Goal: Task Accomplishment & Management: Manage account settings

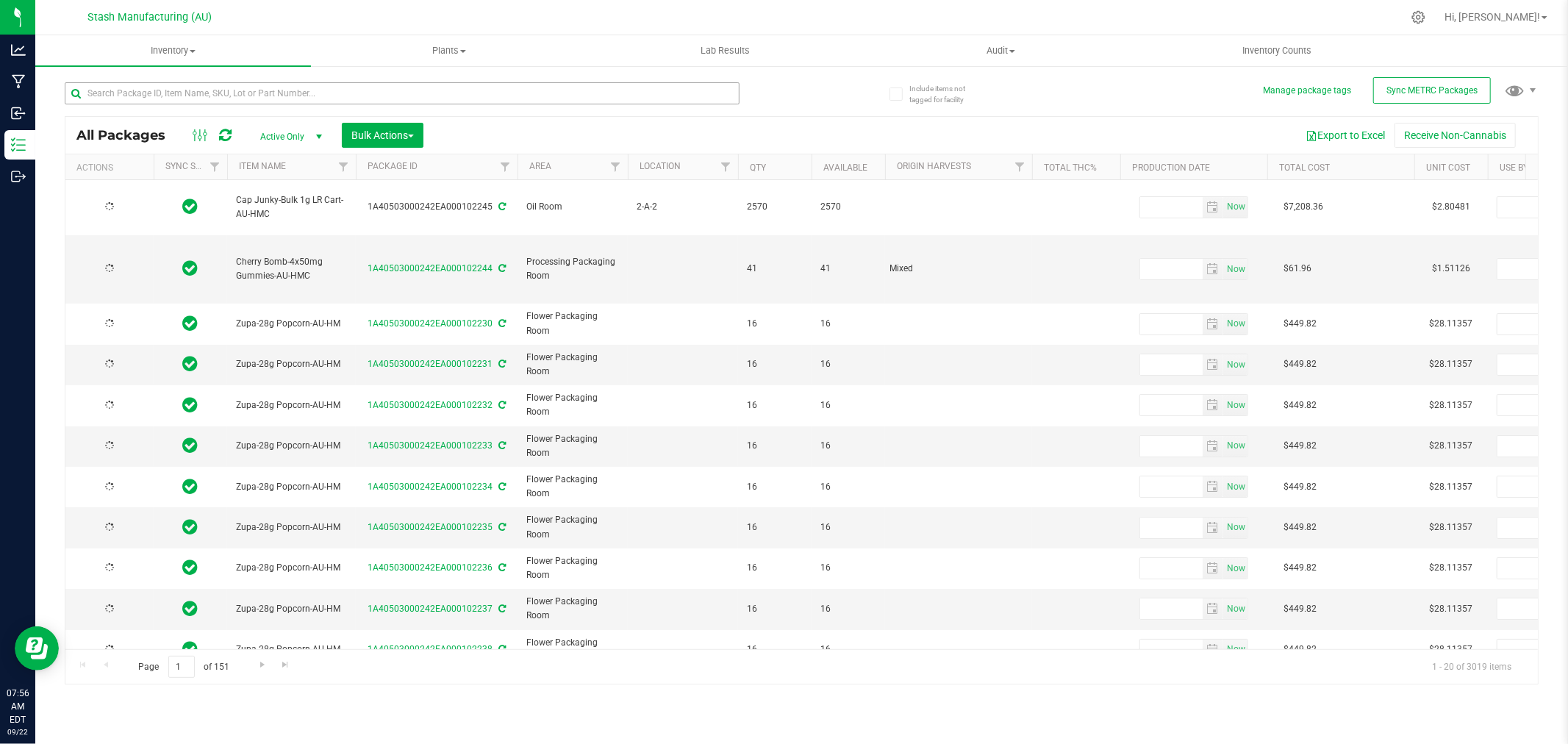
type input "[DATE]"
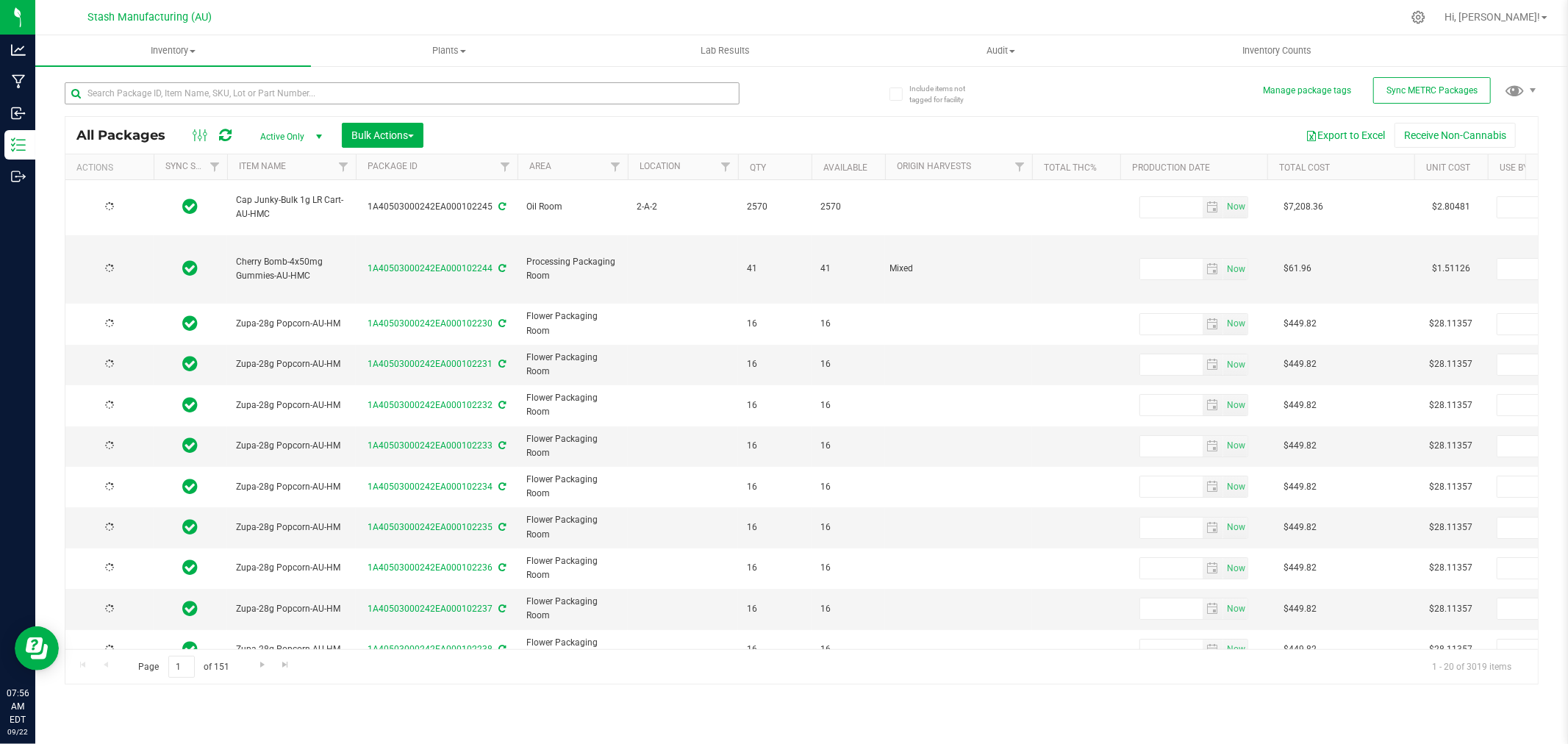
type input "[DATE]"
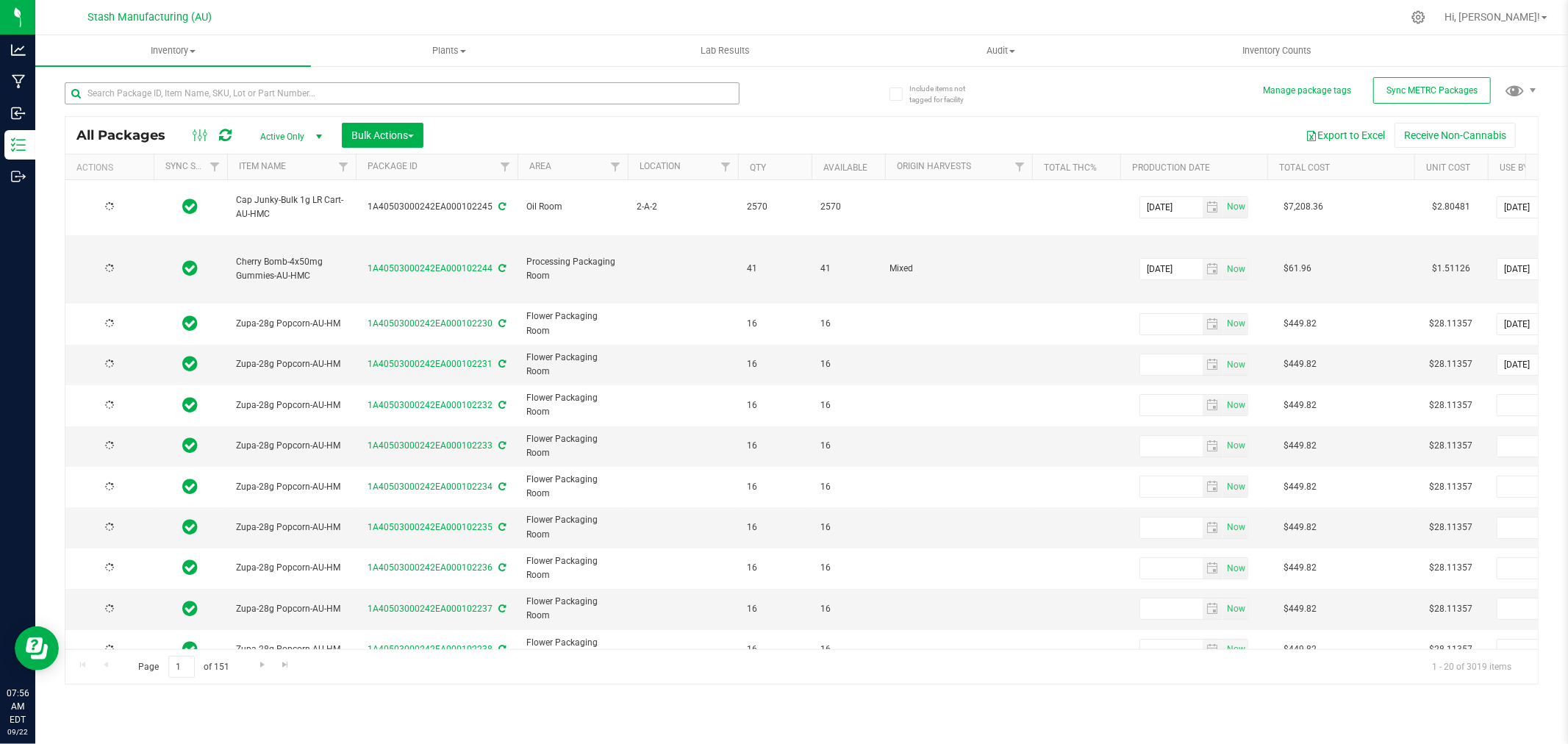
type input "[DATE]"
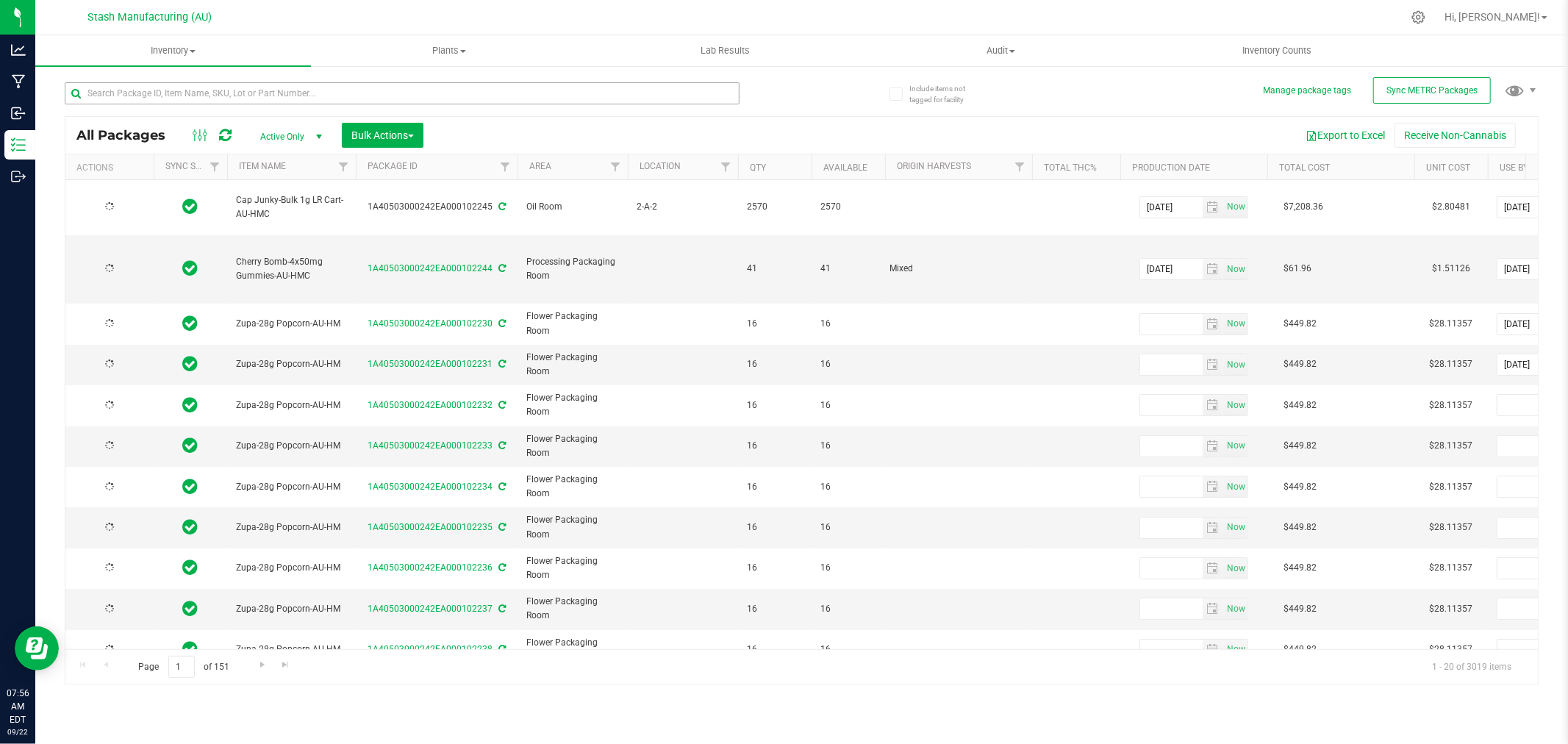
type input "[DATE]"
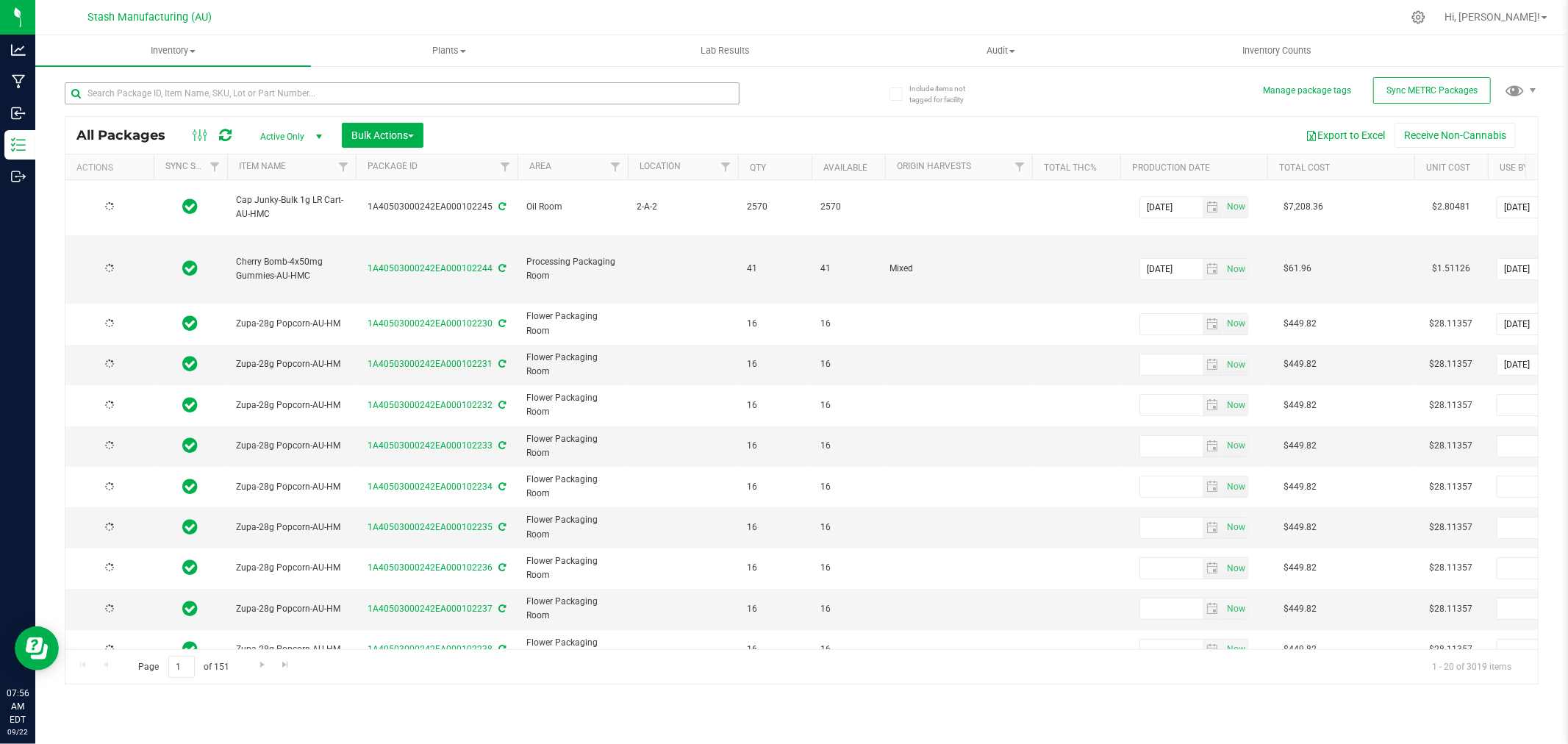
type input "[DATE]"
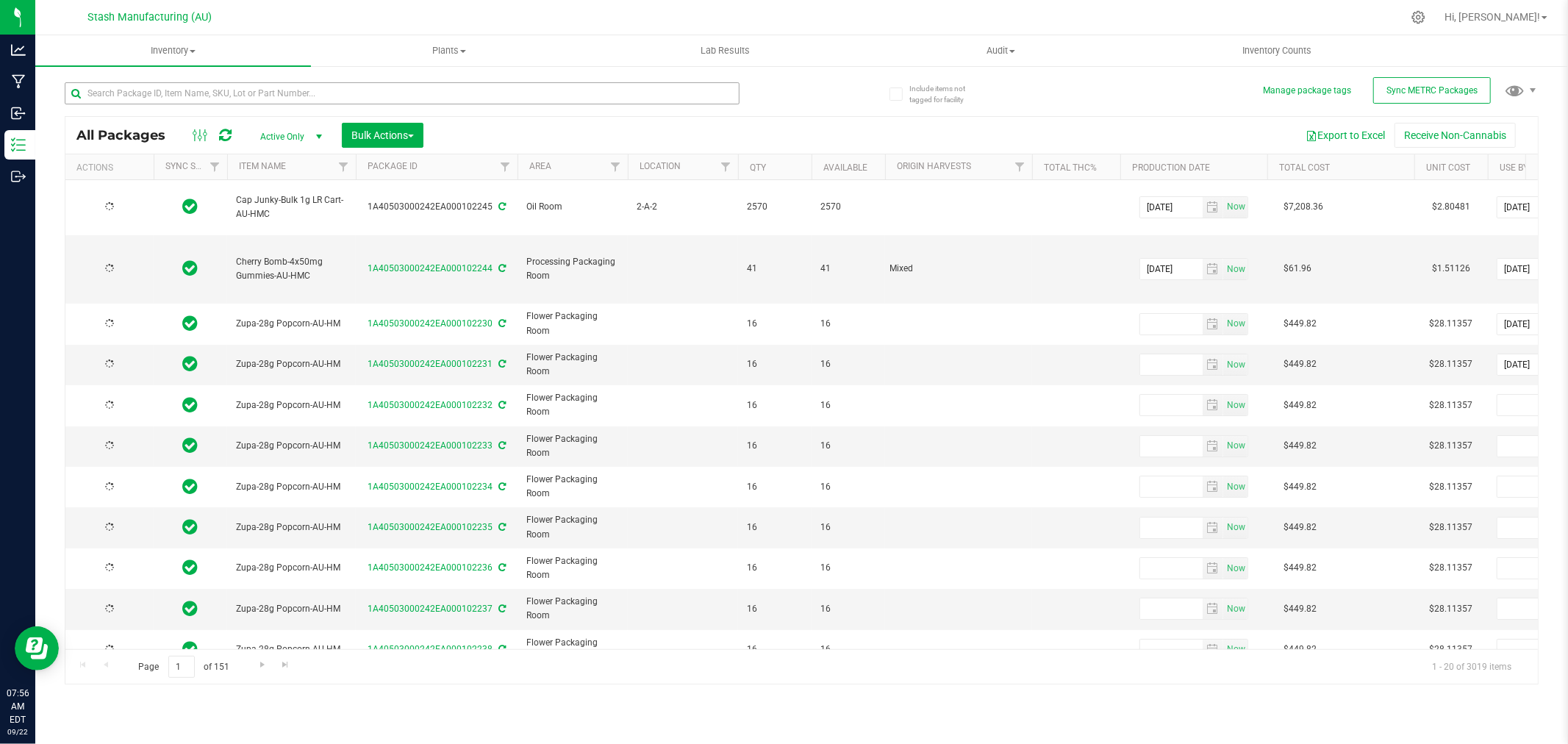
type input "[DATE]"
click at [269, 93] on input "text" at bounding box center [403, 93] width 675 height 22
type input "biomass"
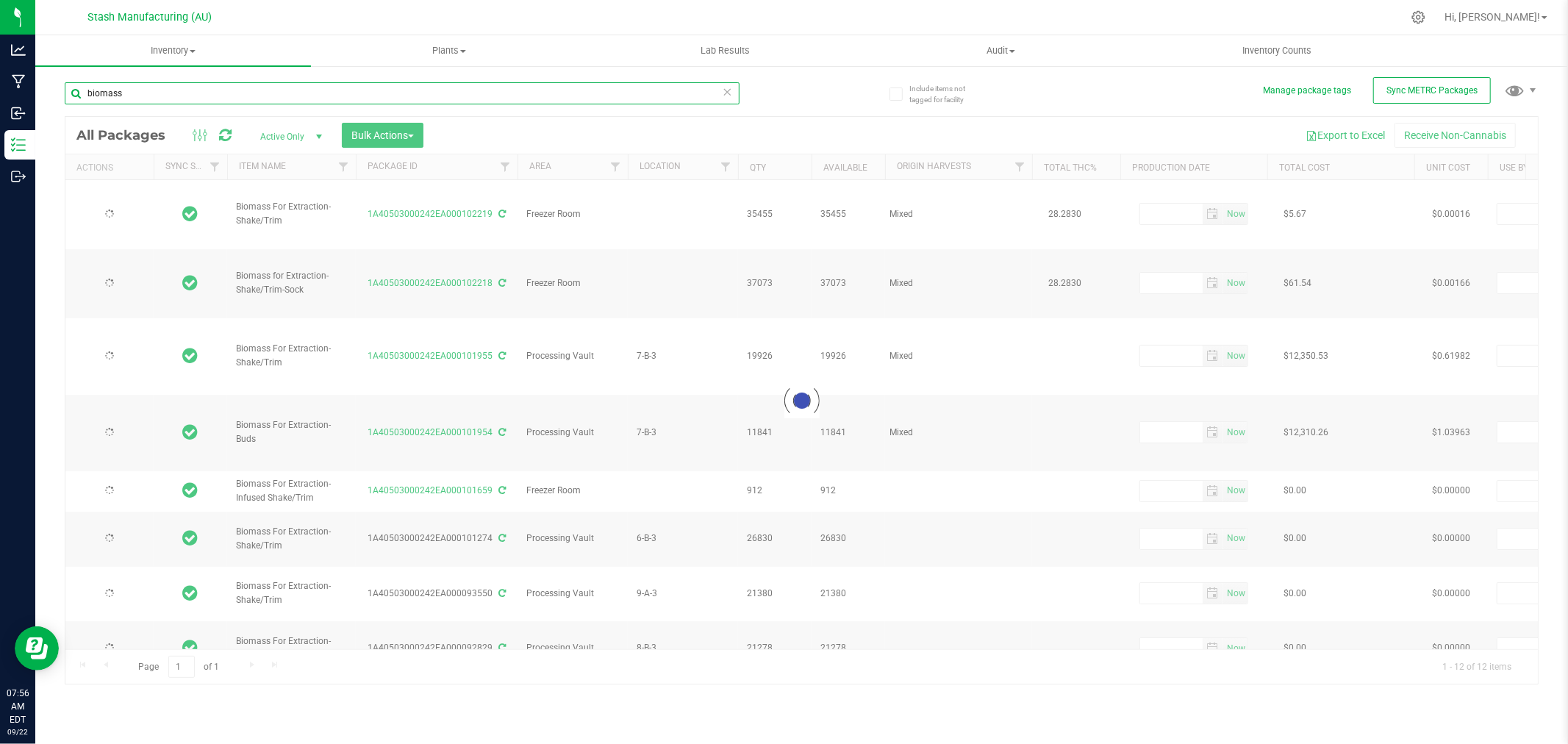
type input "[DATE]"
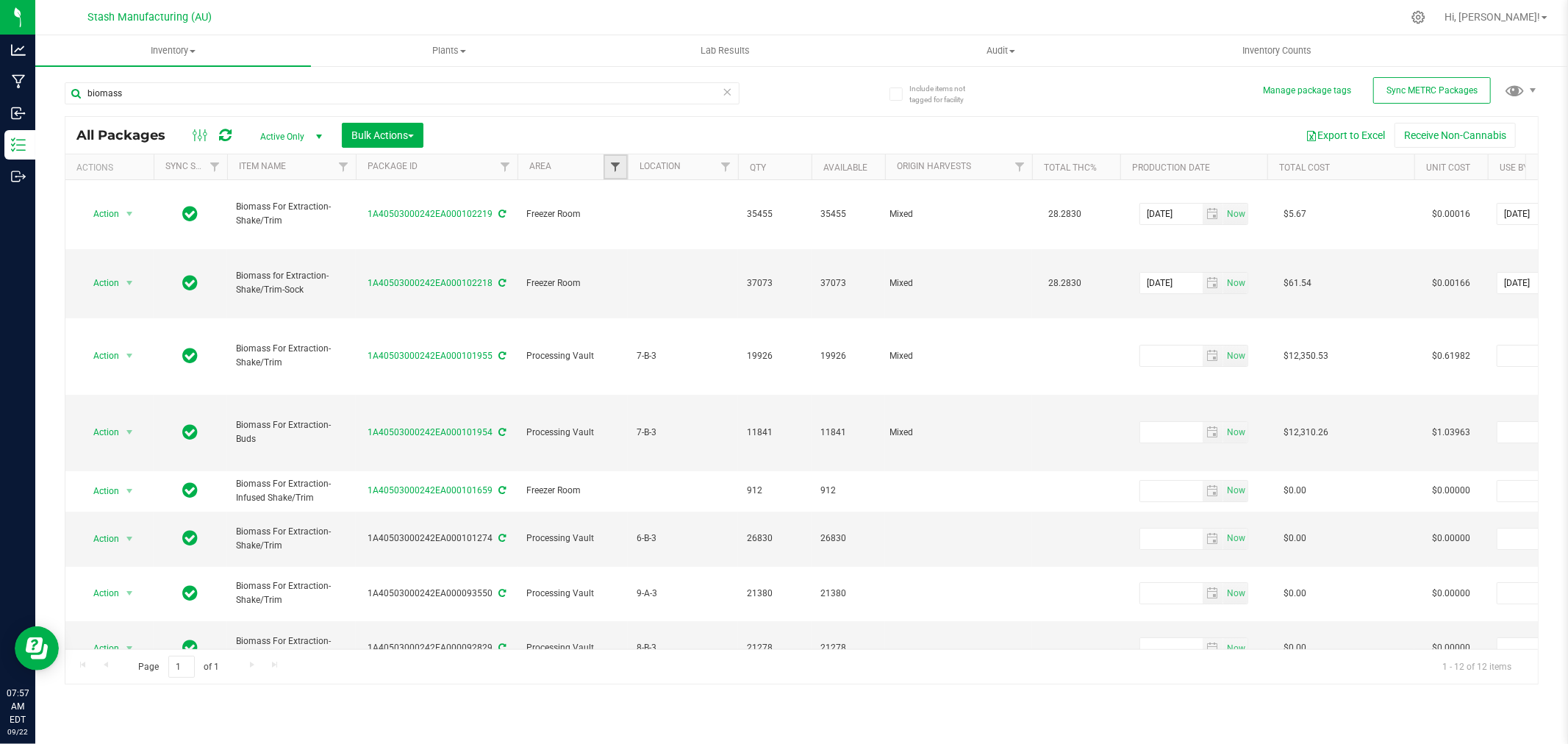
click at [616, 172] on span "Filter" at bounding box center [615, 166] width 11 height 11
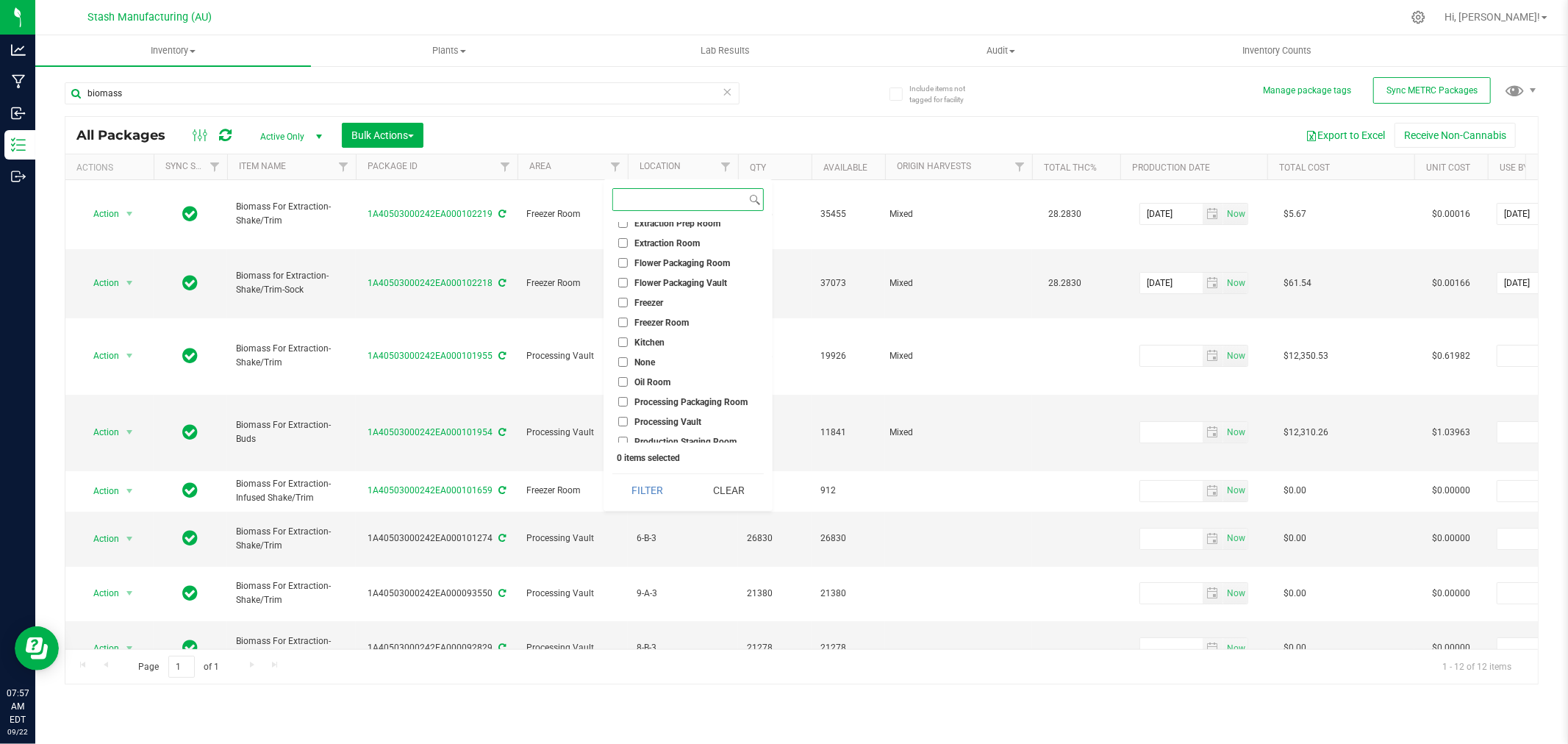
scroll to position [131, 0]
click at [677, 356] on span "Processing Vault" at bounding box center [668, 357] width 67 height 9
click at [628, 356] on input "Processing Vault" at bounding box center [623, 357] width 10 height 10
checkbox input "true"
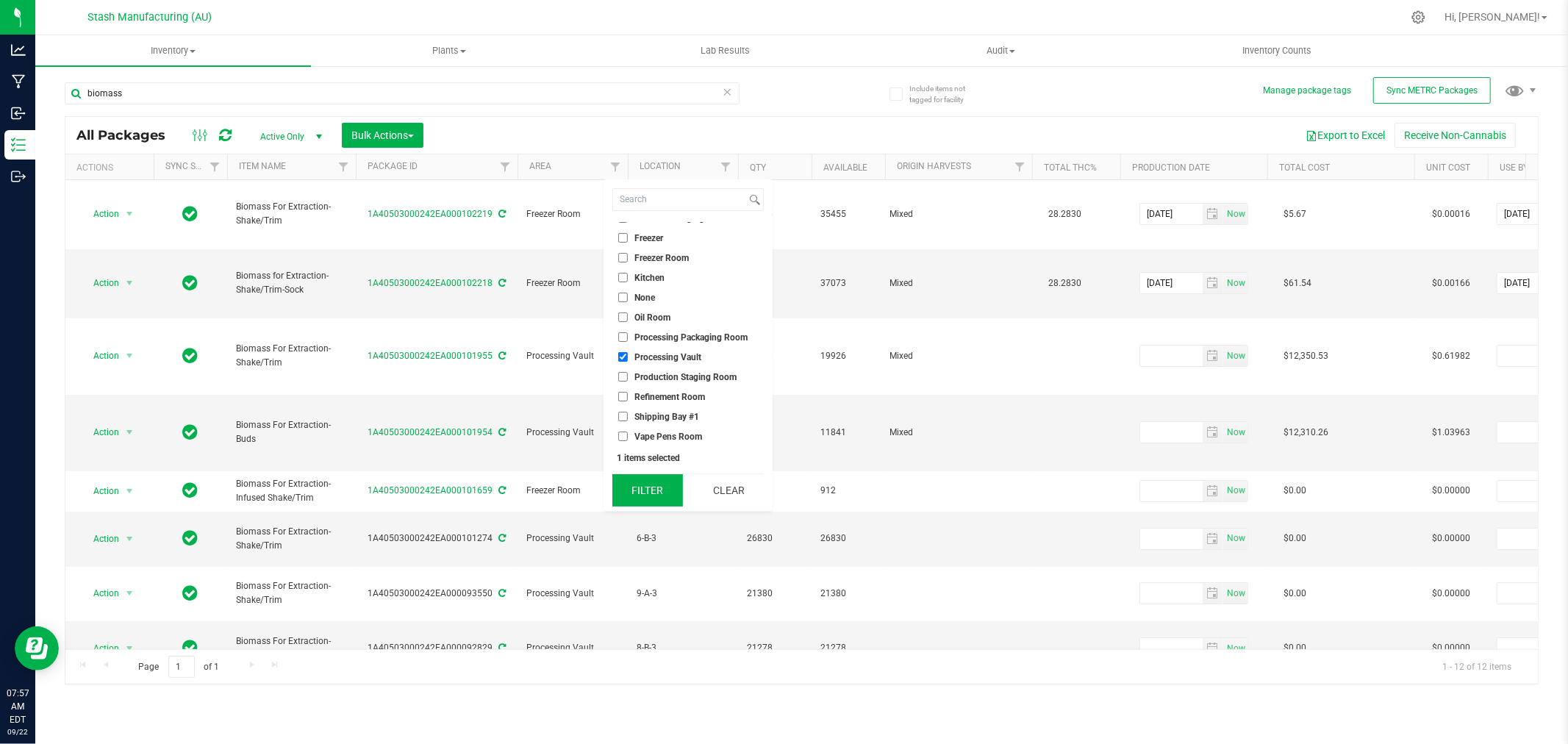
click at [659, 488] on button "Filter" at bounding box center [648, 491] width 71 height 33
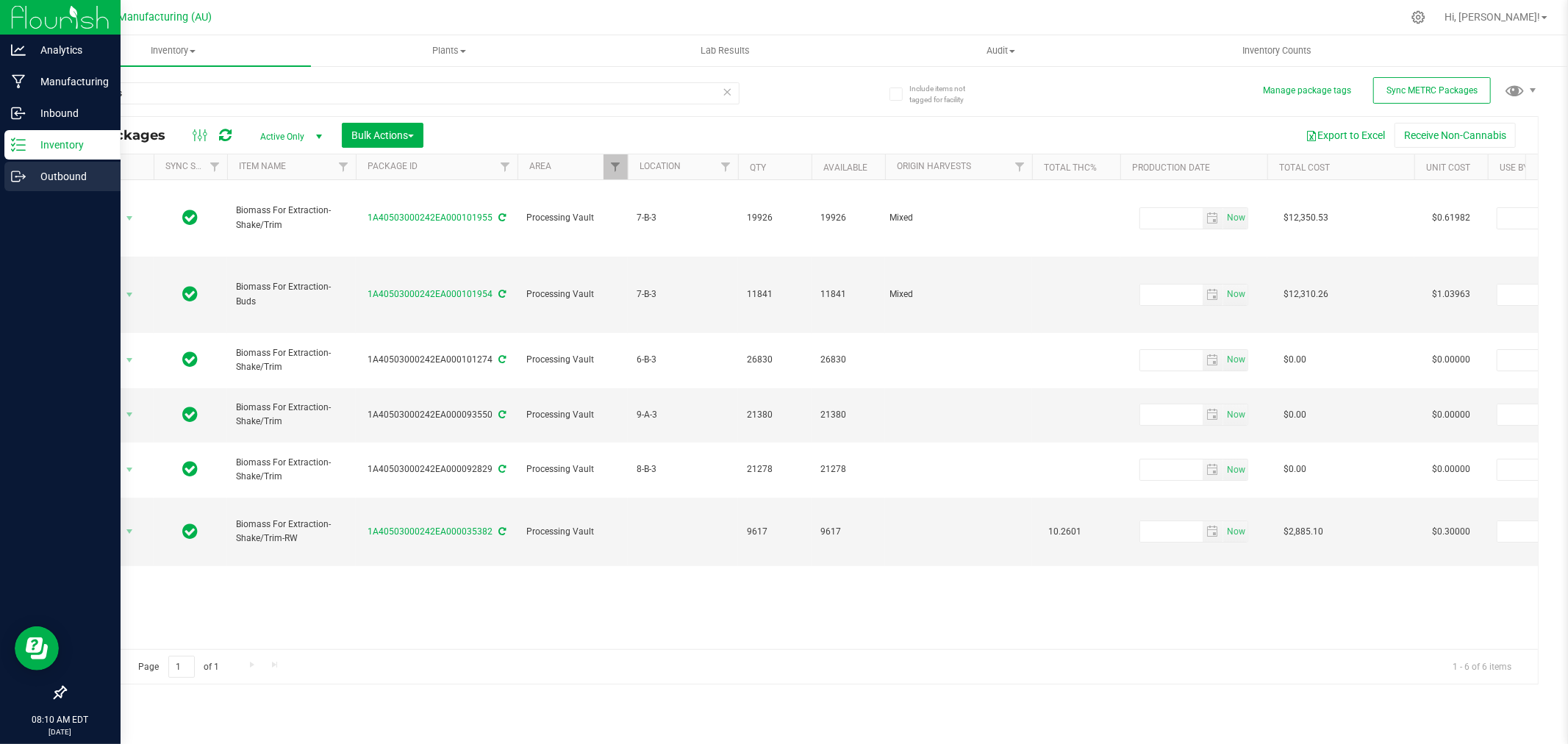
click at [26, 174] on p "Outbound" at bounding box center [70, 176] width 88 height 17
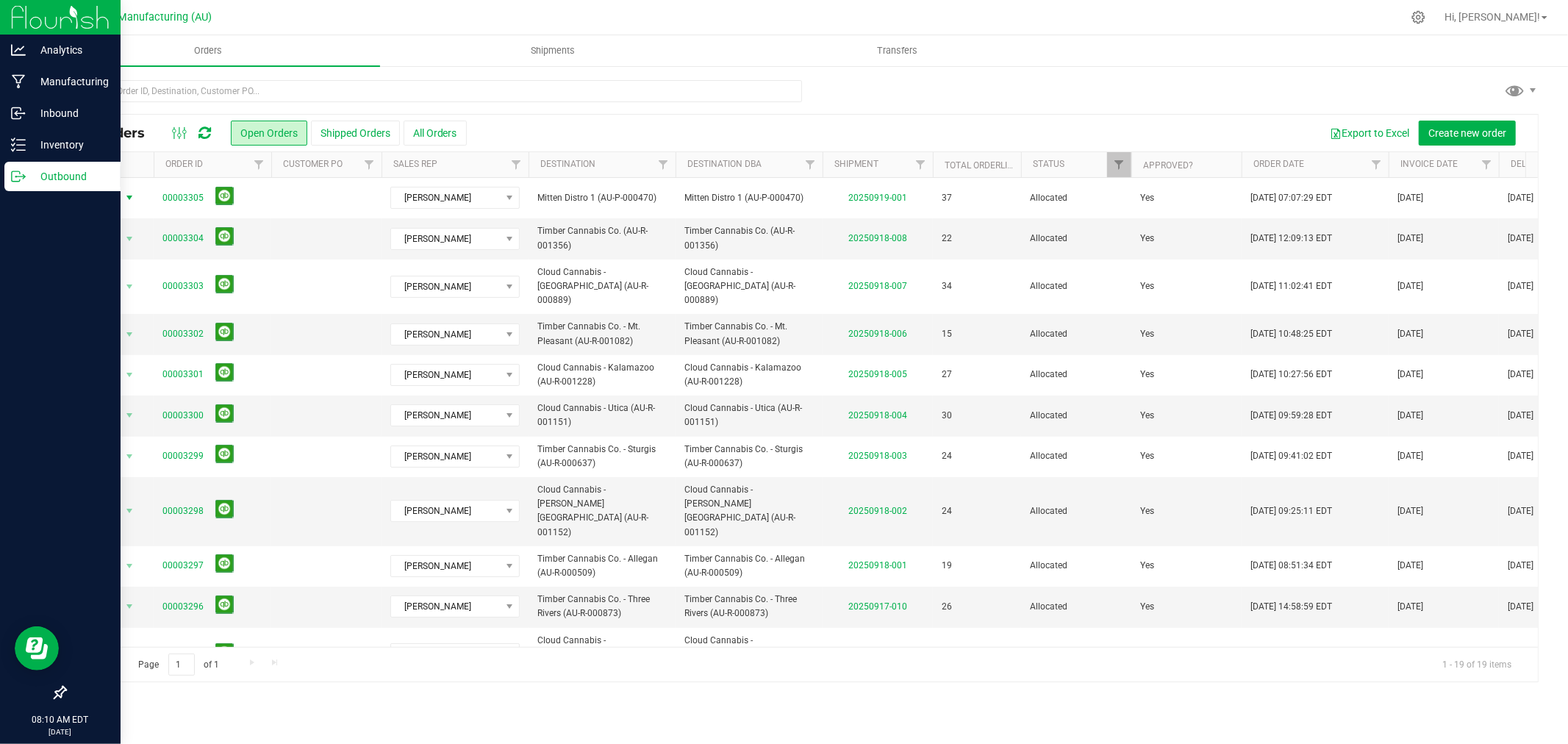
click at [118, 202] on span "Action" at bounding box center [100, 198] width 40 height 21
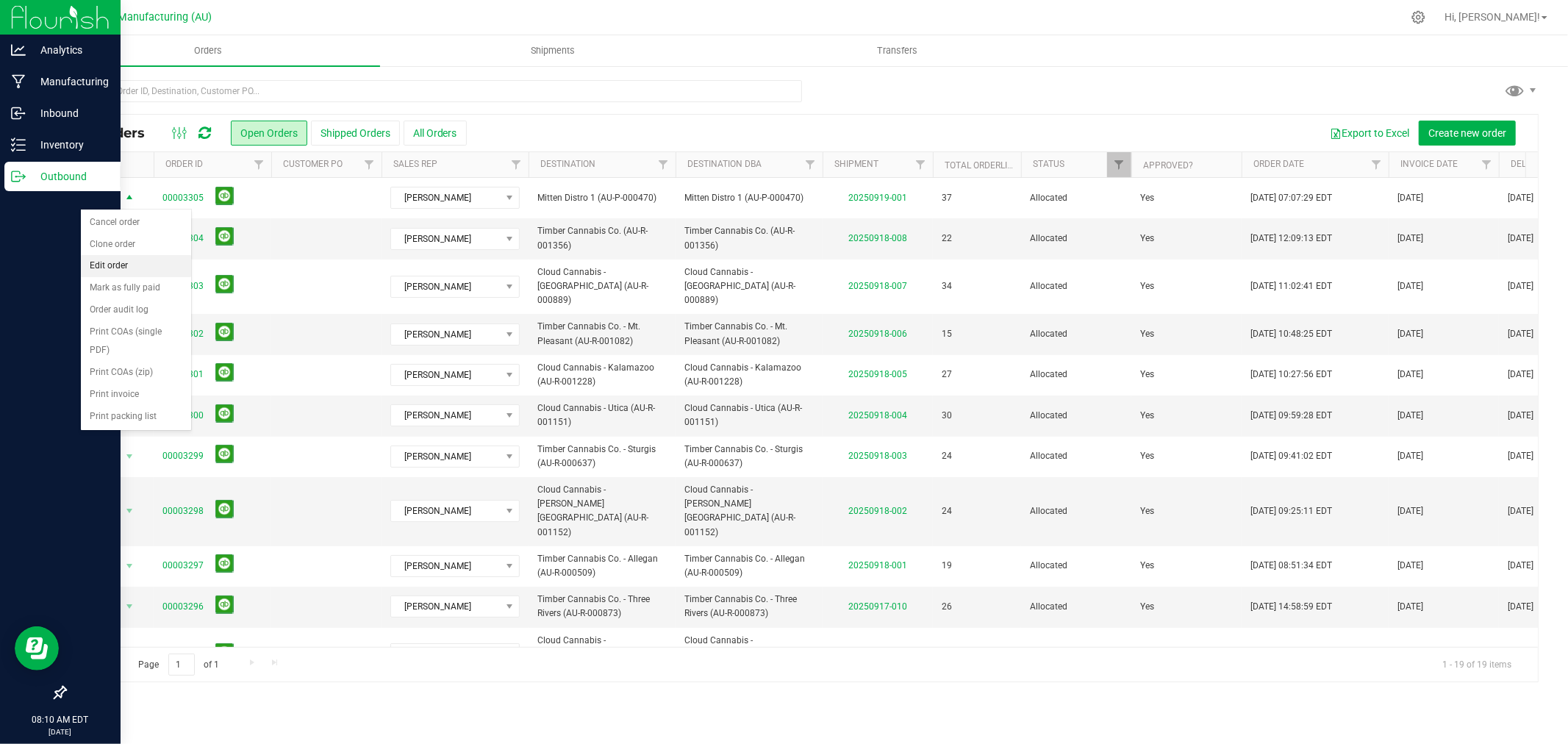
click at [122, 265] on li "Edit order" at bounding box center [136, 266] width 110 height 22
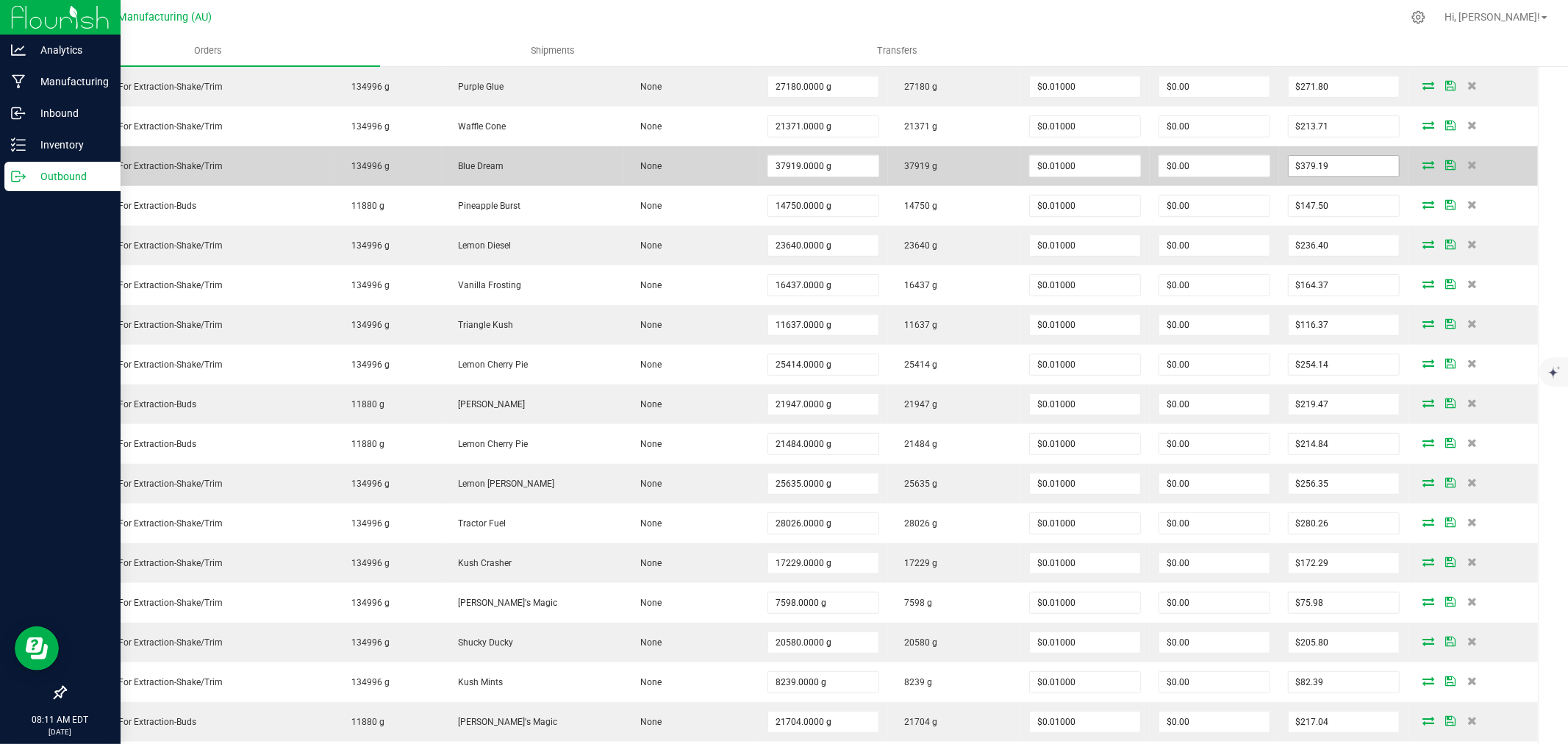
scroll to position [570, 0]
click at [1423, 165] on icon at bounding box center [1428, 164] width 11 height 9
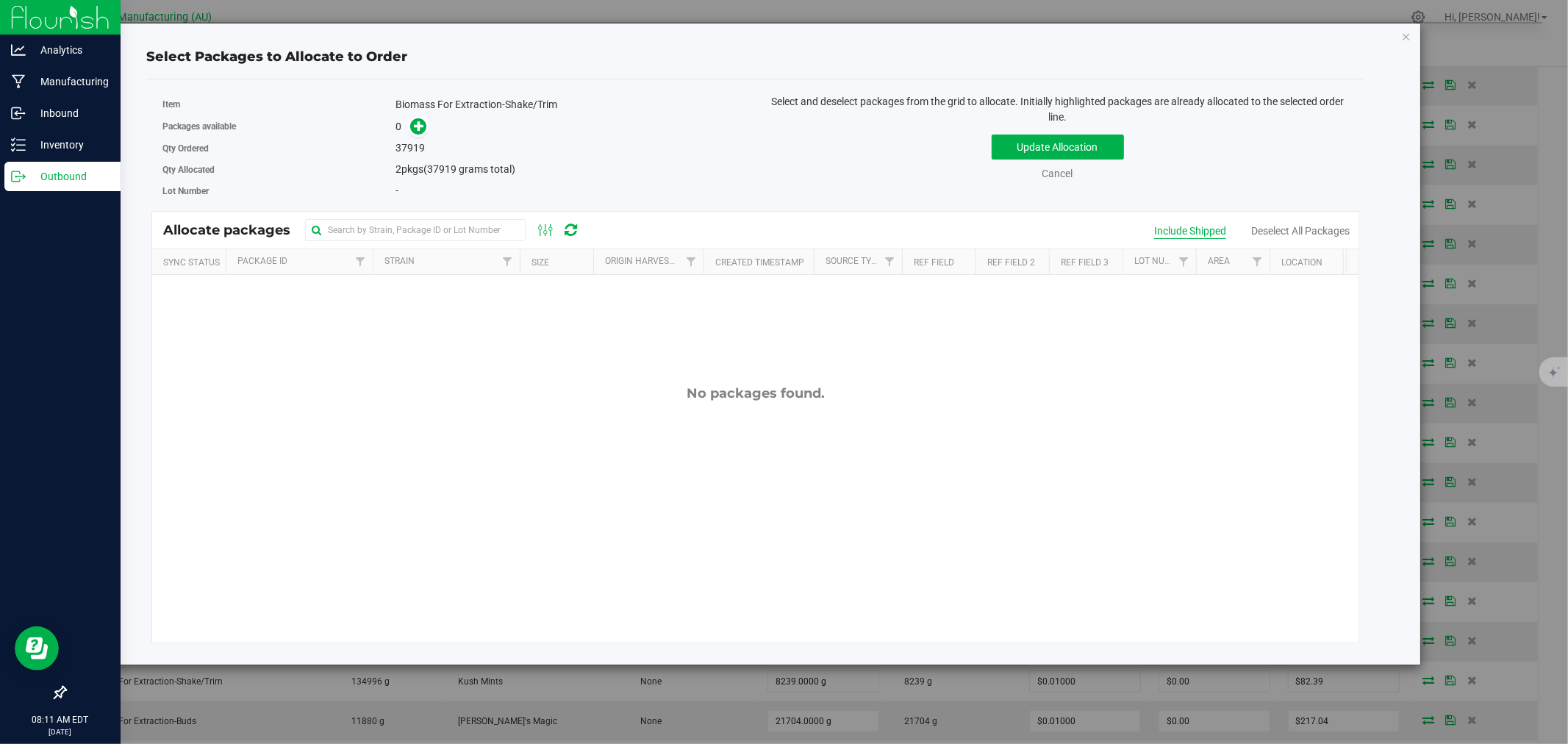
click at [1193, 229] on div "Include Shipped" at bounding box center [1190, 231] width 72 height 15
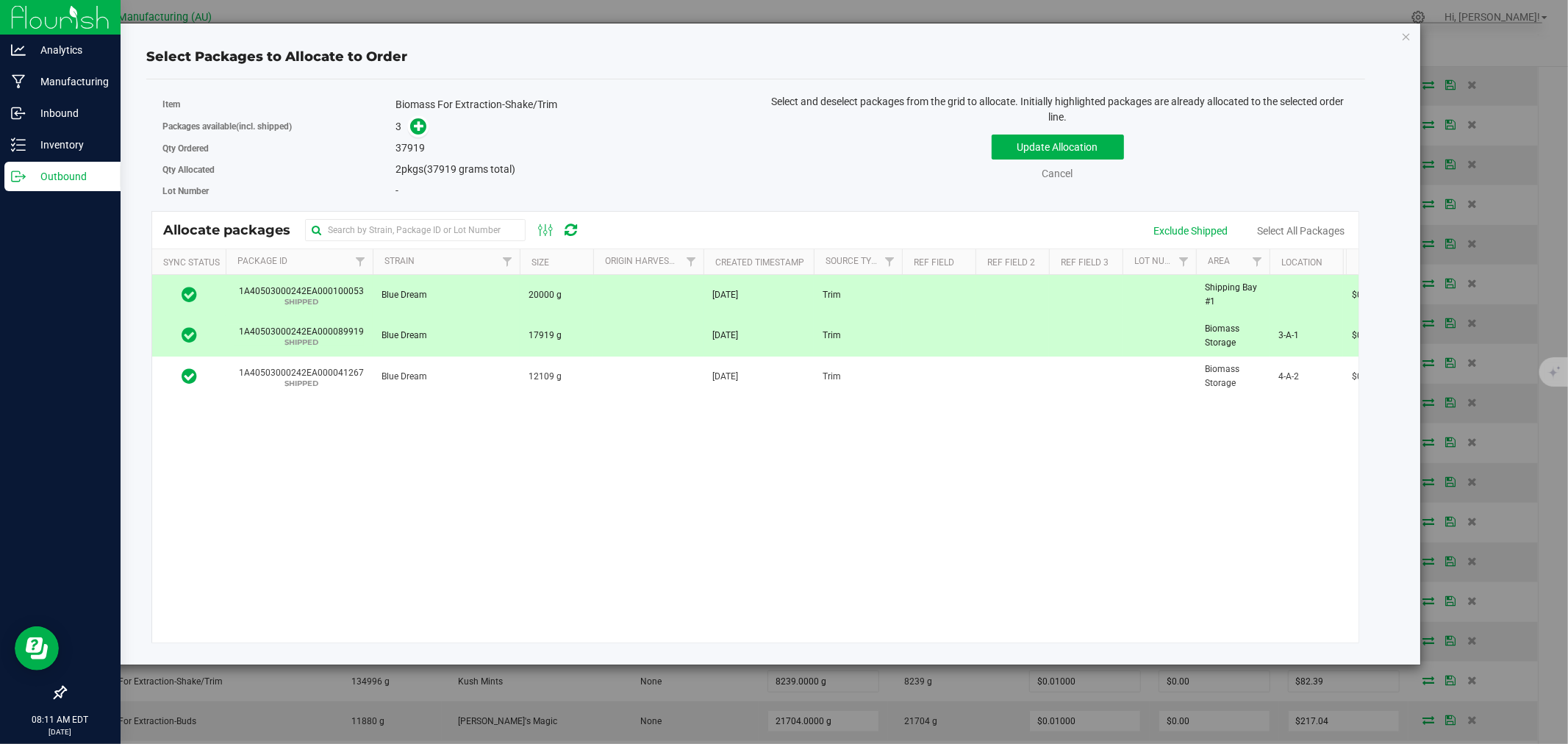
click at [188, 334] on icon at bounding box center [189, 334] width 15 height 17
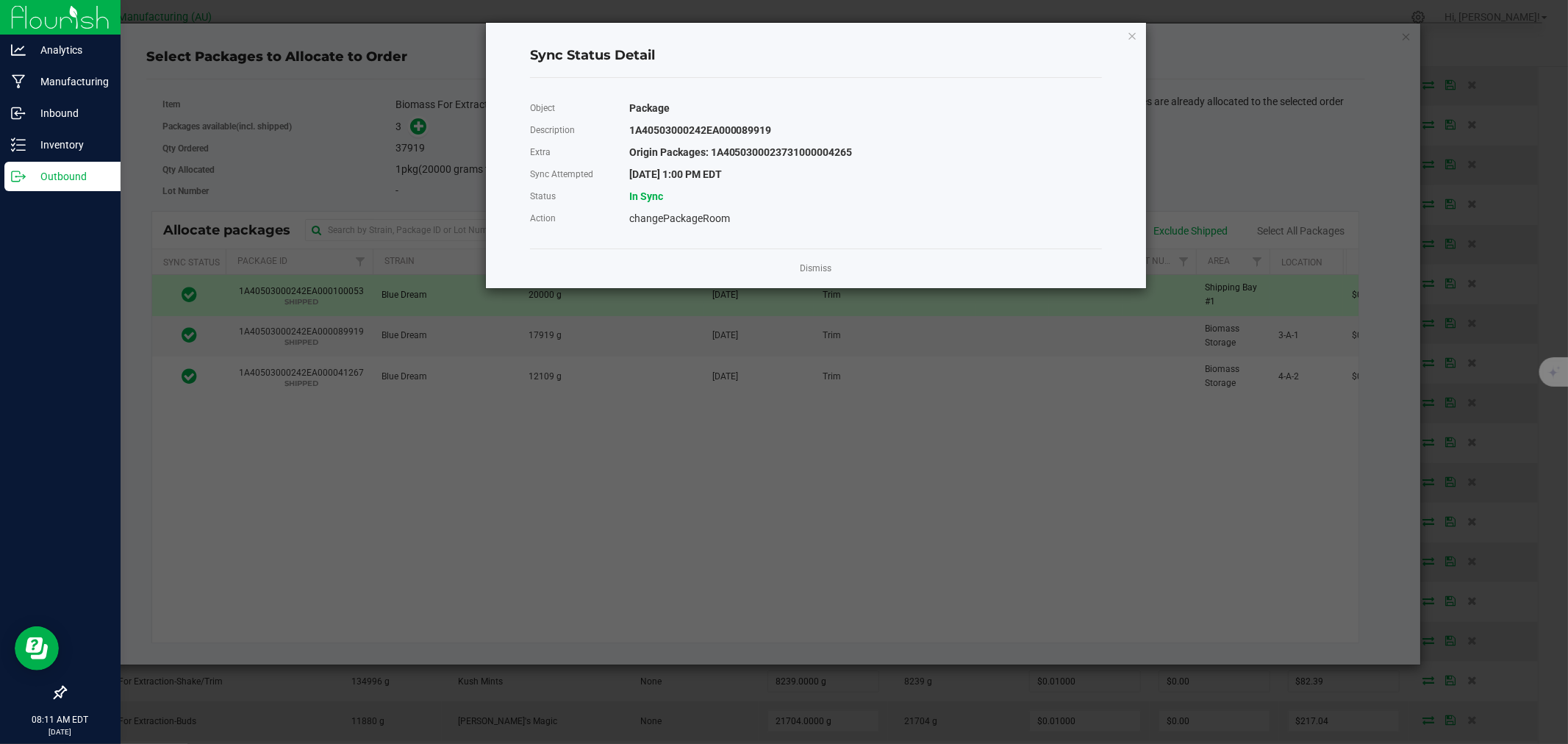
click at [828, 261] on app-cancel-button "Dismiss" at bounding box center [816, 269] width 32 height 15
click at [819, 266] on link "Dismiss" at bounding box center [816, 268] width 32 height 12
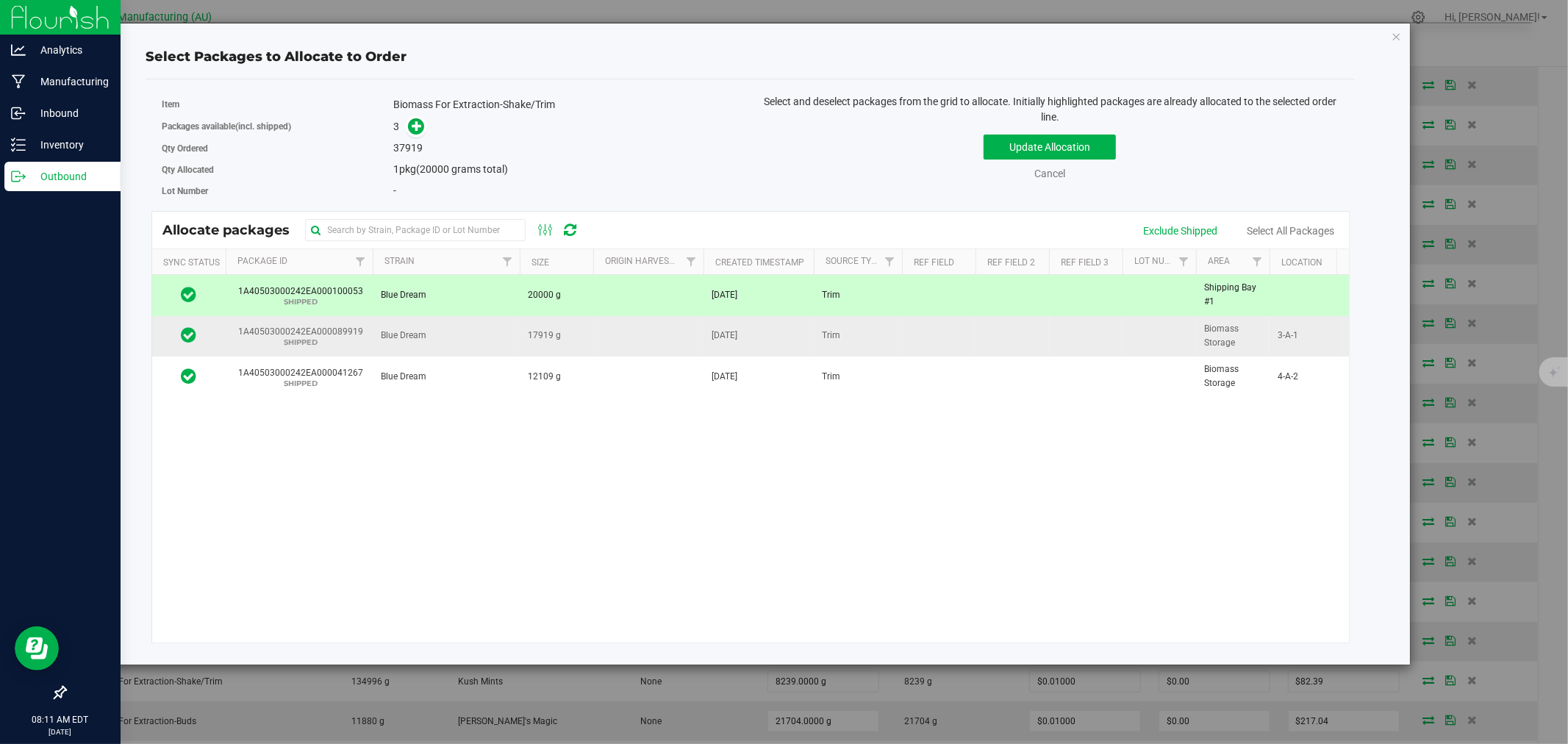
click at [189, 333] on icon at bounding box center [188, 334] width 15 height 17
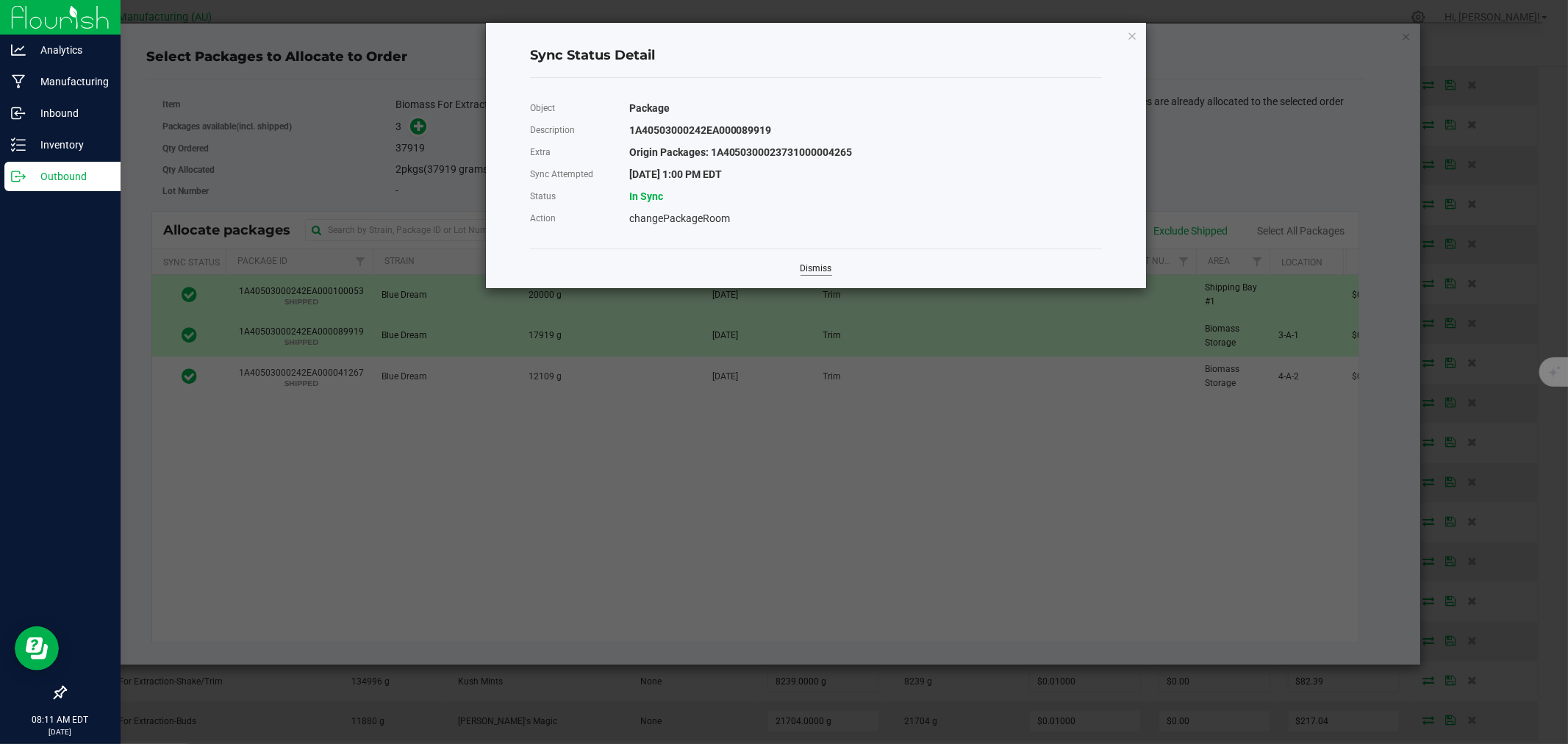
click at [810, 269] on link "Dismiss" at bounding box center [816, 268] width 32 height 12
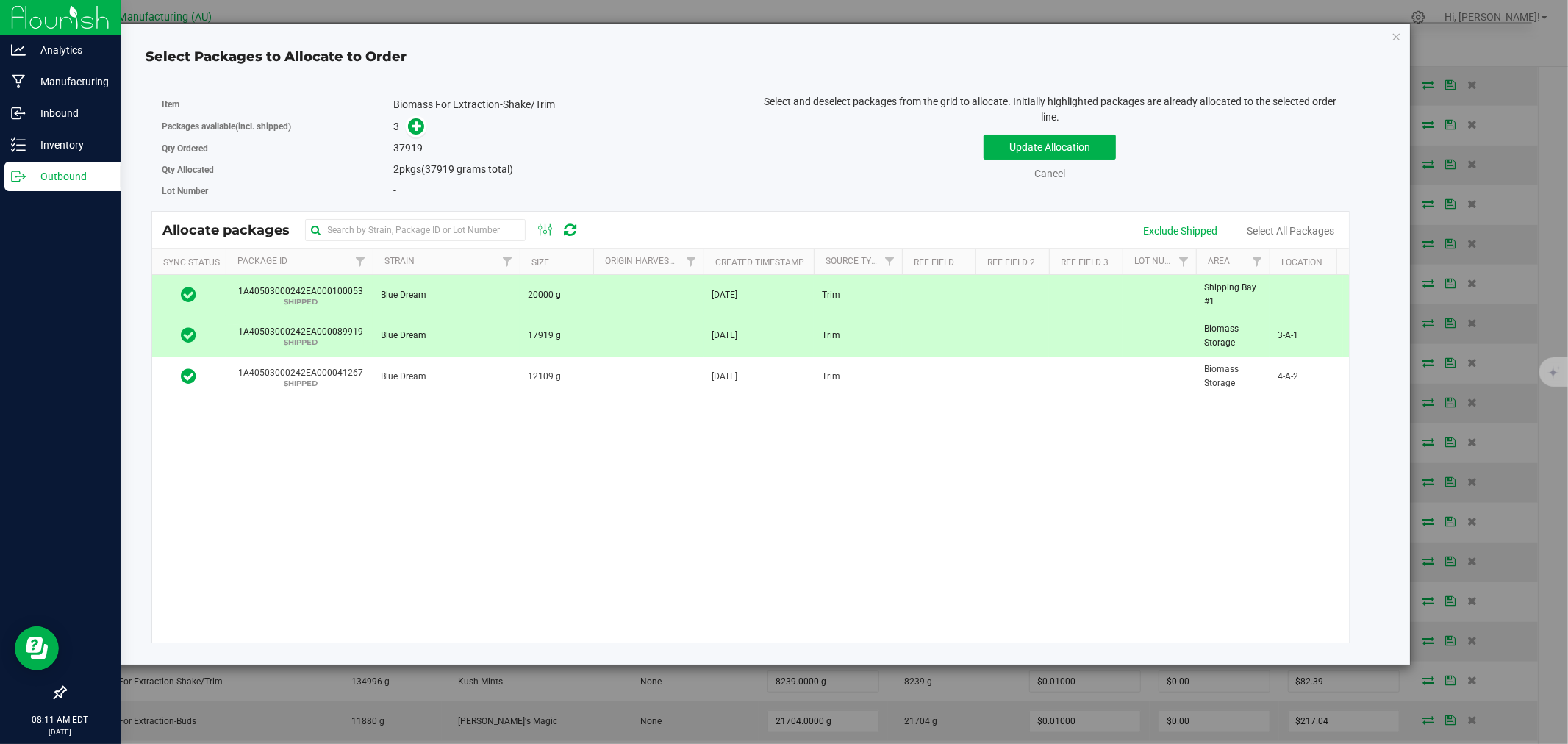
click at [188, 295] on icon at bounding box center [188, 294] width 15 height 17
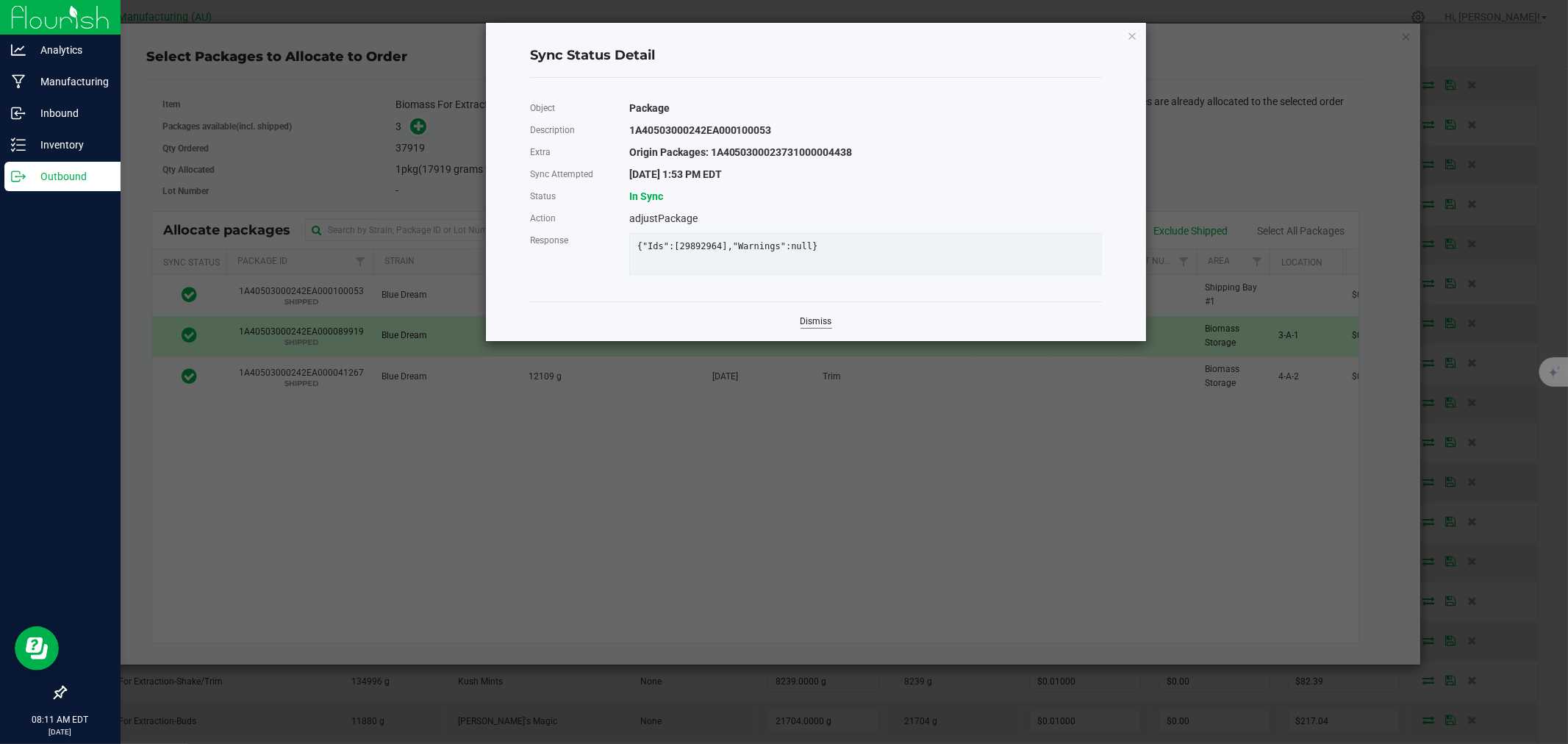
click at [811, 328] on link "Dismiss" at bounding box center [816, 321] width 32 height 12
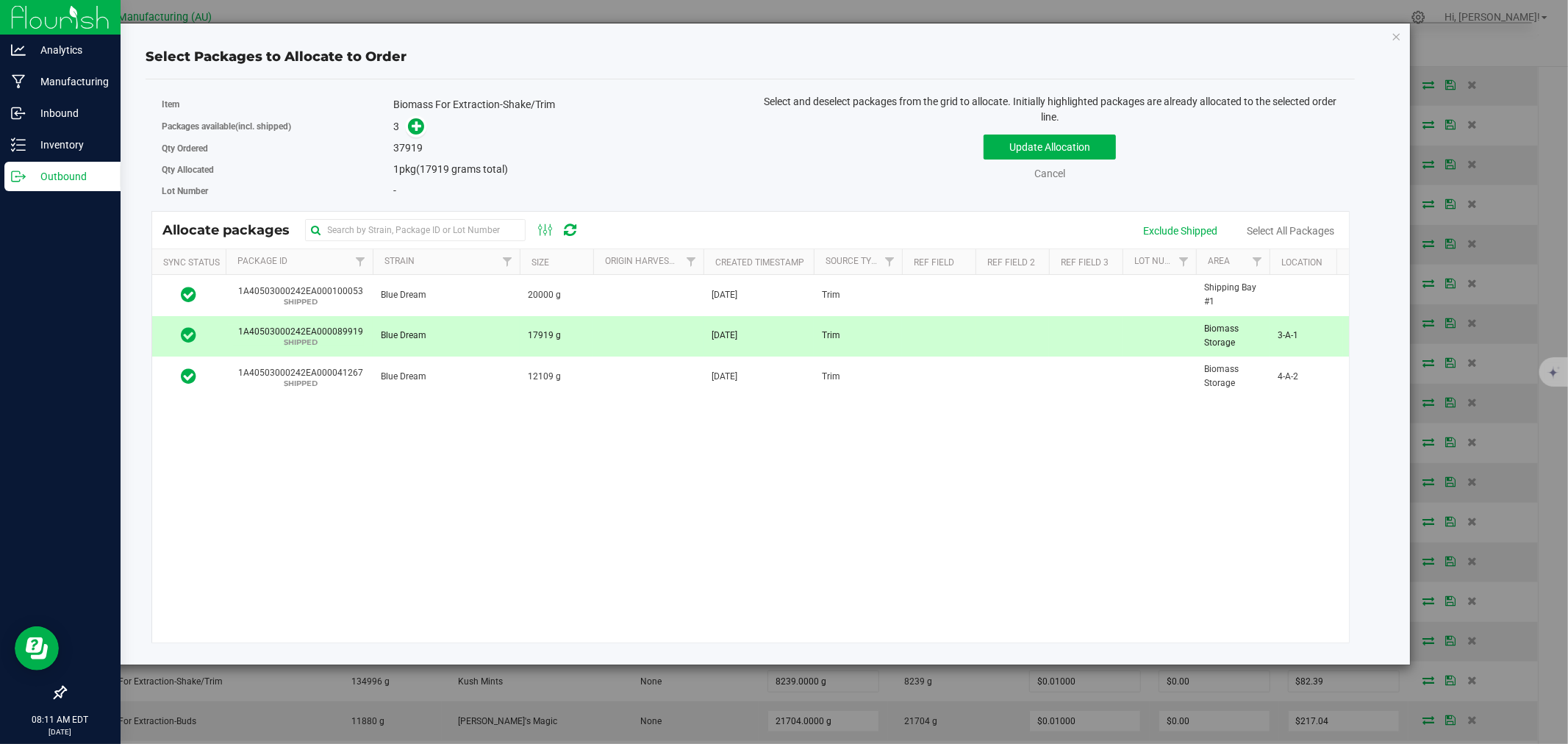
click at [186, 334] on icon at bounding box center [188, 334] width 15 height 17
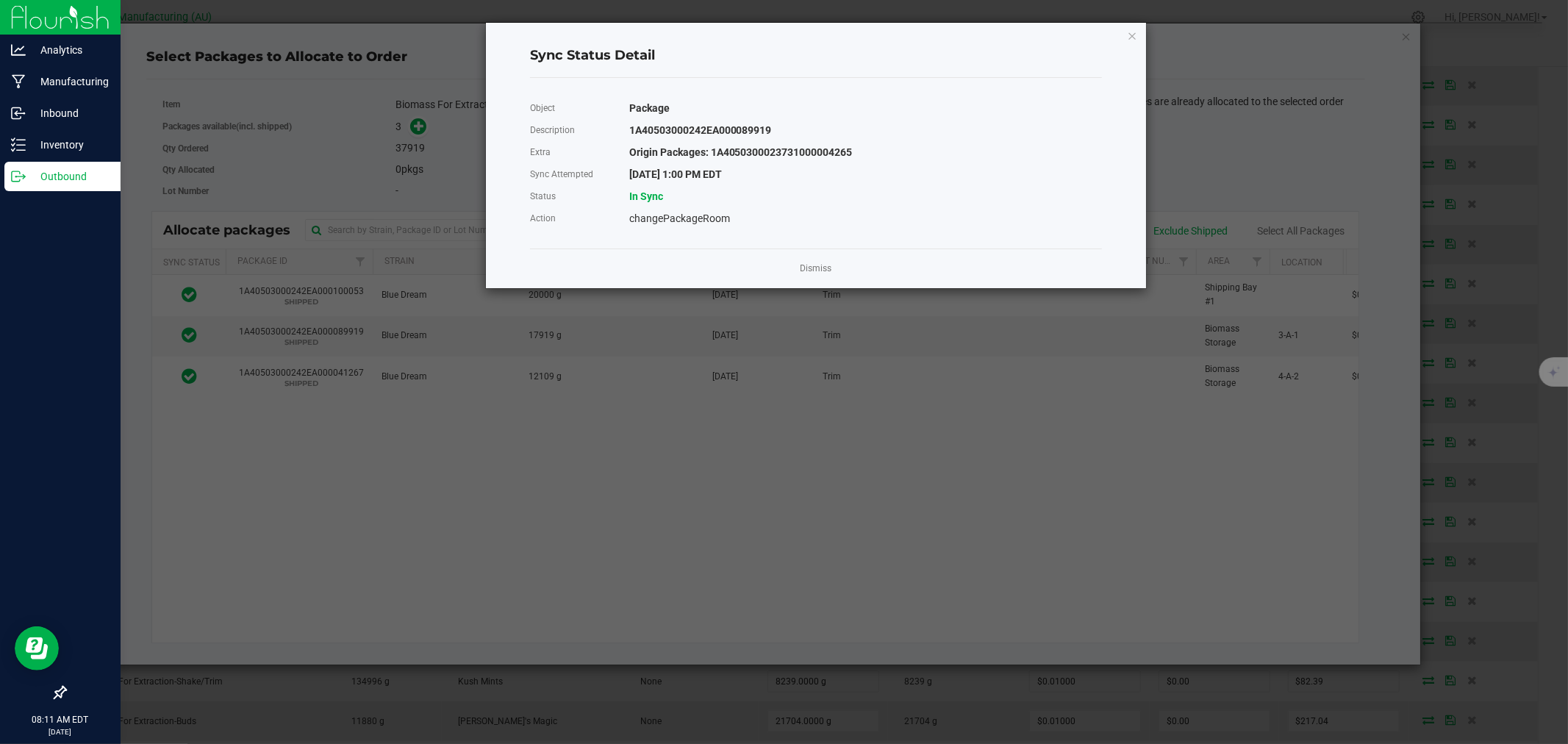
click at [839, 270] on div "Dismiss" at bounding box center [816, 269] width 572 height 40
click at [824, 269] on link "Dismiss" at bounding box center [816, 268] width 32 height 12
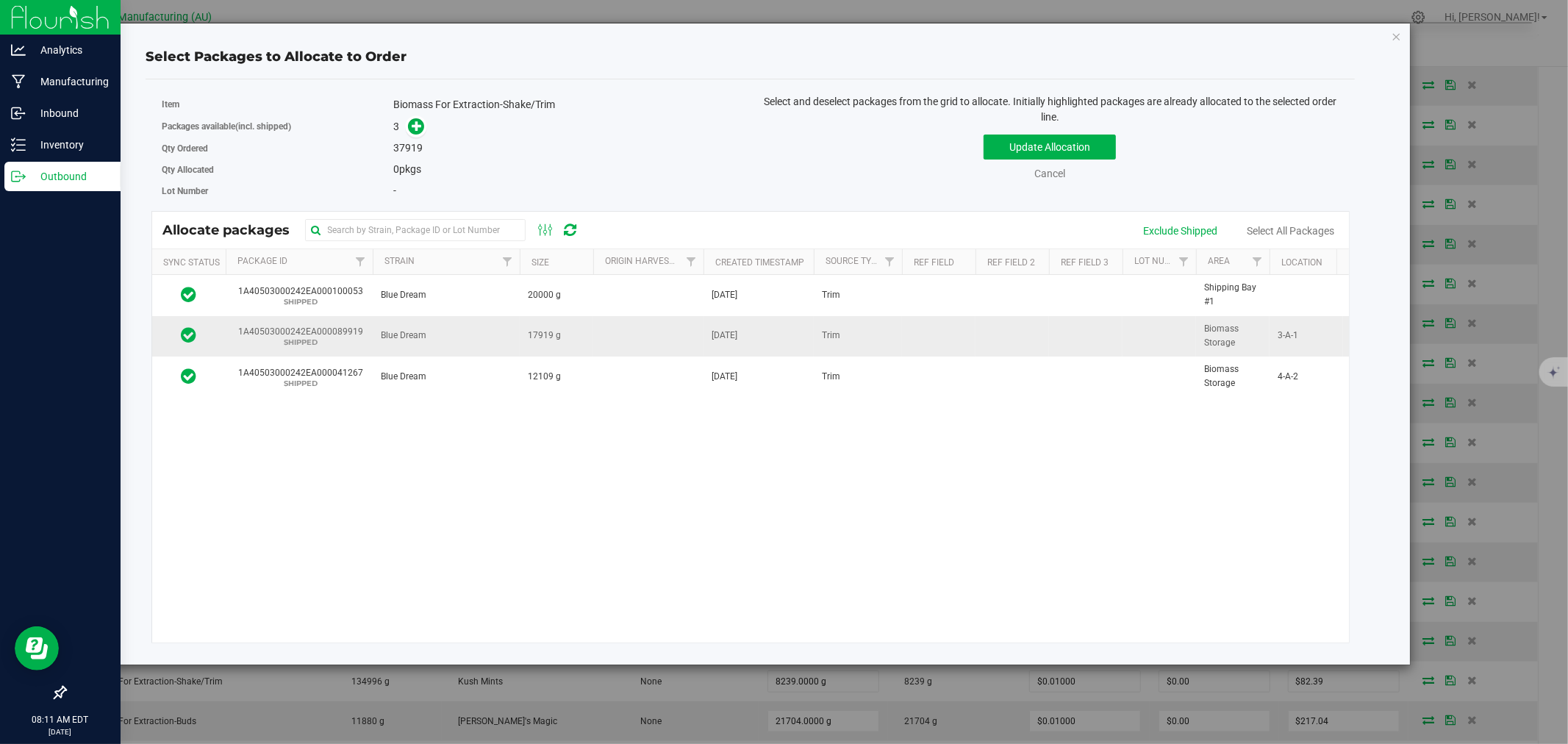
click at [784, 333] on td "[DATE]" at bounding box center [759, 336] width 110 height 40
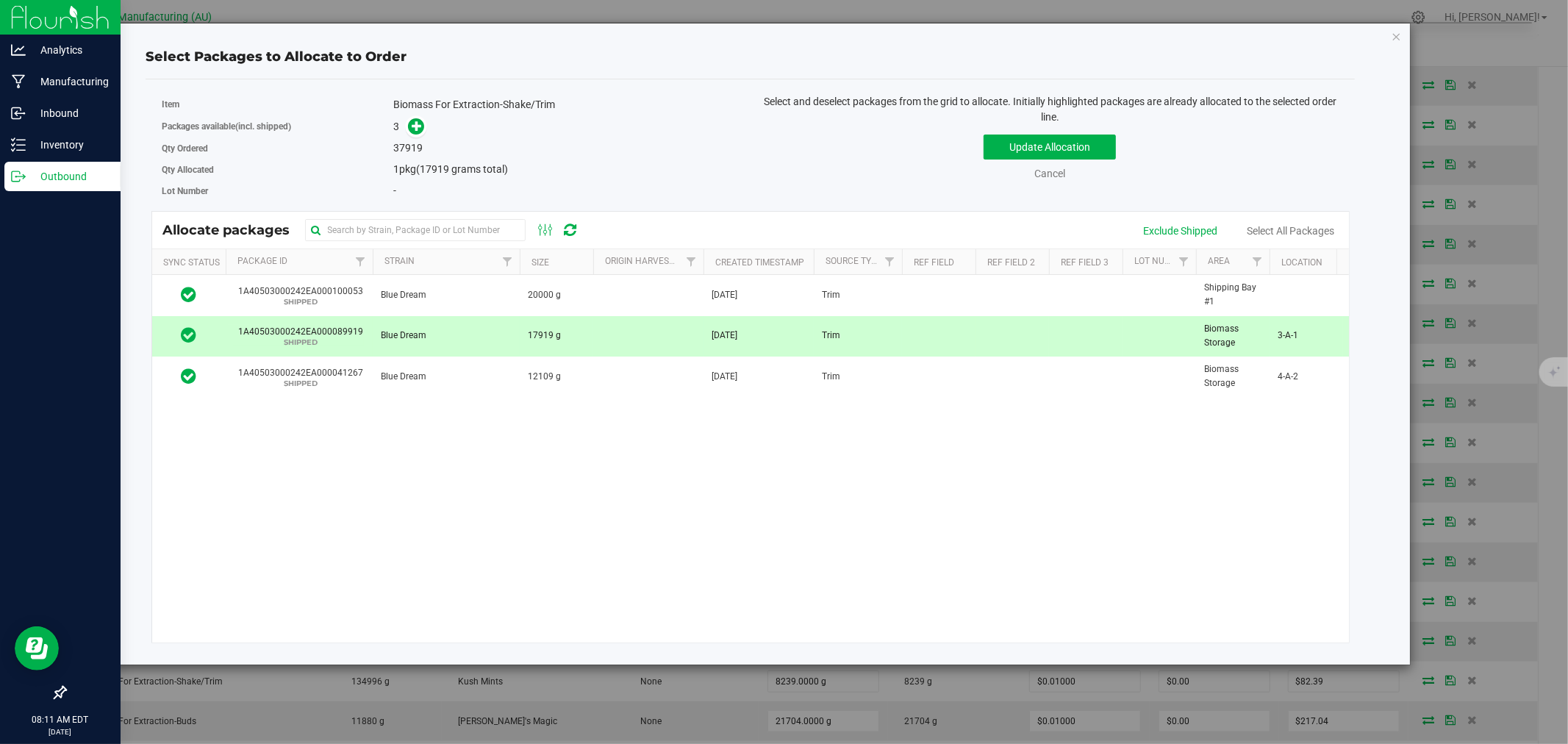
click at [497, 333] on td "Blue Dream" at bounding box center [447, 336] width 147 height 40
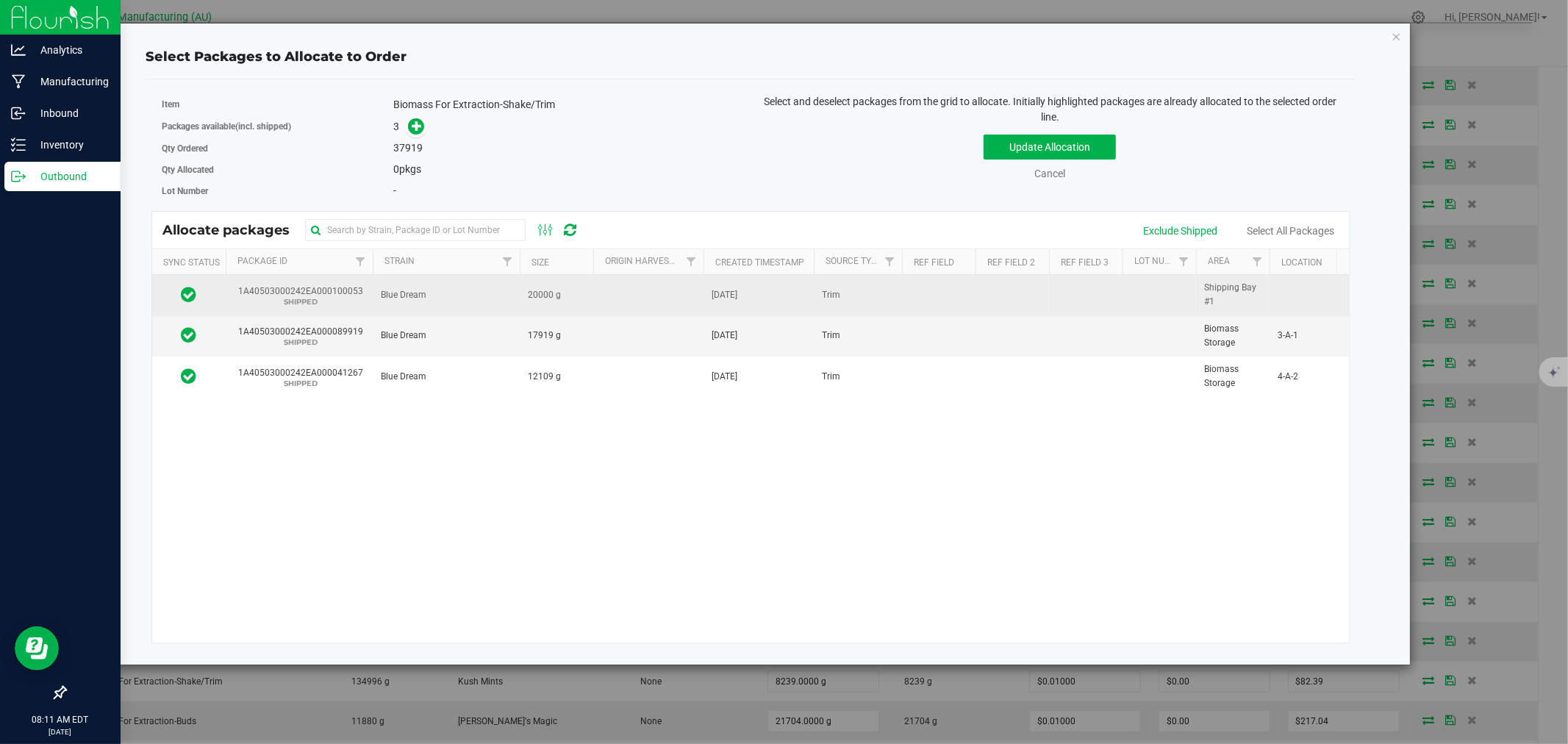
click at [496, 303] on td "Blue Dream" at bounding box center [447, 295] width 147 height 40
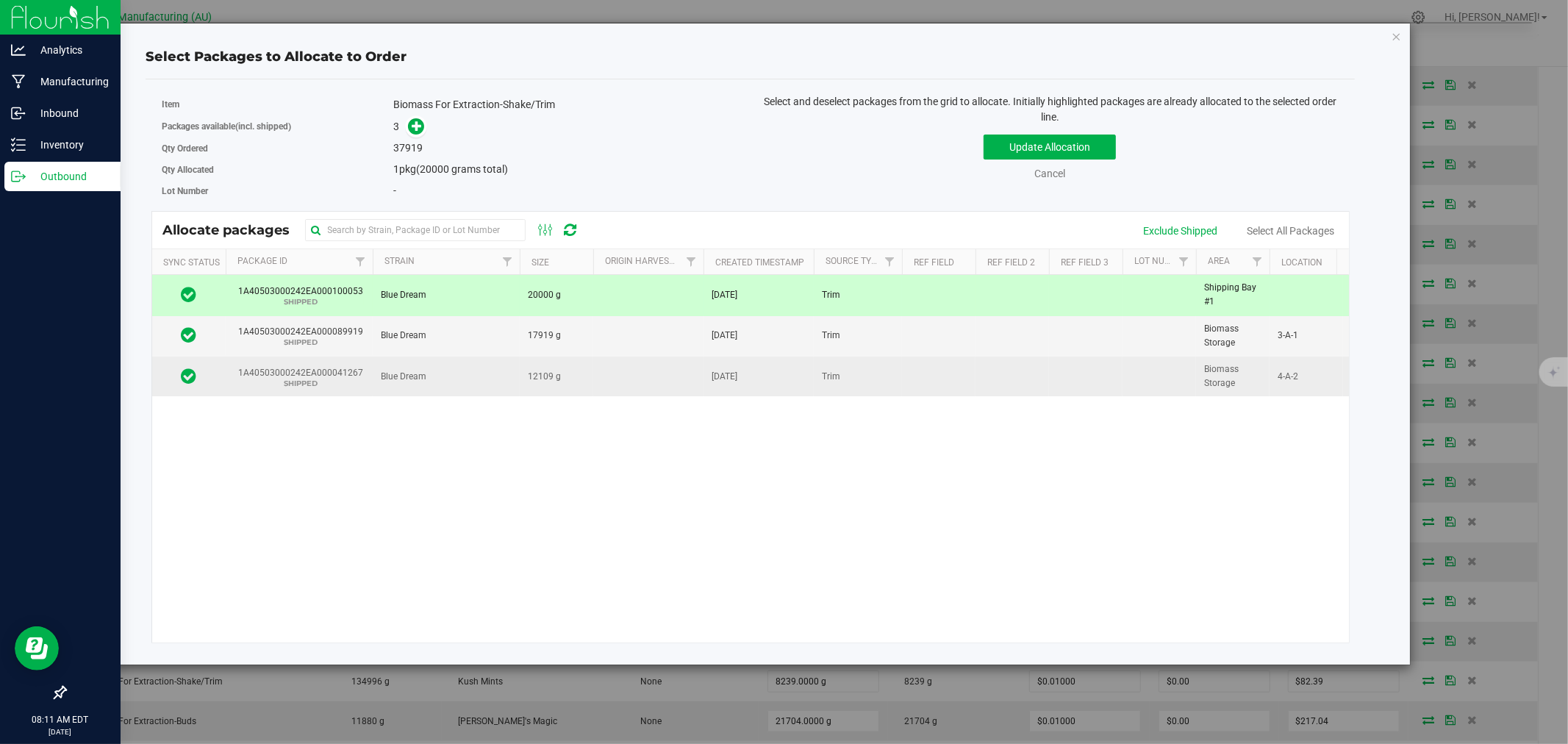
click at [486, 373] on td "Blue Dream" at bounding box center [447, 377] width 147 height 40
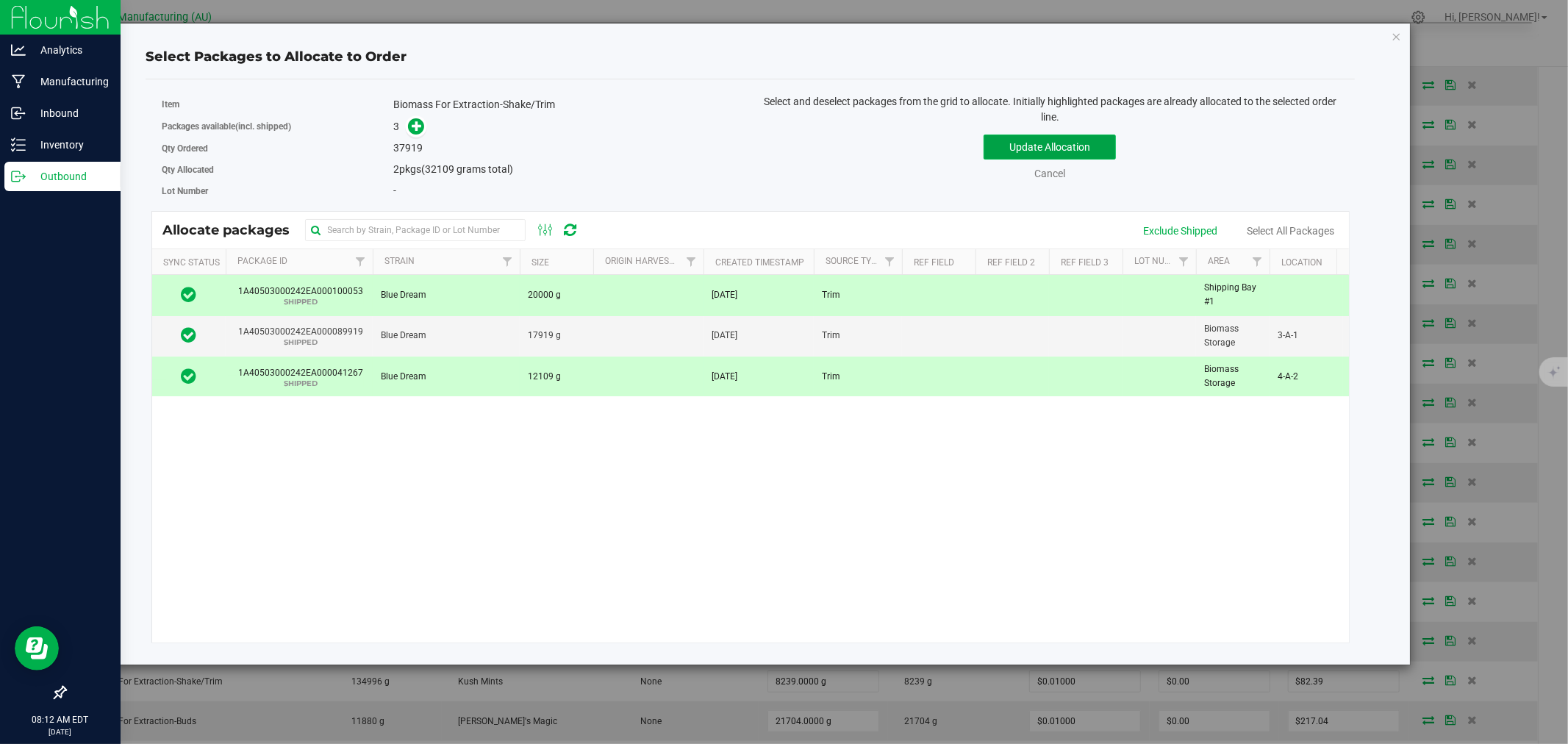
click at [1017, 149] on button "Update Allocation" at bounding box center [1049, 147] width 132 height 25
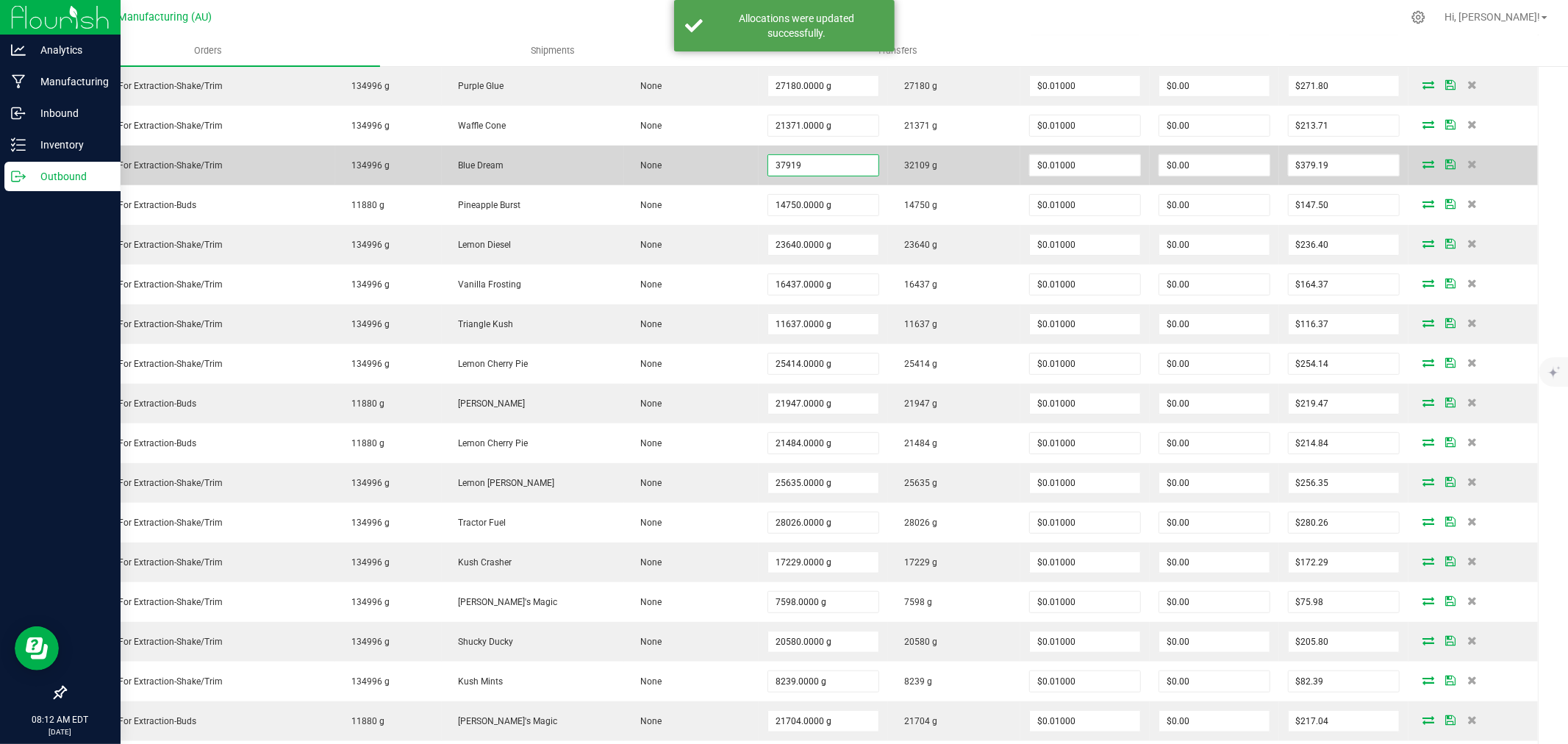
click at [781, 166] on input "37919" at bounding box center [823, 165] width 110 height 21
type input "32109.0000 g"
type input "$321.09"
click at [688, 170] on td "None" at bounding box center [691, 165] width 135 height 40
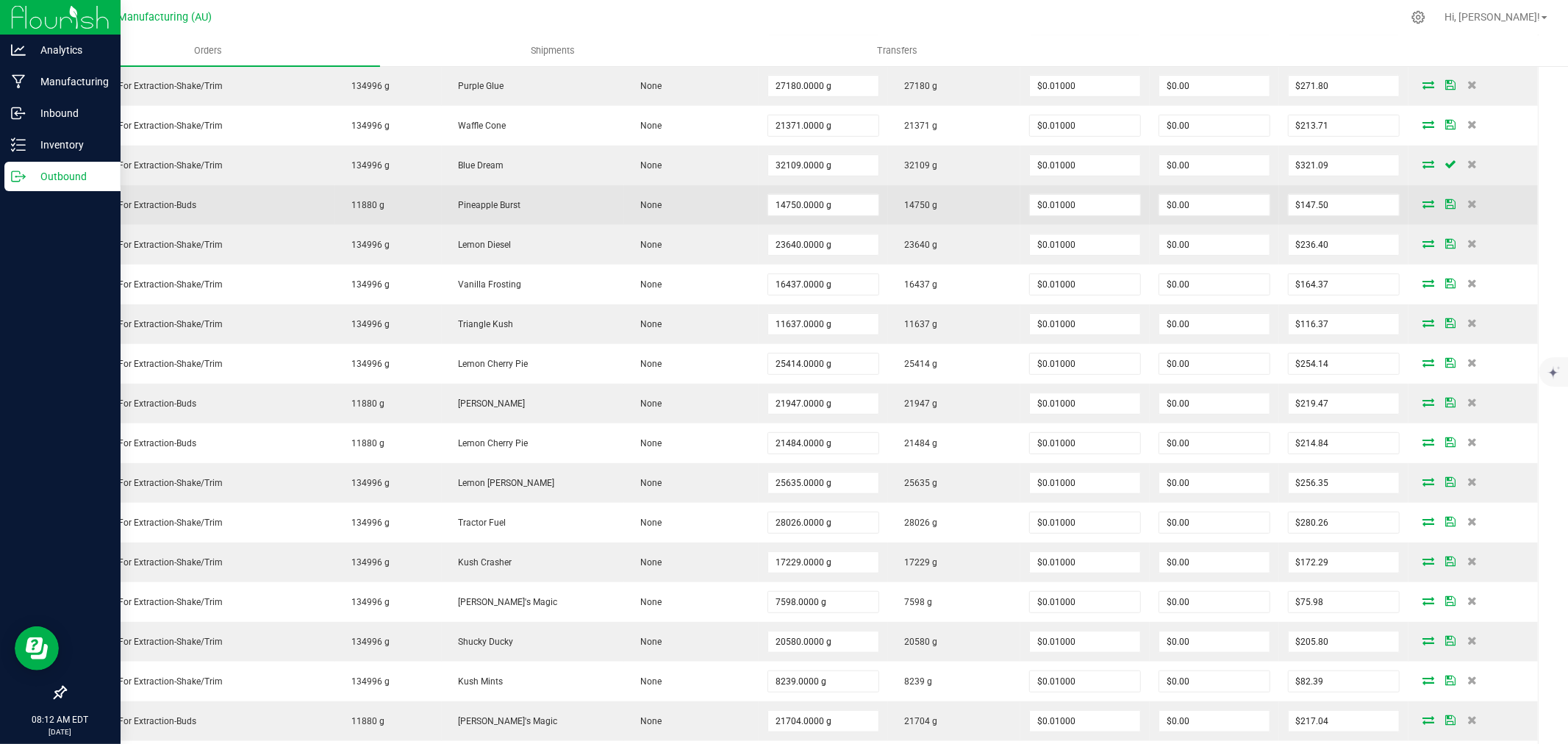
click at [1413, 210] on td at bounding box center [1473, 206] width 129 height 40
click at [1423, 208] on icon at bounding box center [1428, 203] width 11 height 9
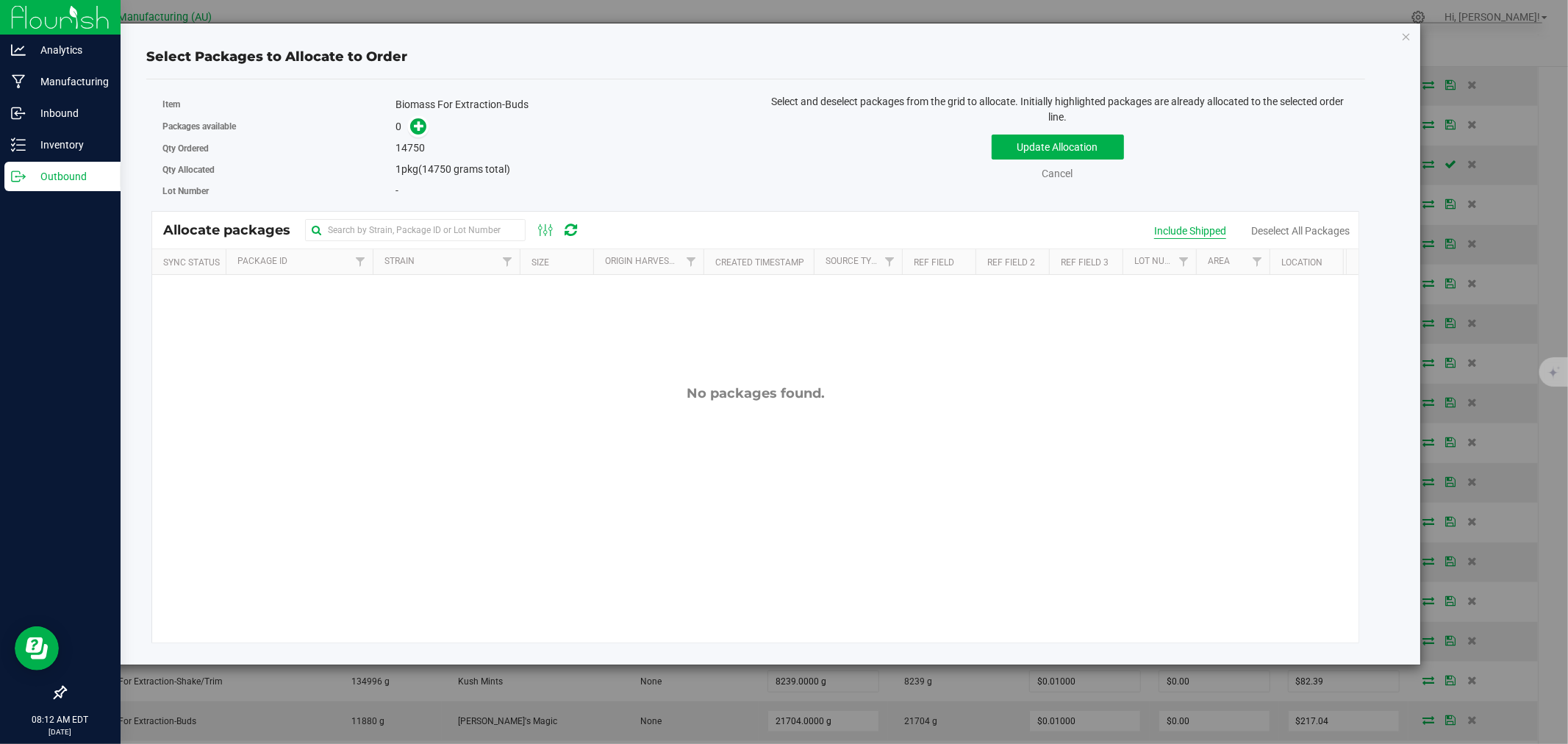
click at [1197, 227] on div "Include Shipped" at bounding box center [1190, 231] width 72 height 15
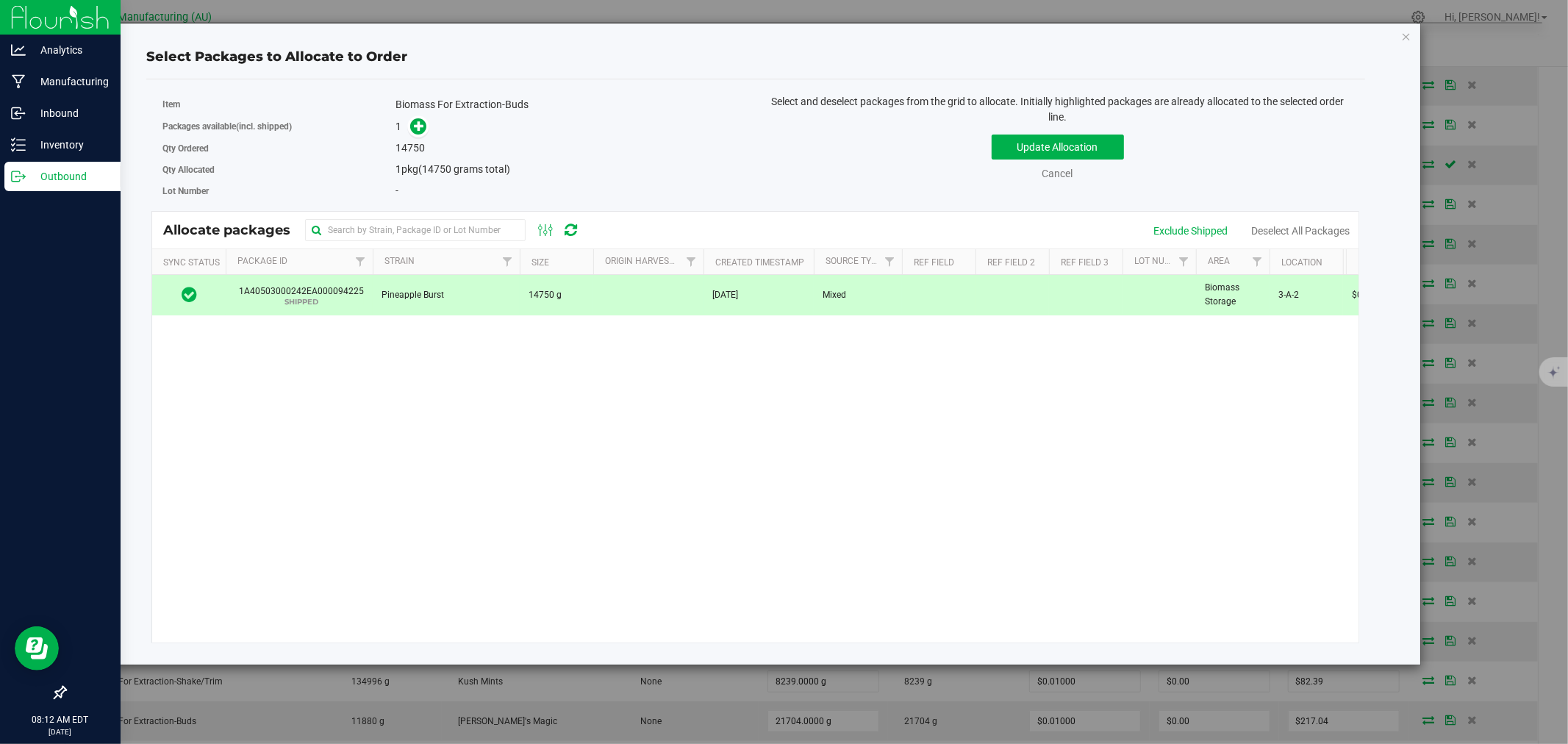
click at [185, 294] on icon at bounding box center [189, 294] width 15 height 17
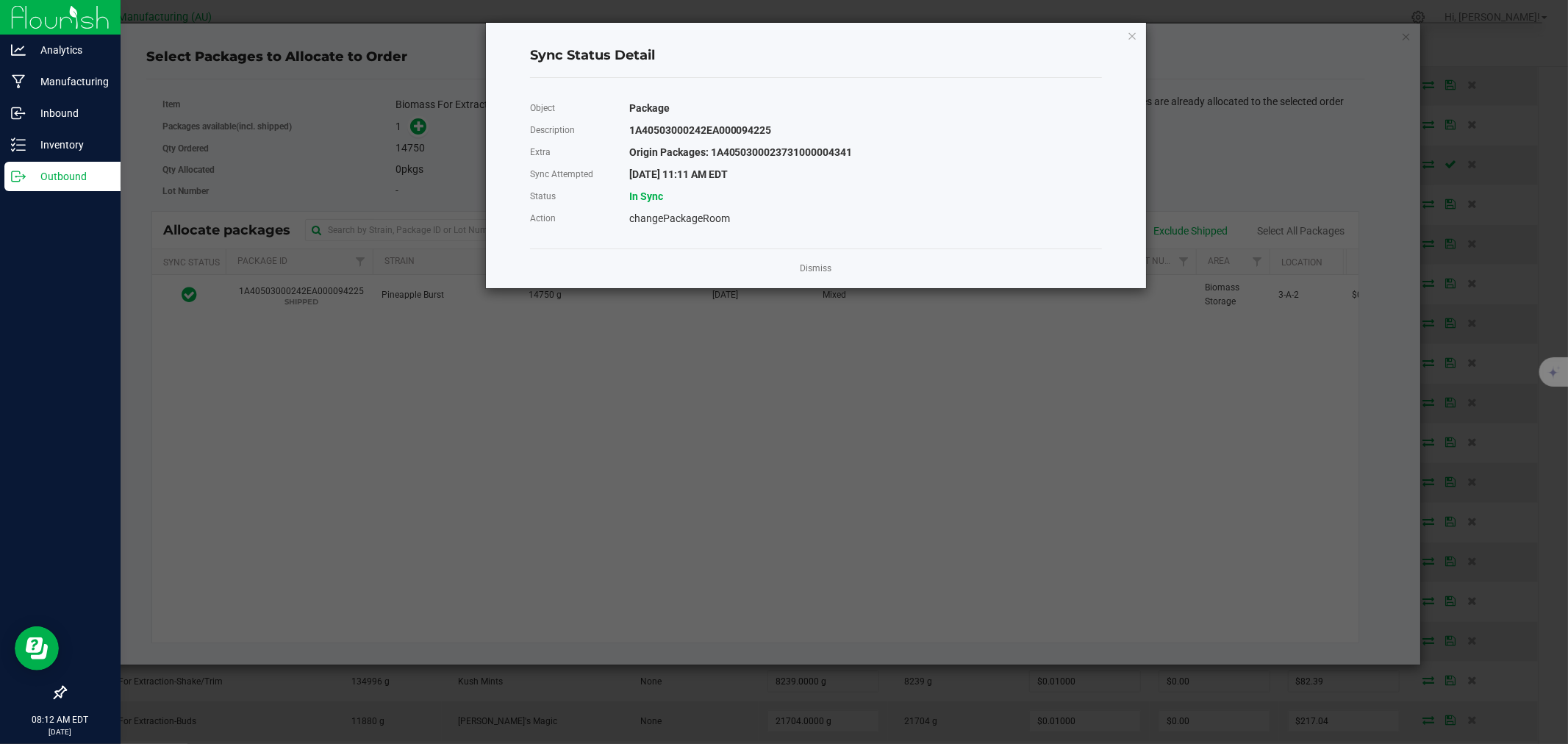
click at [806, 261] on app-cancel-button "Dismiss" at bounding box center [816, 269] width 32 height 15
click at [807, 265] on link "Dismiss" at bounding box center [816, 268] width 32 height 12
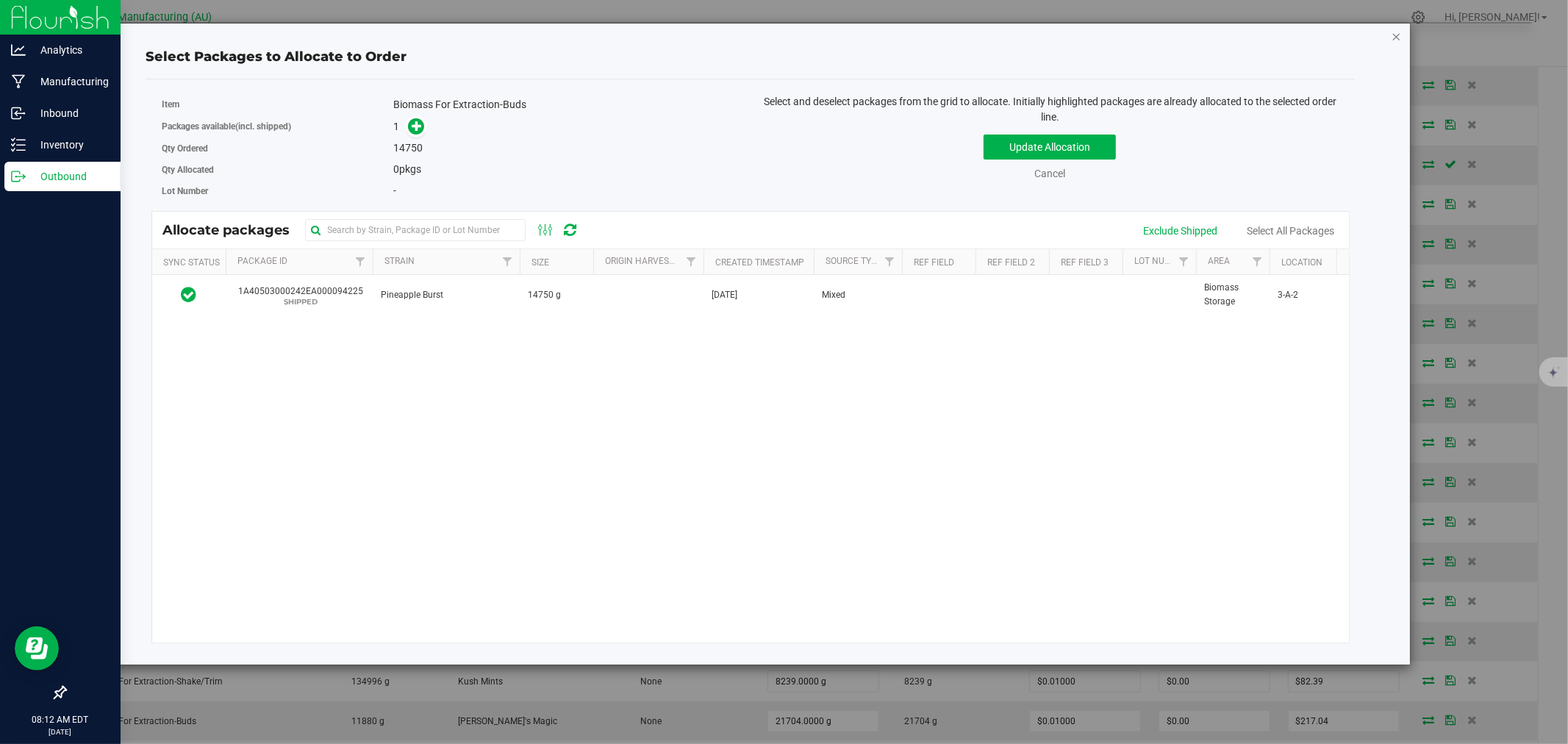
click at [1399, 34] on icon "button" at bounding box center [1397, 35] width 11 height 17
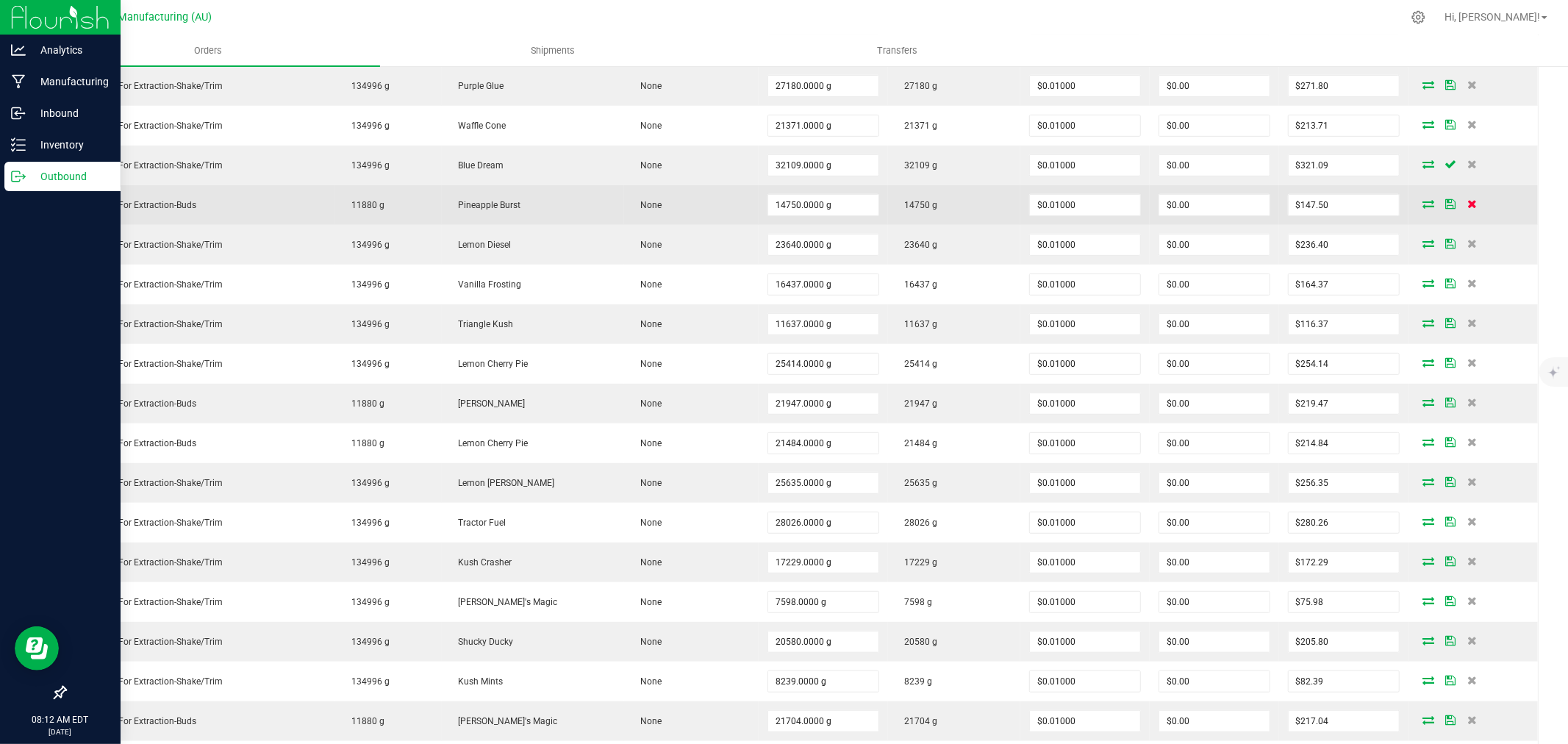
click at [1469, 202] on icon at bounding box center [1473, 203] width 10 height 9
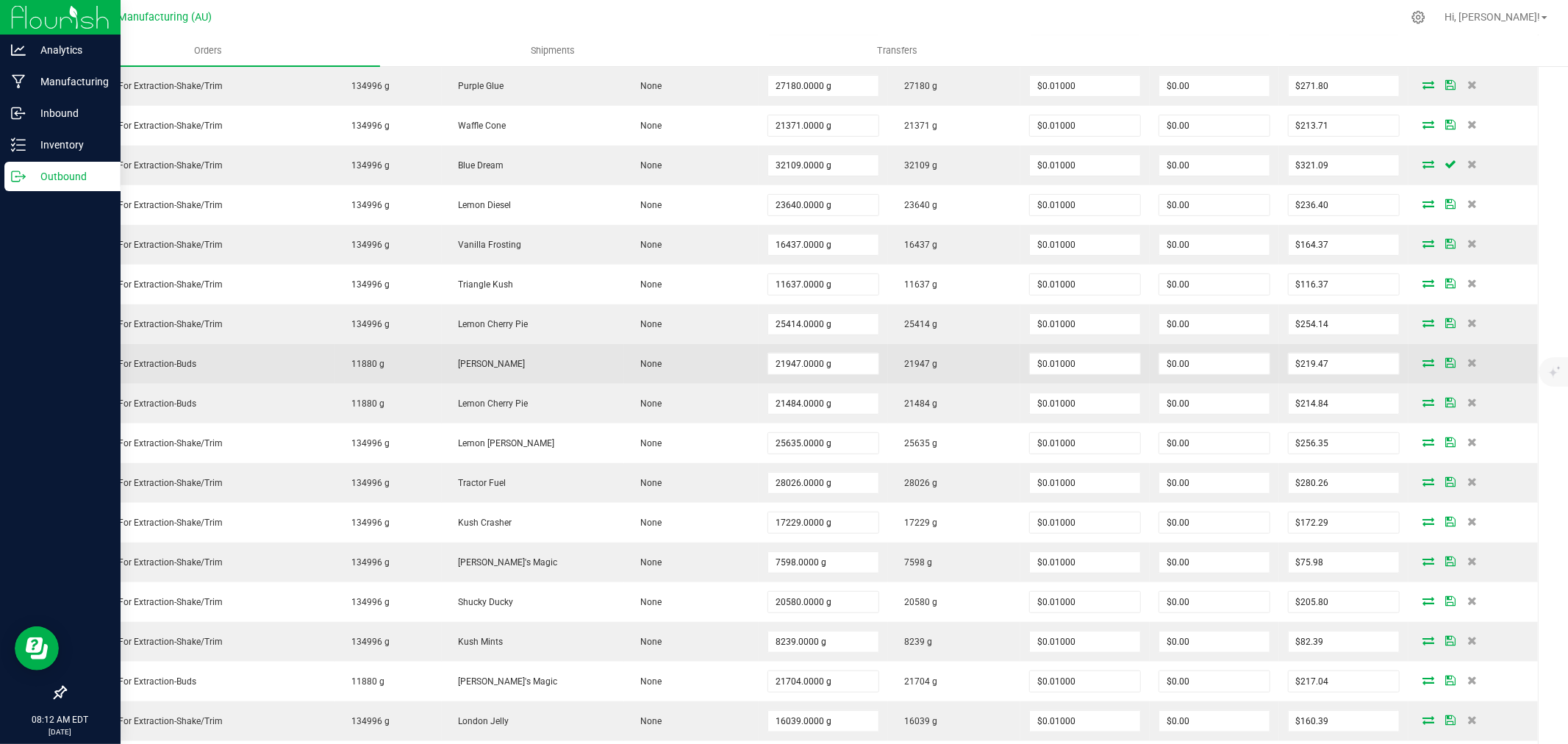
click at [624, 373] on td "None" at bounding box center [691, 364] width 135 height 40
click at [1465, 361] on span at bounding box center [1472, 361] width 22 height 9
click at [1465, 364] on span at bounding box center [1472, 361] width 22 height 9
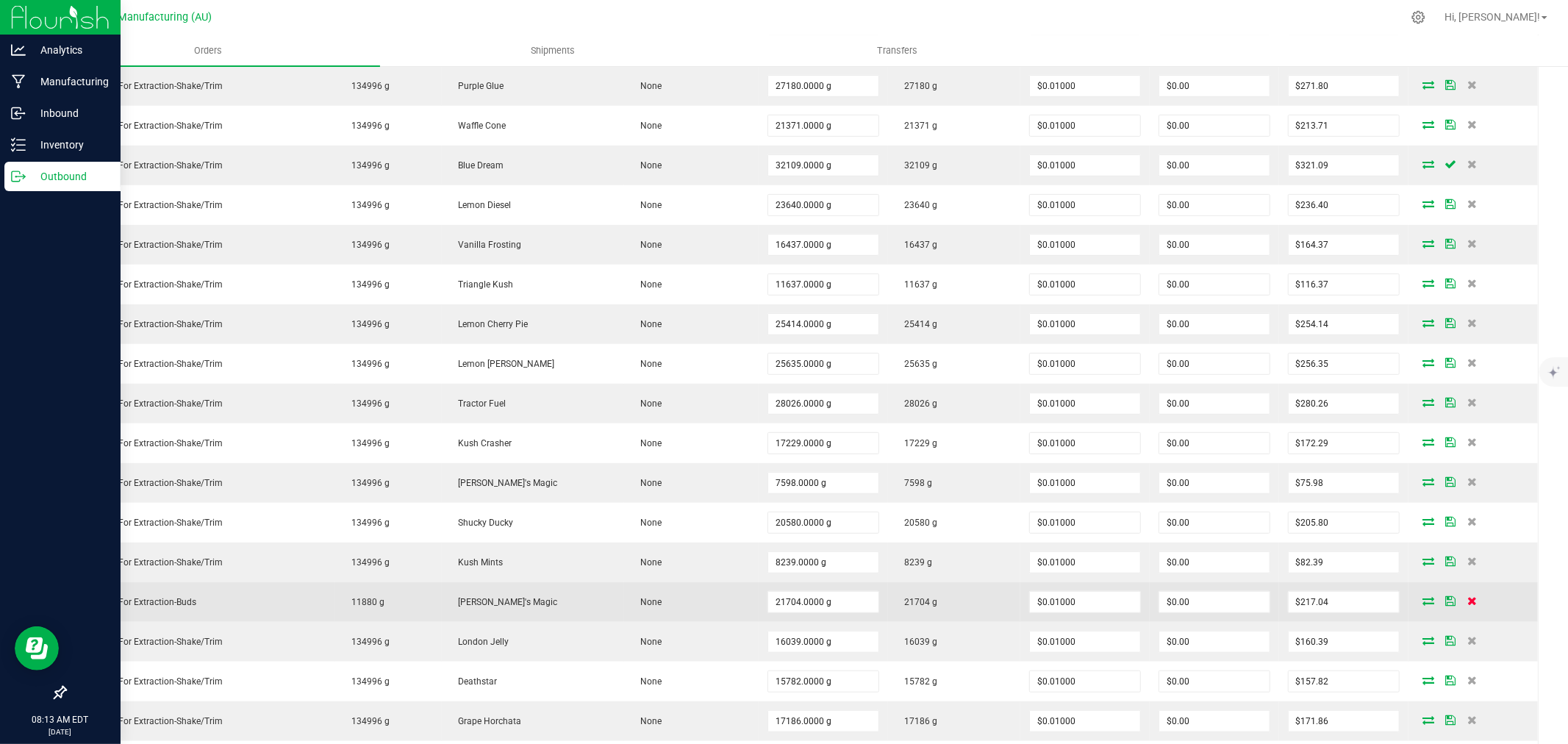
click at [1469, 604] on icon at bounding box center [1473, 600] width 10 height 9
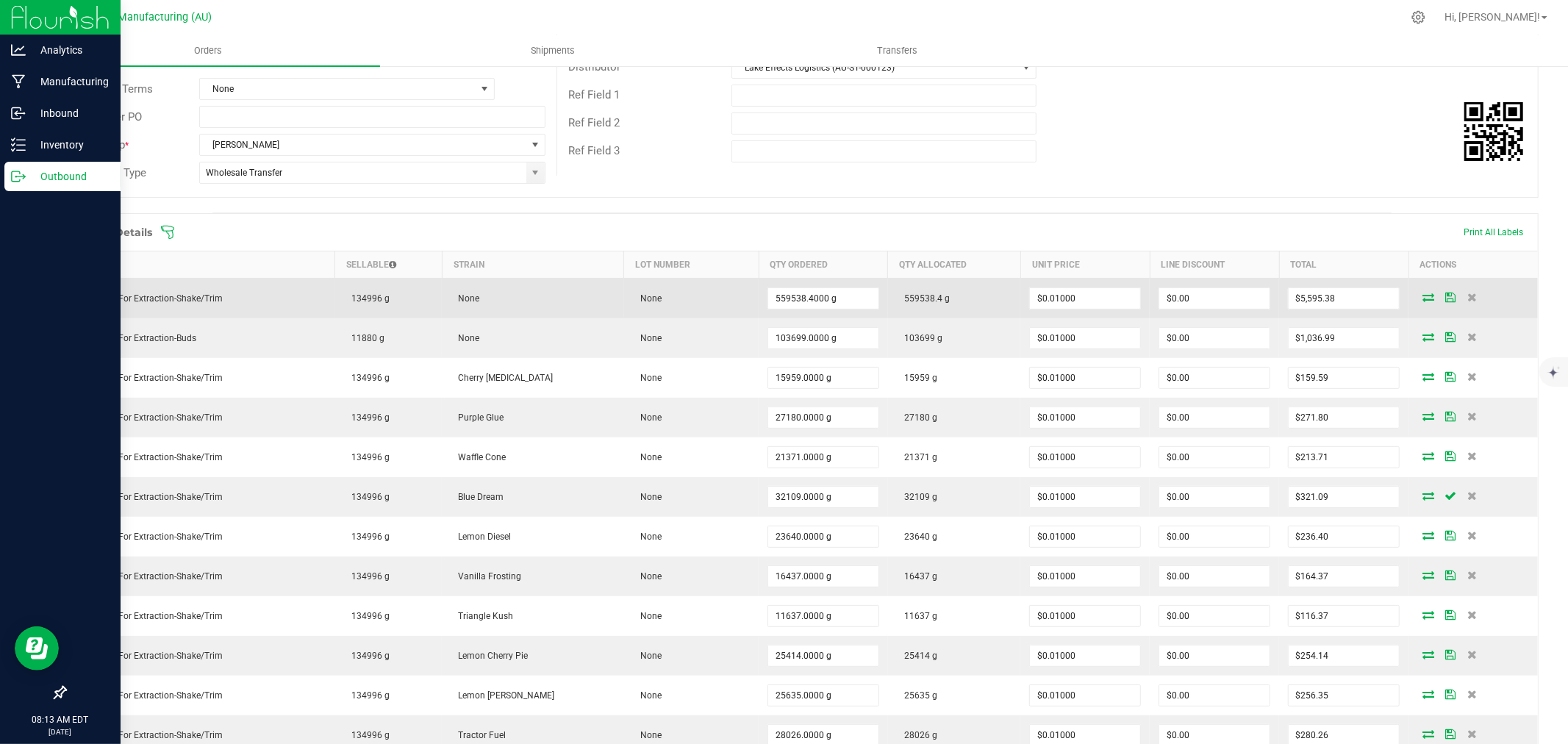
scroll to position [239, 0]
click at [1423, 299] on icon at bounding box center [1428, 295] width 11 height 9
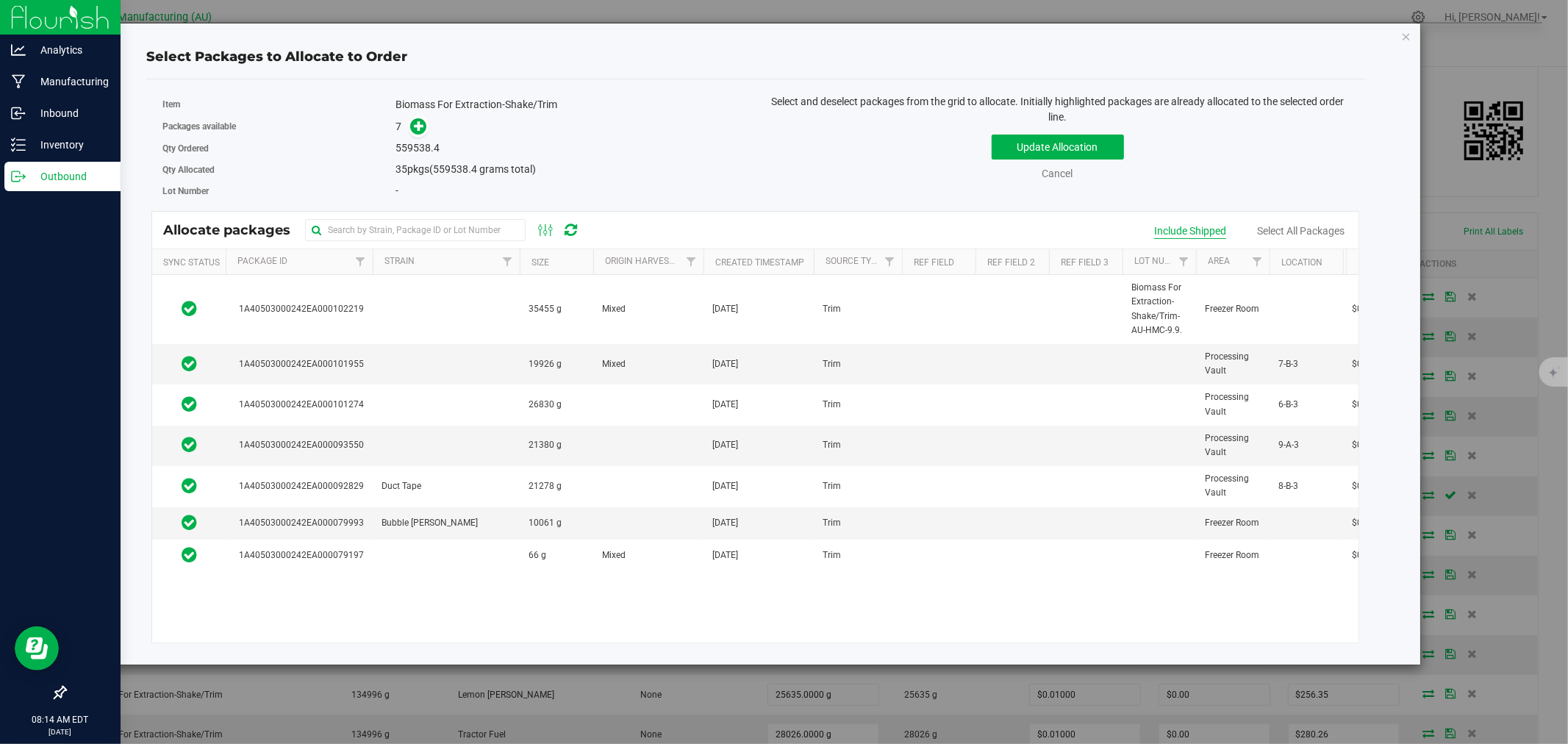
click at [1182, 229] on div "Include Shipped" at bounding box center [1190, 231] width 72 height 15
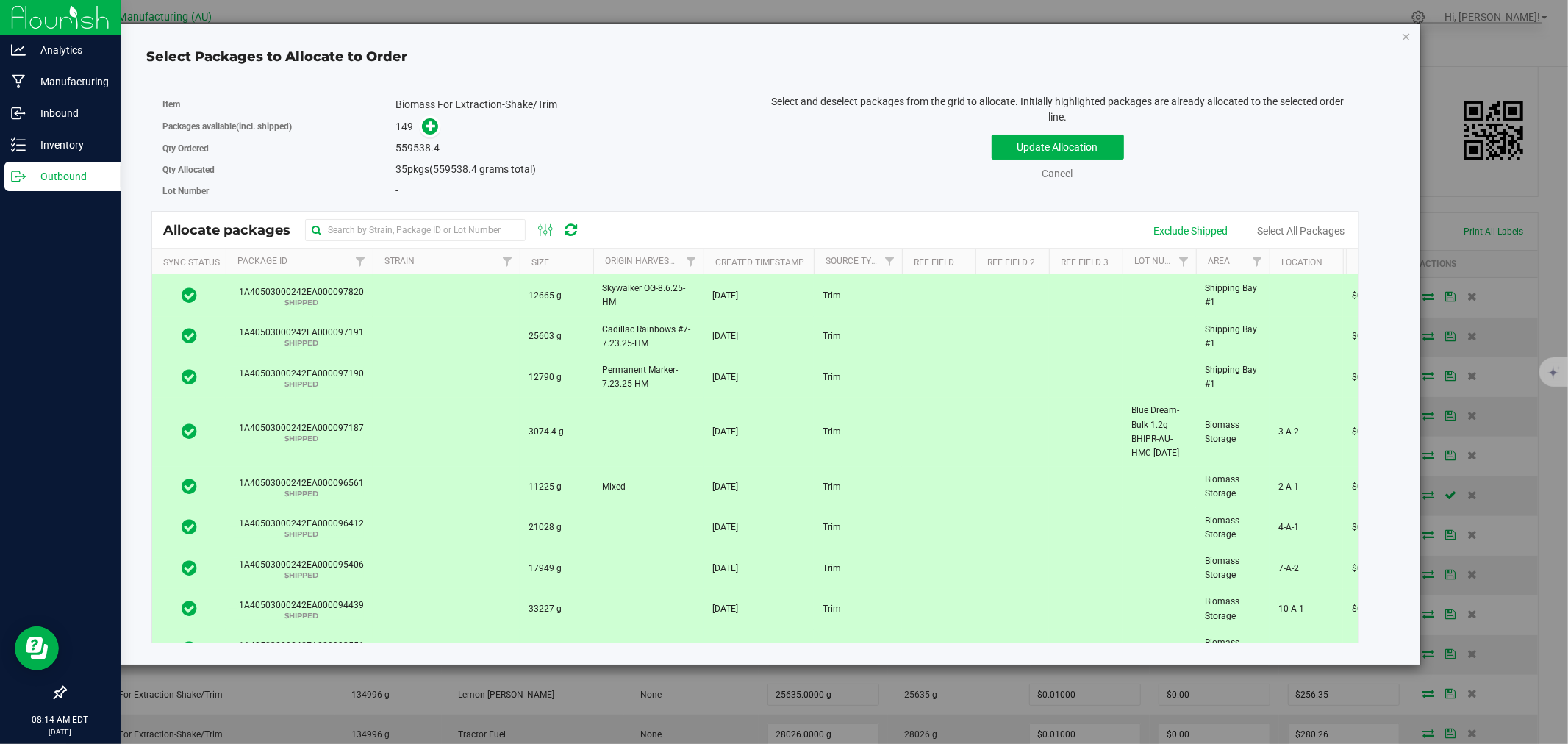
click at [504, 432] on td at bounding box center [447, 432] width 147 height 69
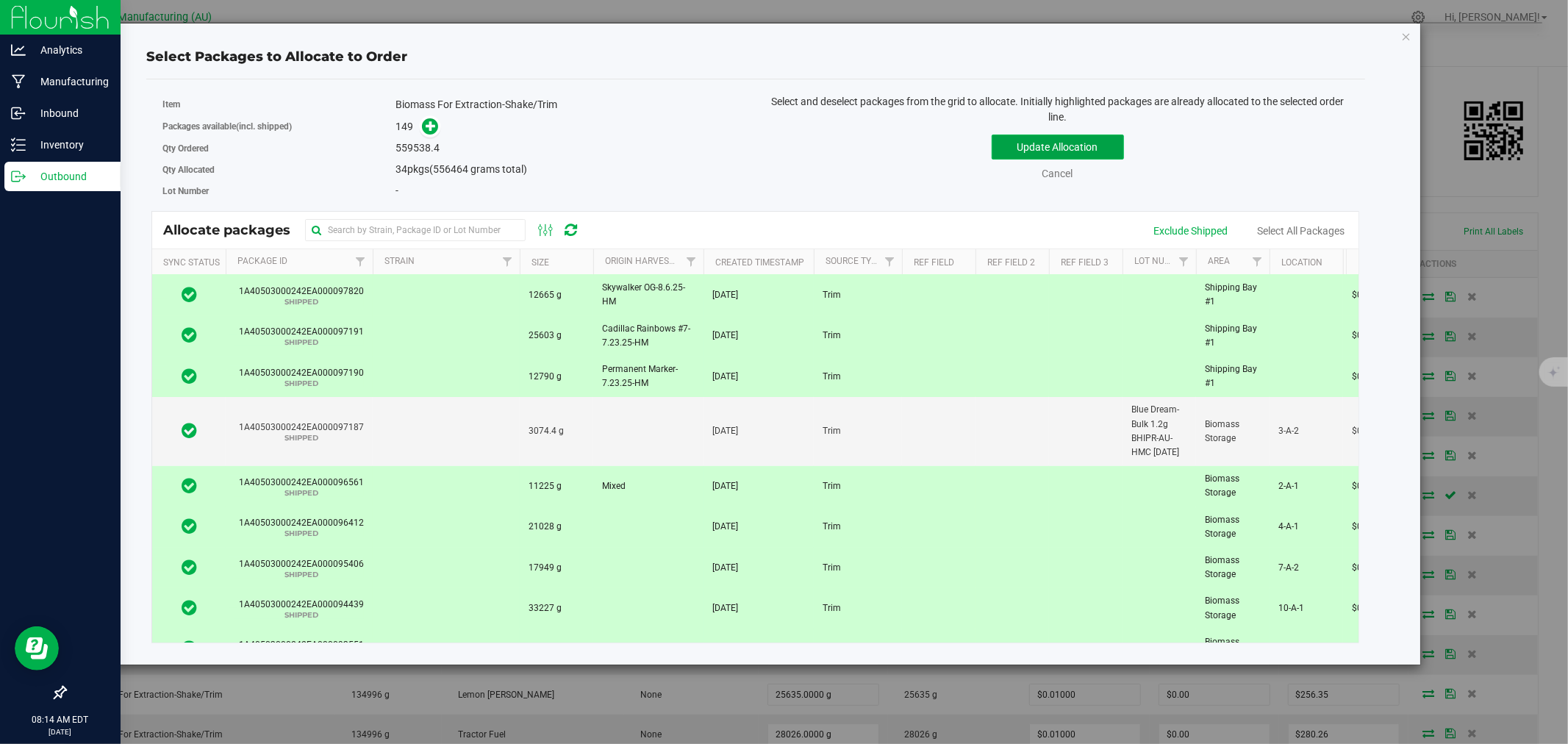
click at [1024, 145] on button "Update Allocation" at bounding box center [1058, 147] width 132 height 25
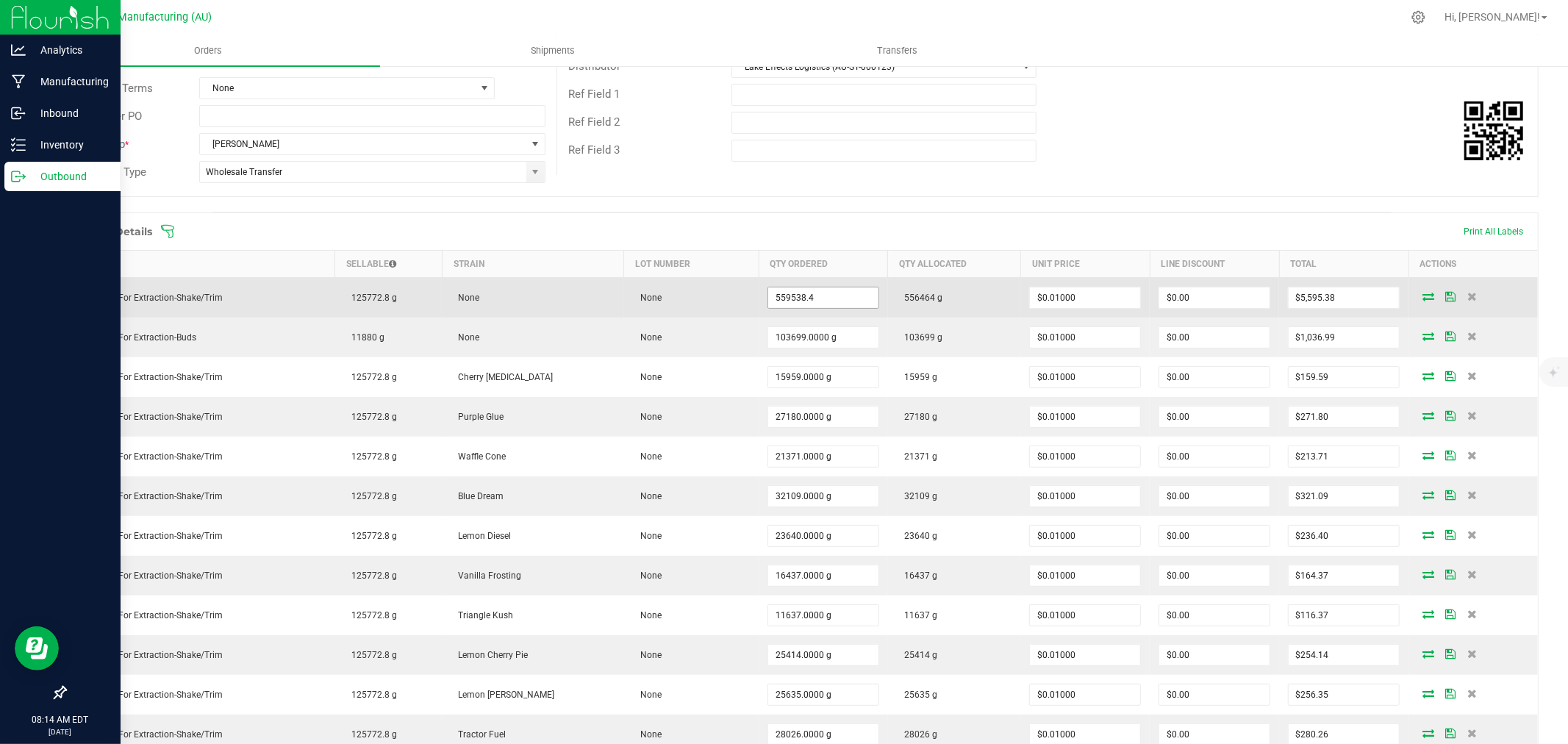
click at [809, 301] on input "559538.4" at bounding box center [823, 298] width 110 height 21
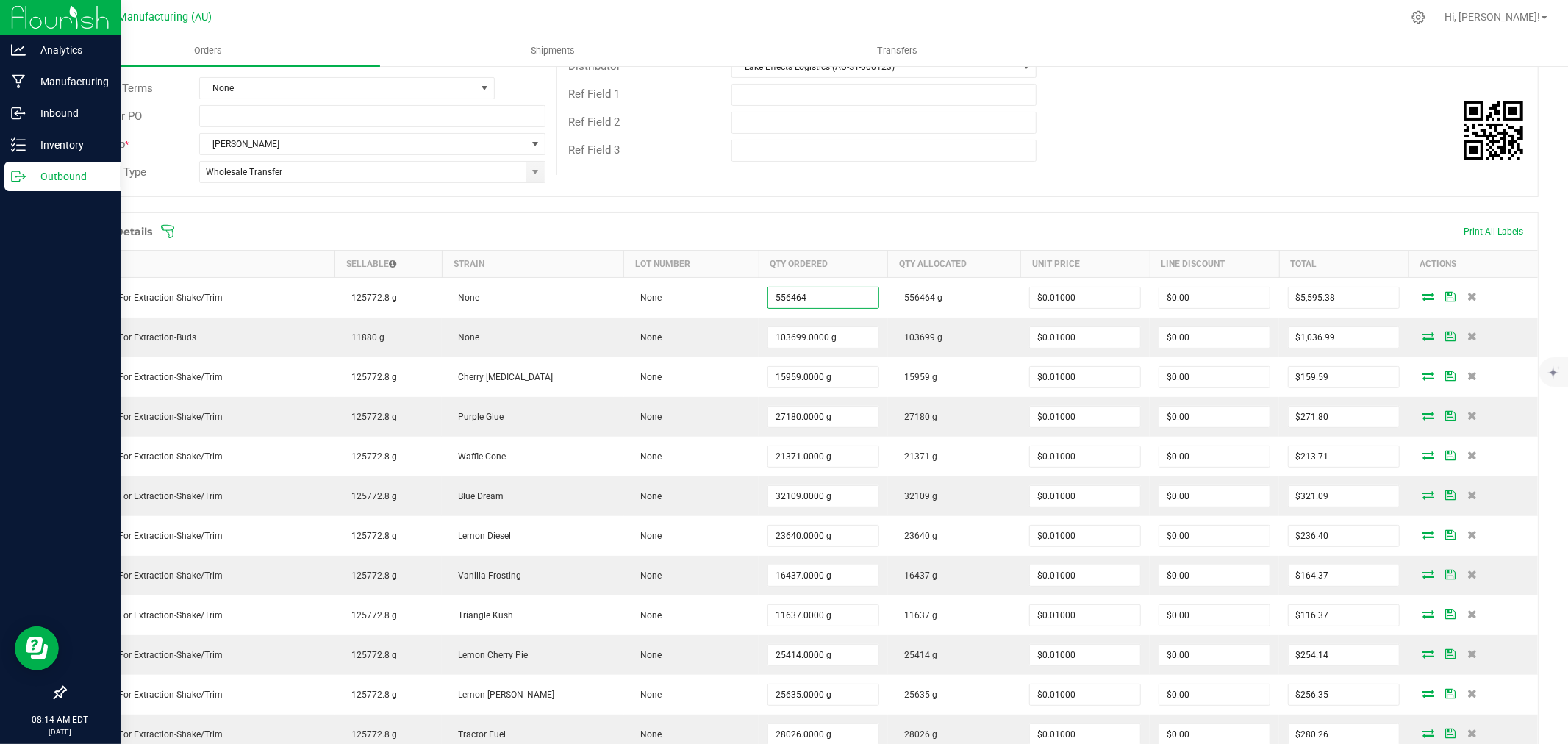
type input "556464.0000 g"
type input "$5,564.64"
click at [950, 233] on span at bounding box center [897, 230] width 1474 height 14
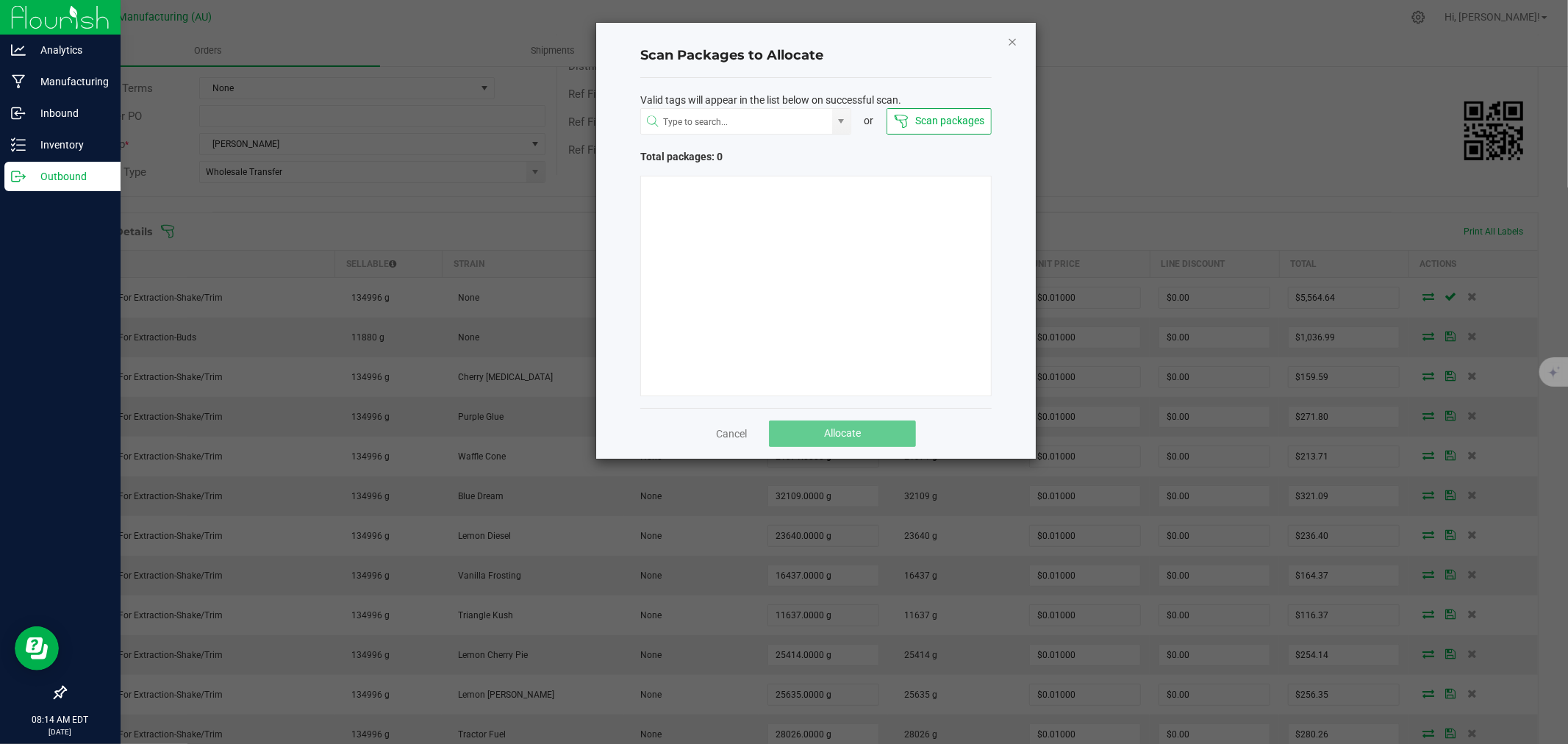
click at [1008, 40] on icon "Close" at bounding box center [1012, 41] width 11 height 17
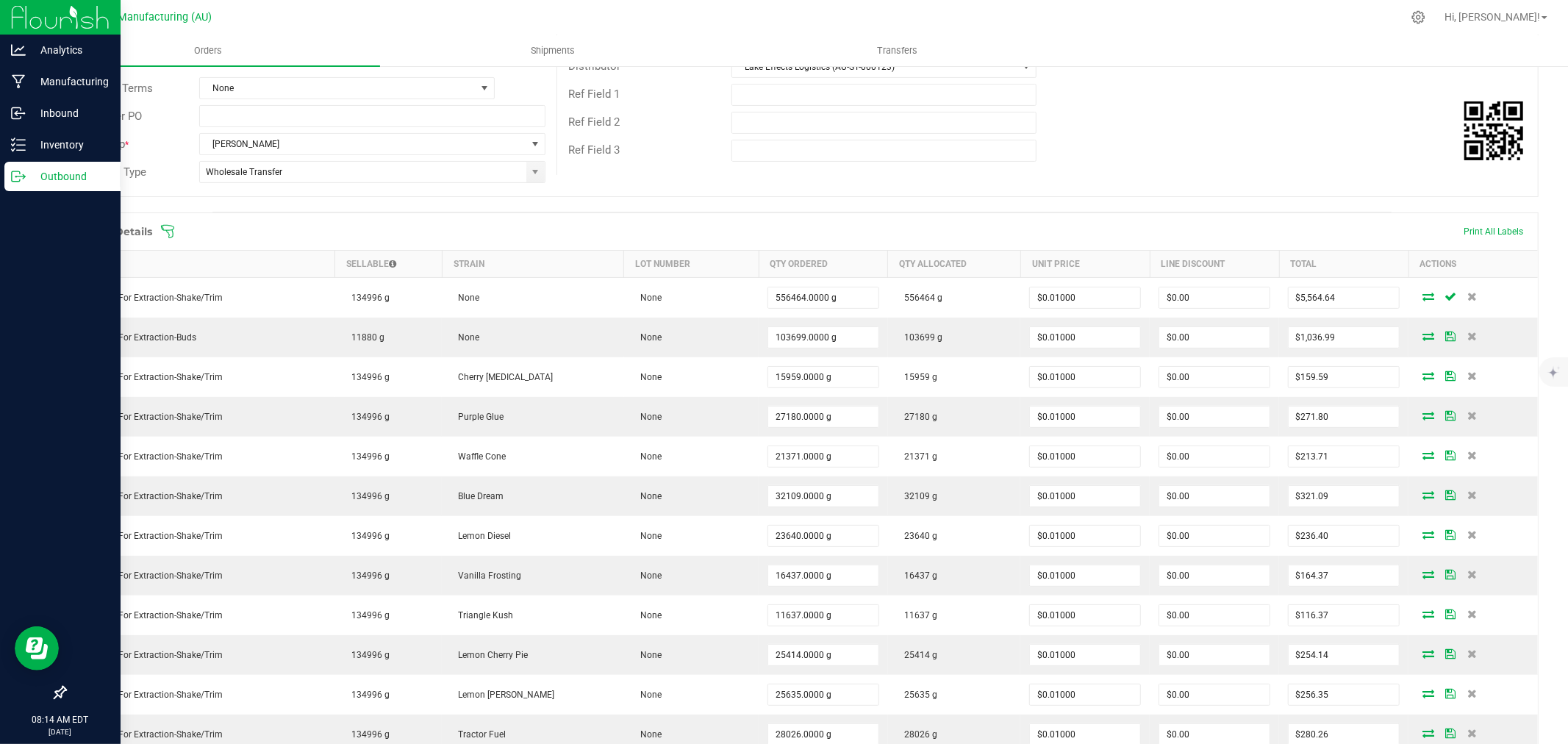
click at [970, 226] on span at bounding box center [897, 230] width 1474 height 14
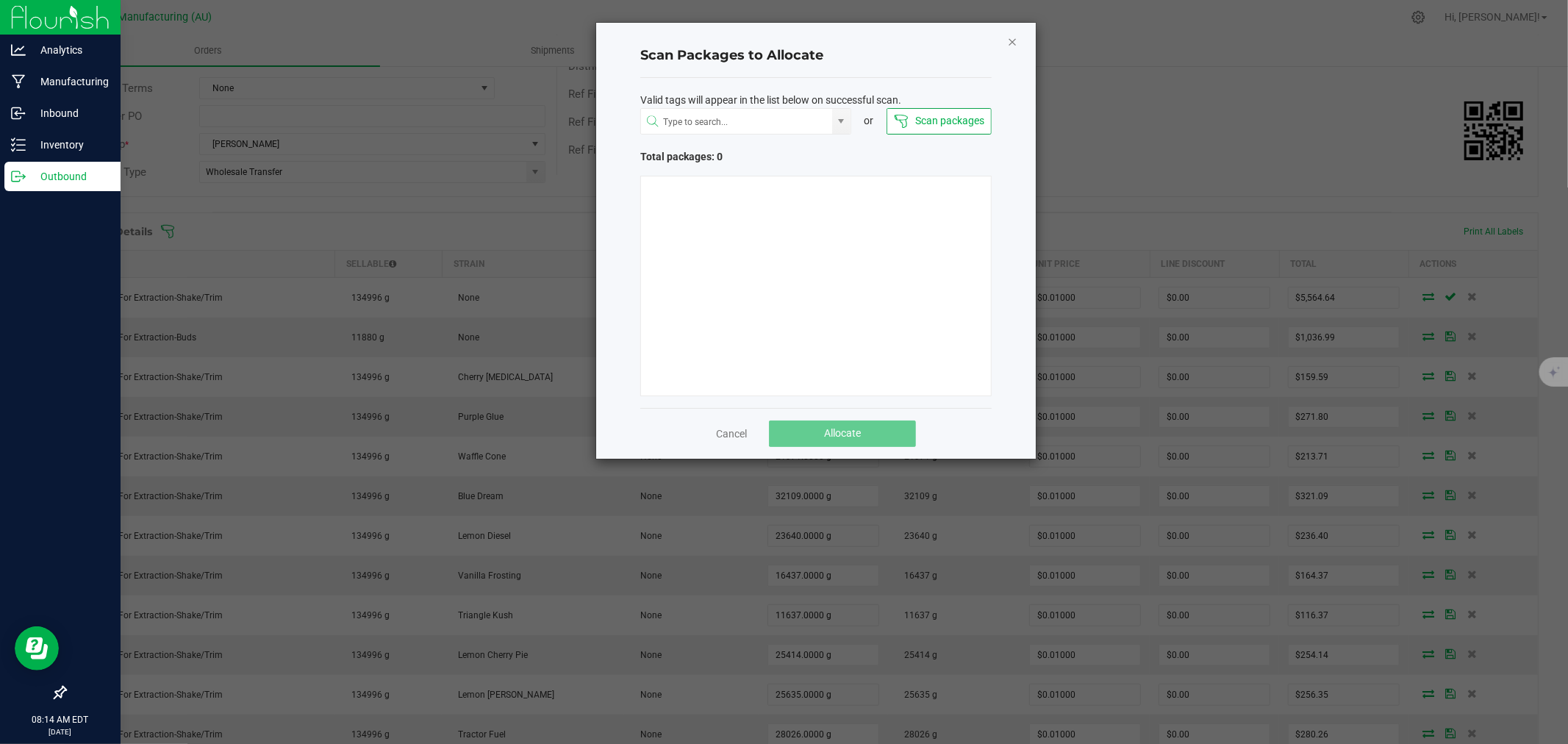
click at [1008, 33] on icon "Close" at bounding box center [1012, 41] width 11 height 17
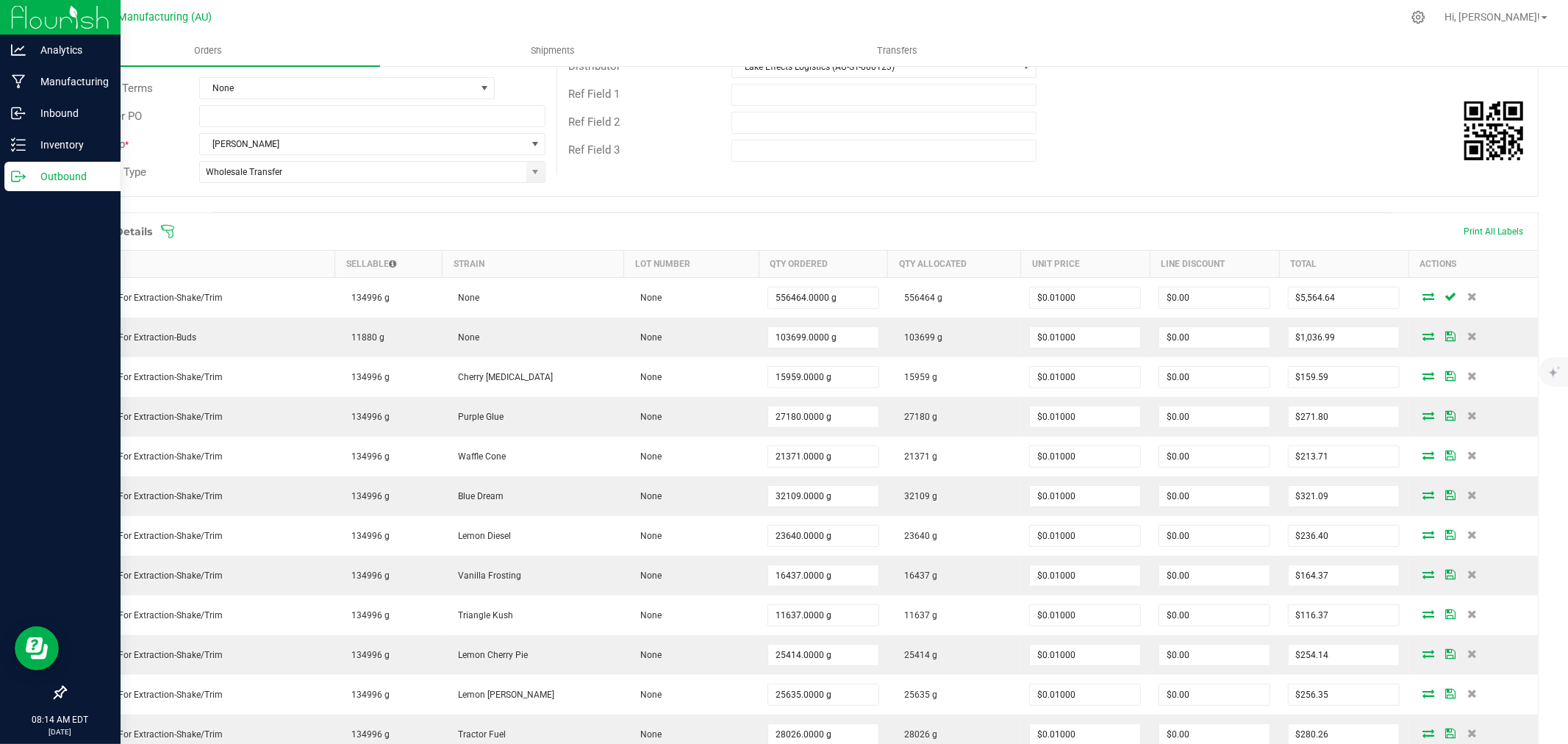
click at [166, 227] on icon at bounding box center [167, 230] width 14 height 14
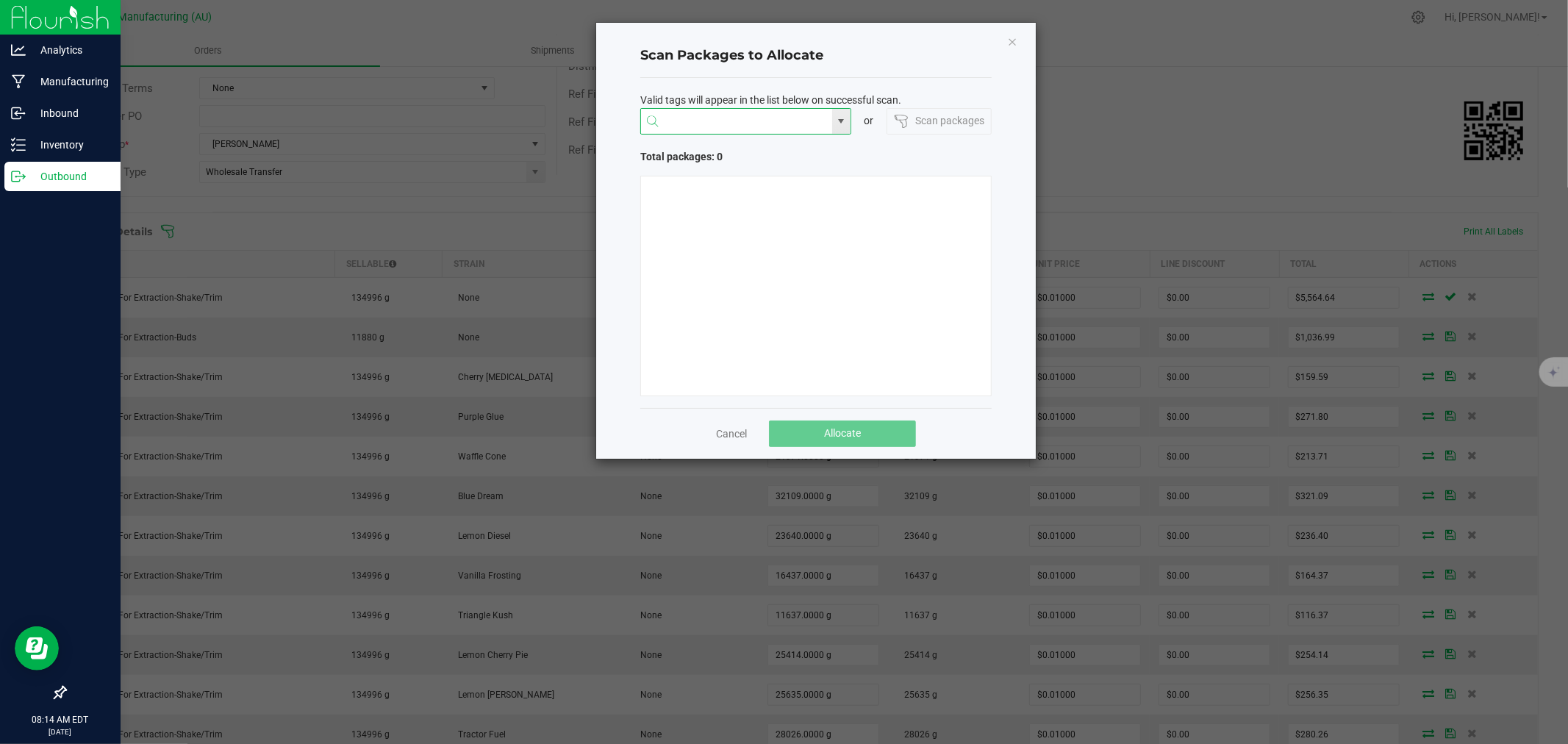
click at [682, 120] on input "NO DATA FOUND" at bounding box center [737, 122] width 191 height 27
click at [755, 152] on li "1A40503000242EA000101274" at bounding box center [745, 150] width 210 height 25
type input "1A40503000242EA000101274"
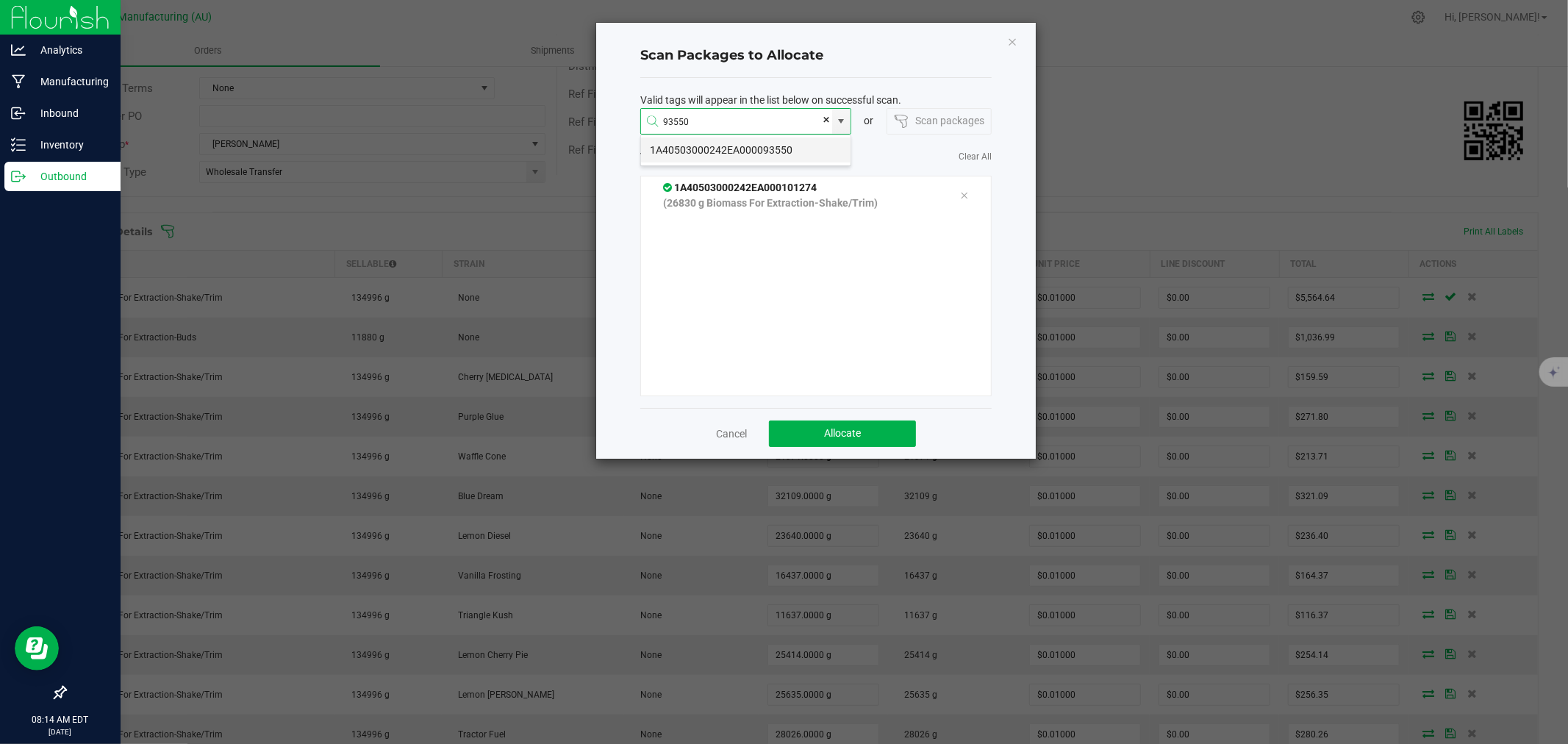
click at [773, 150] on li "1A40503000242EA000093550" at bounding box center [745, 150] width 210 height 25
type input "1A40503000242EA000093550"
click at [763, 153] on li "1A40503000242EA000092829" at bounding box center [745, 150] width 210 height 25
type input "1A40503000242EA000092829"
click at [775, 147] on li "1A40503000242EA000101955" at bounding box center [745, 150] width 210 height 25
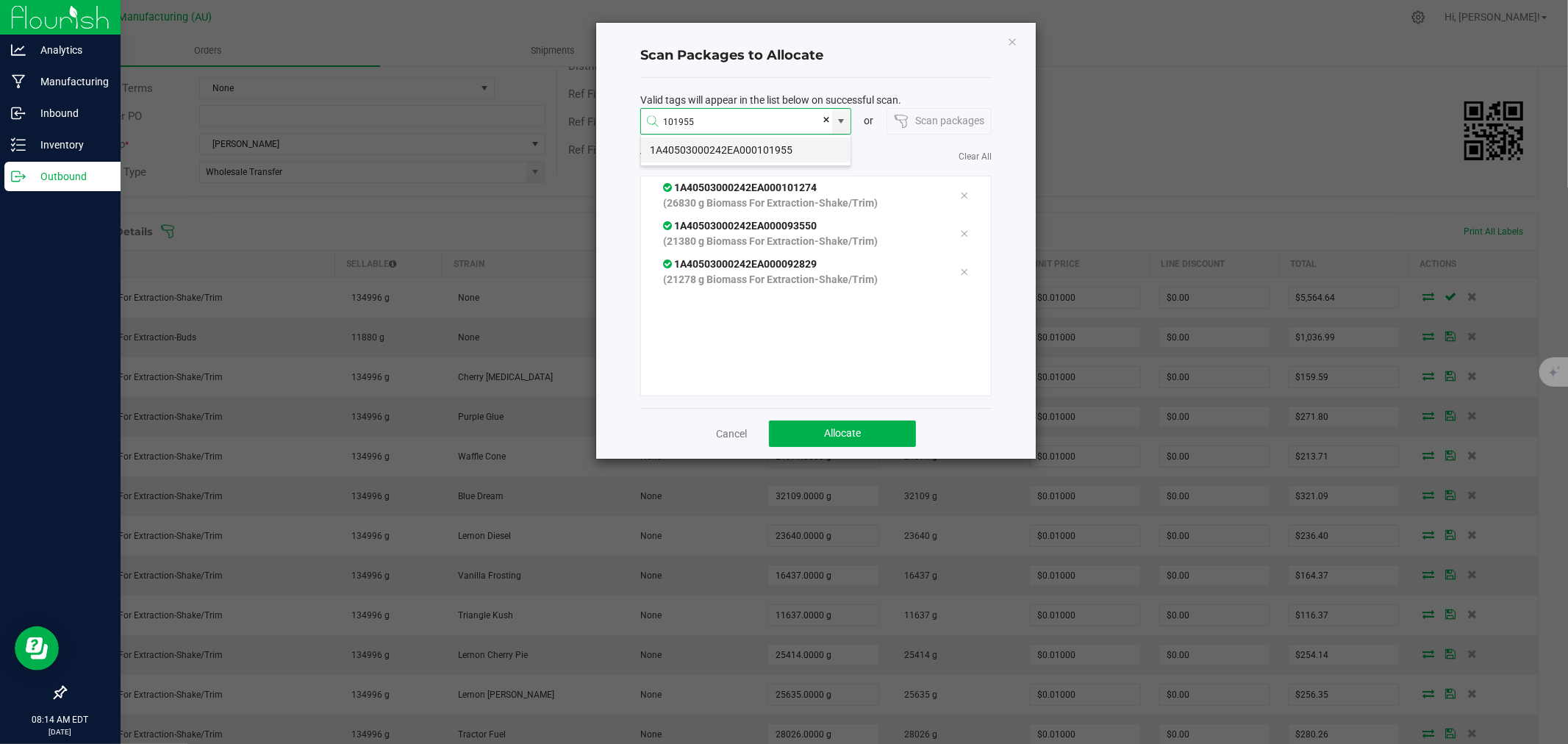
type input "1A40503000242EA000101955"
click at [783, 149] on li "1A40503000242EA000101954" at bounding box center [745, 150] width 210 height 25
type input "1A40503000242EA000101954"
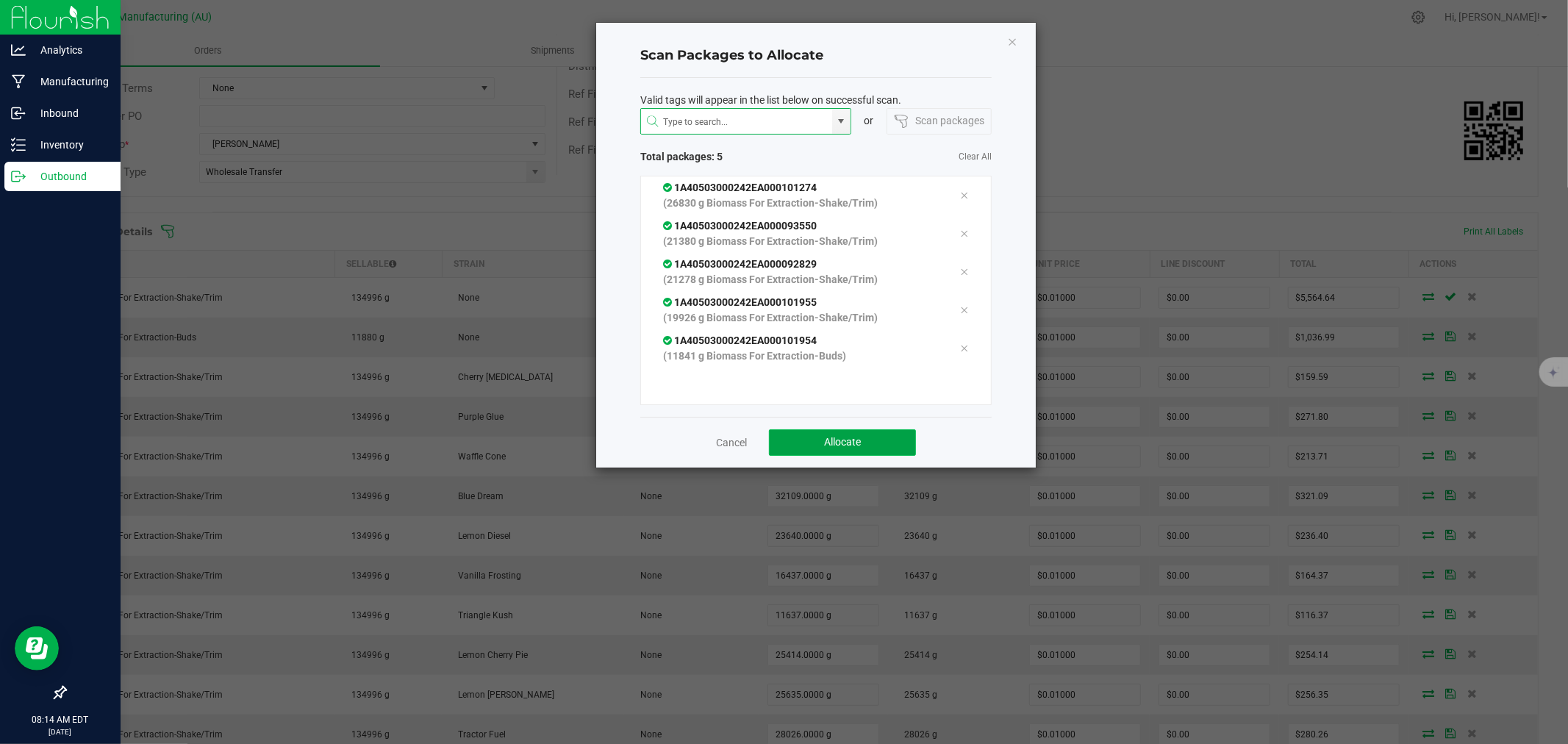
click at [888, 451] on button "Allocate" at bounding box center [843, 443] width 147 height 27
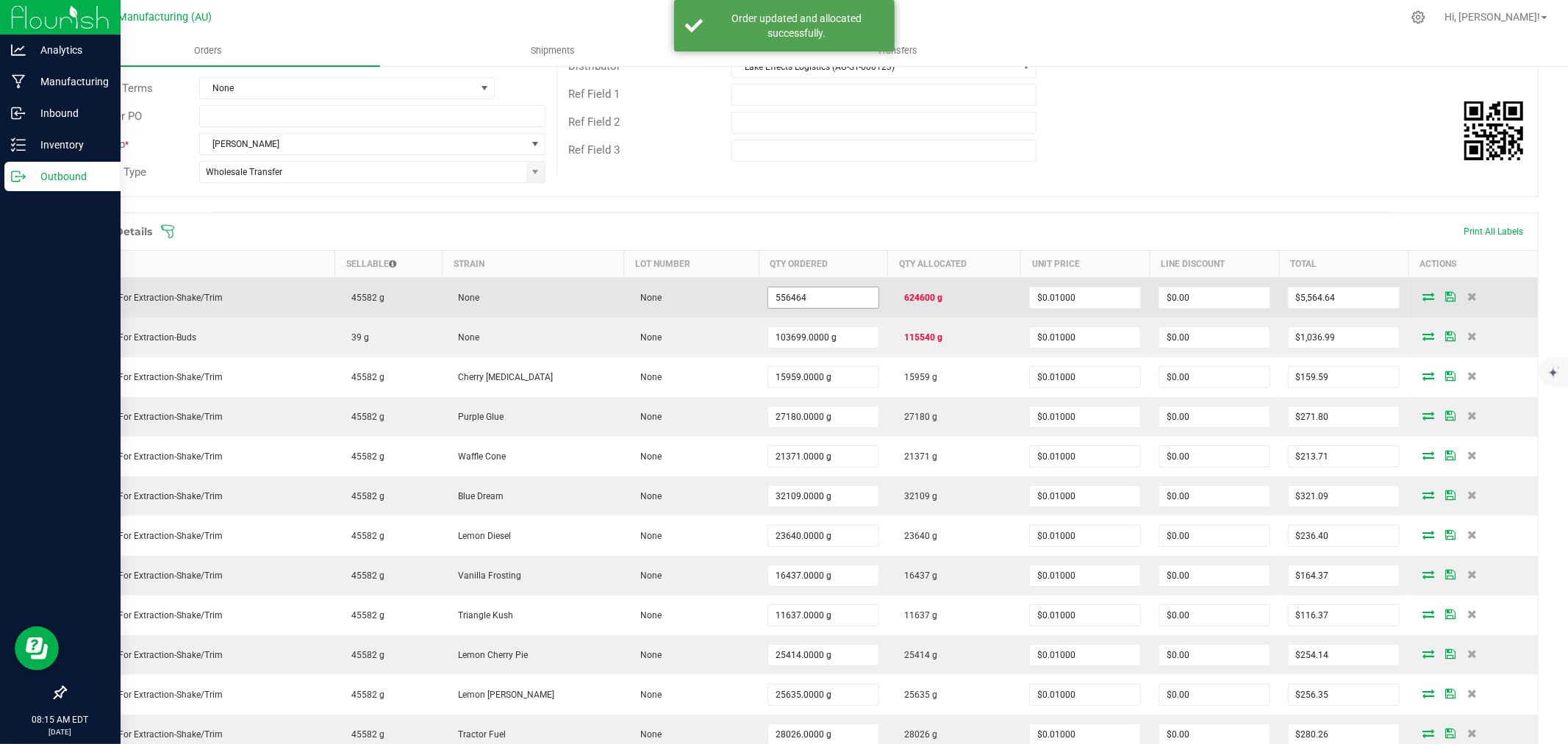
click at [789, 297] on input "556464" at bounding box center [823, 298] width 110 height 21
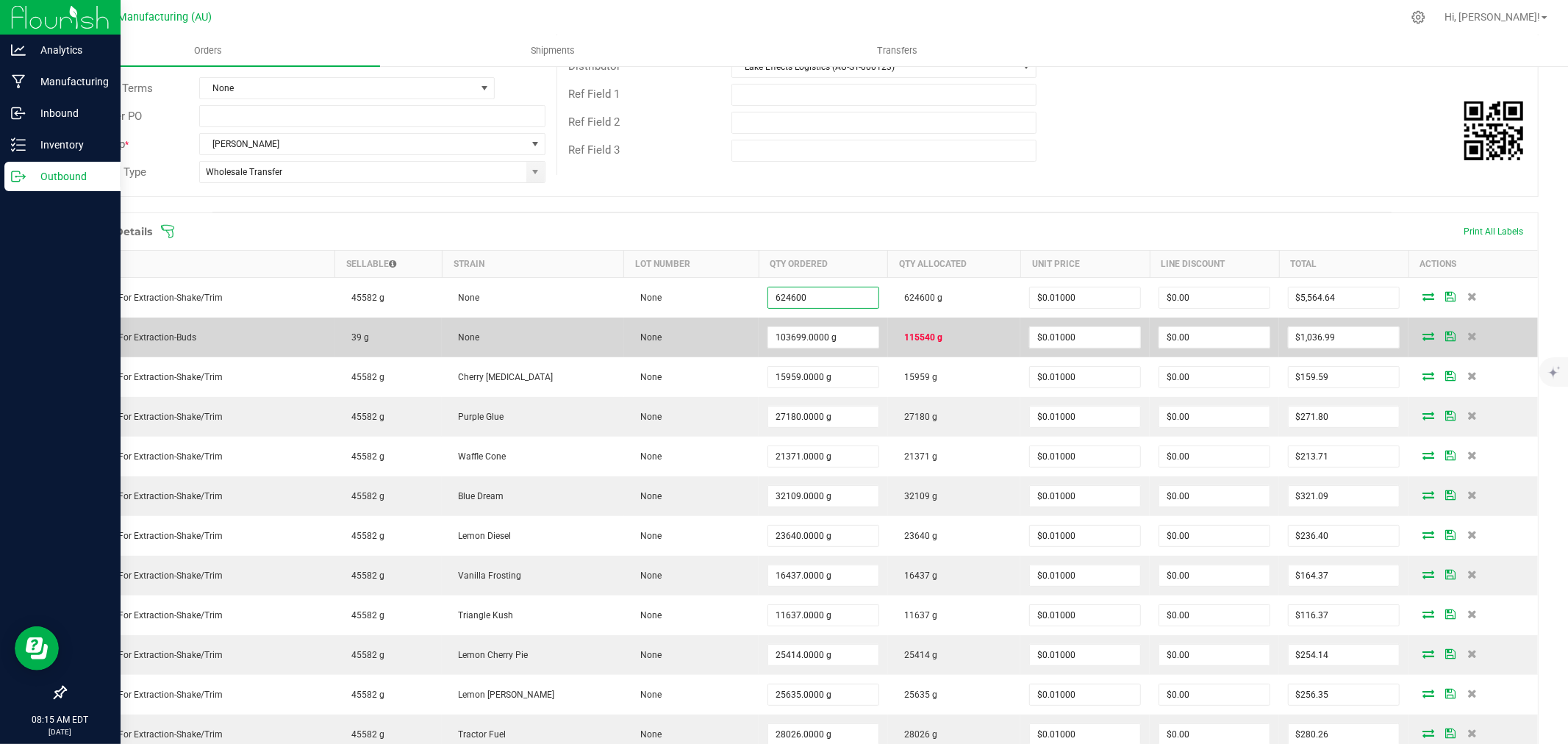
type input "624600.0000 g"
type input "$6,246.00"
click at [897, 339] on span "115540 g" at bounding box center [920, 337] width 46 height 11
click at [794, 339] on input "103699" at bounding box center [823, 338] width 110 height 21
type input "115540.0000 g"
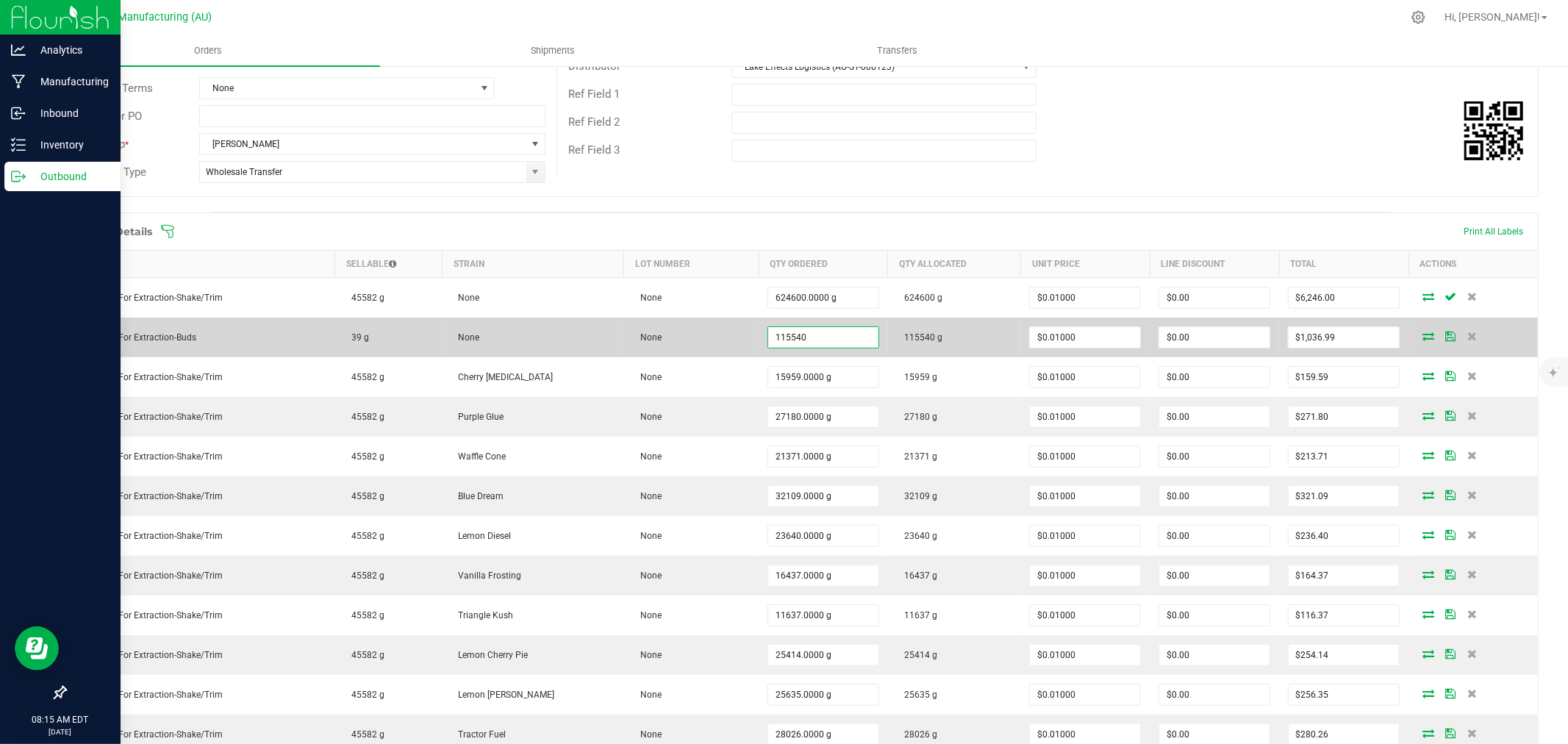
type input "$1,155.40"
click at [717, 339] on td "None" at bounding box center [691, 338] width 135 height 40
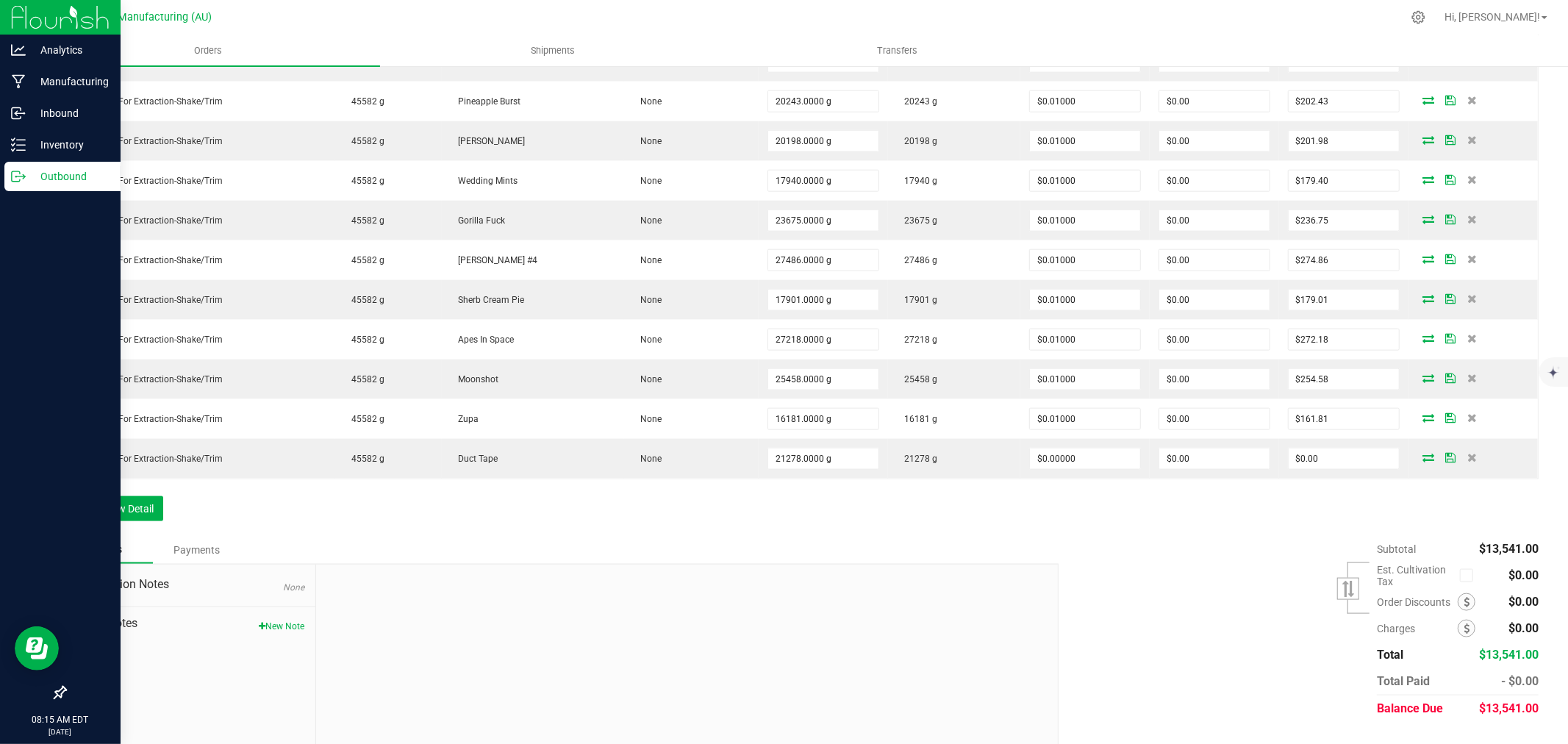
scroll to position [1426, 0]
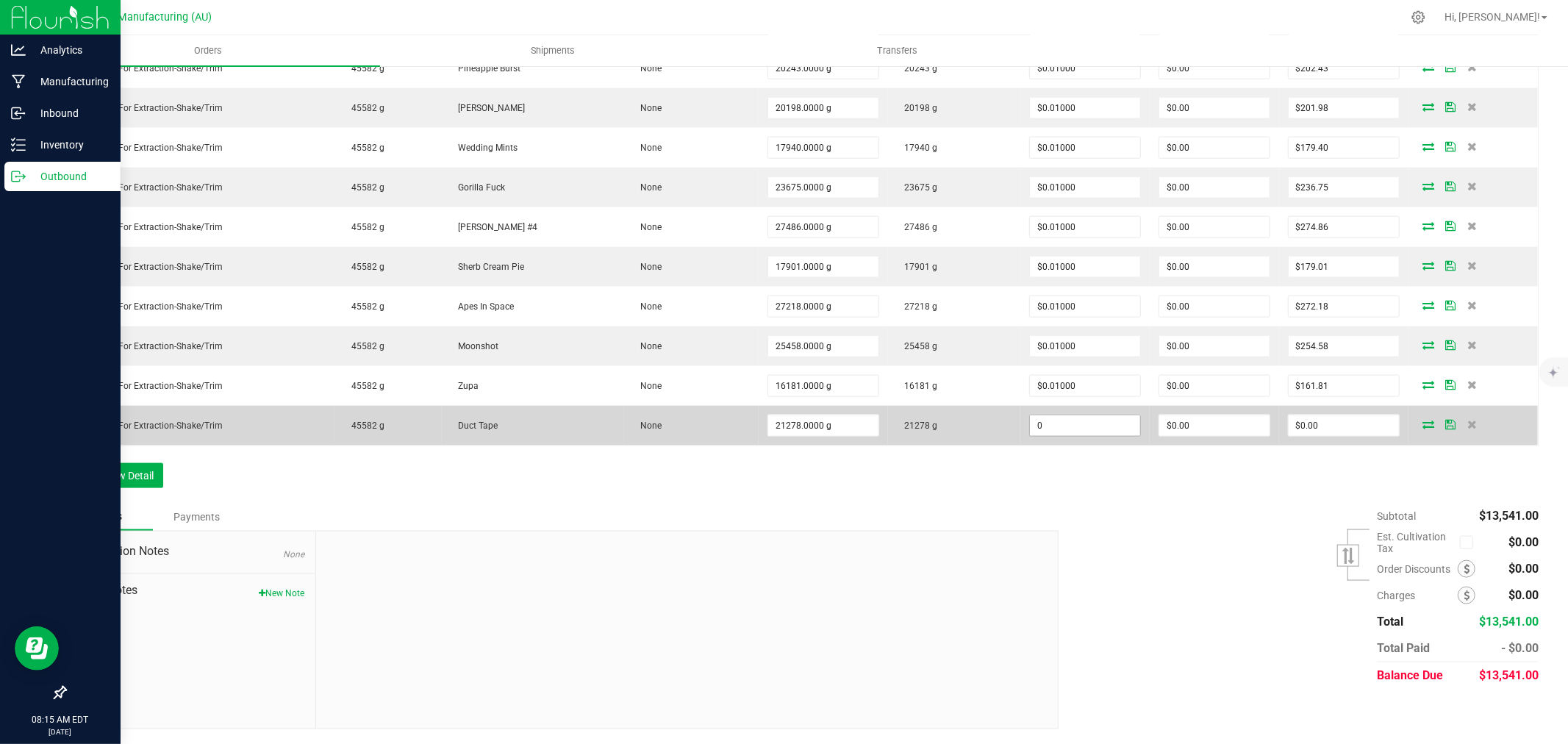
click at [1074, 427] on input "0" at bounding box center [1085, 426] width 110 height 21
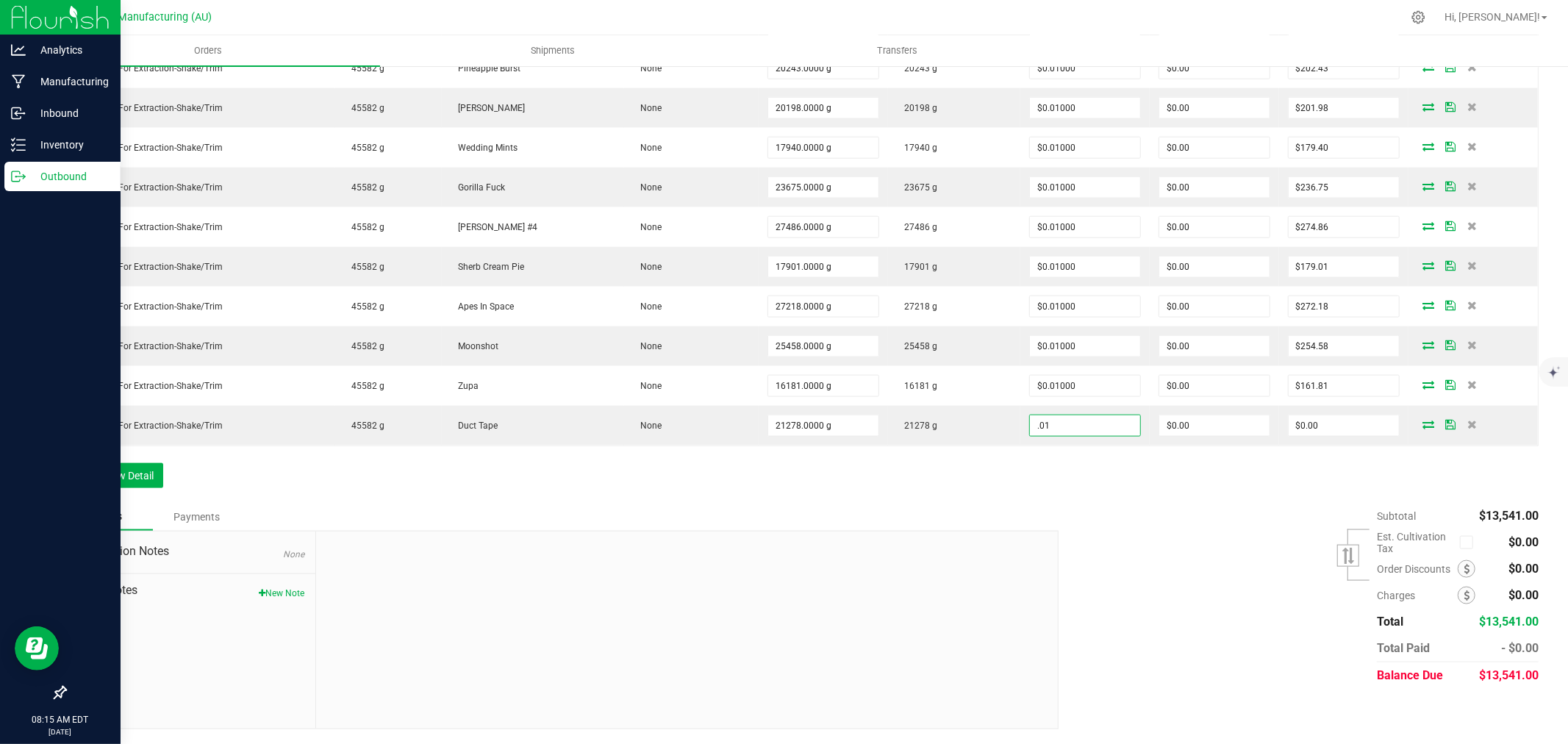
type input "$0.01000"
type input "$212.78"
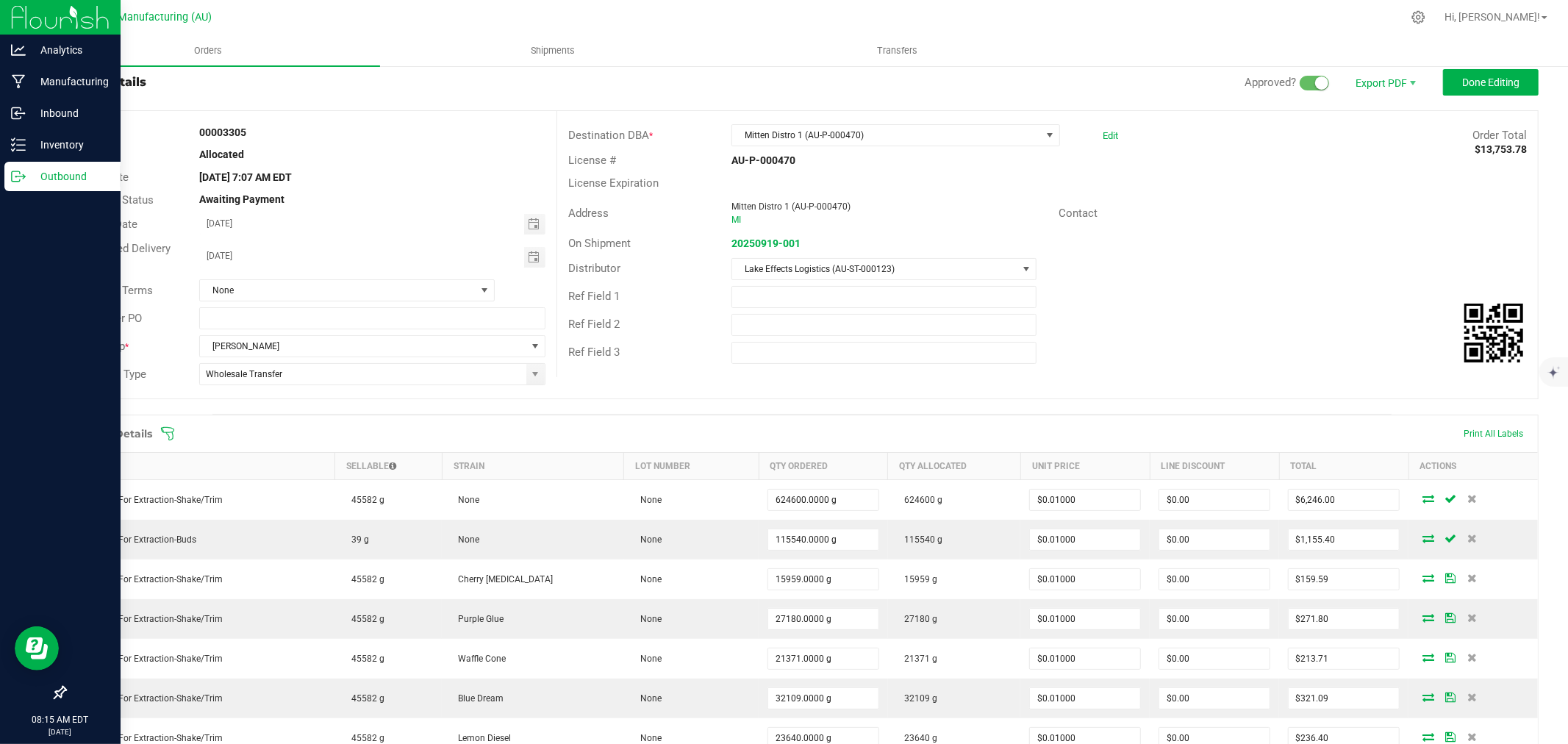
scroll to position [0, 0]
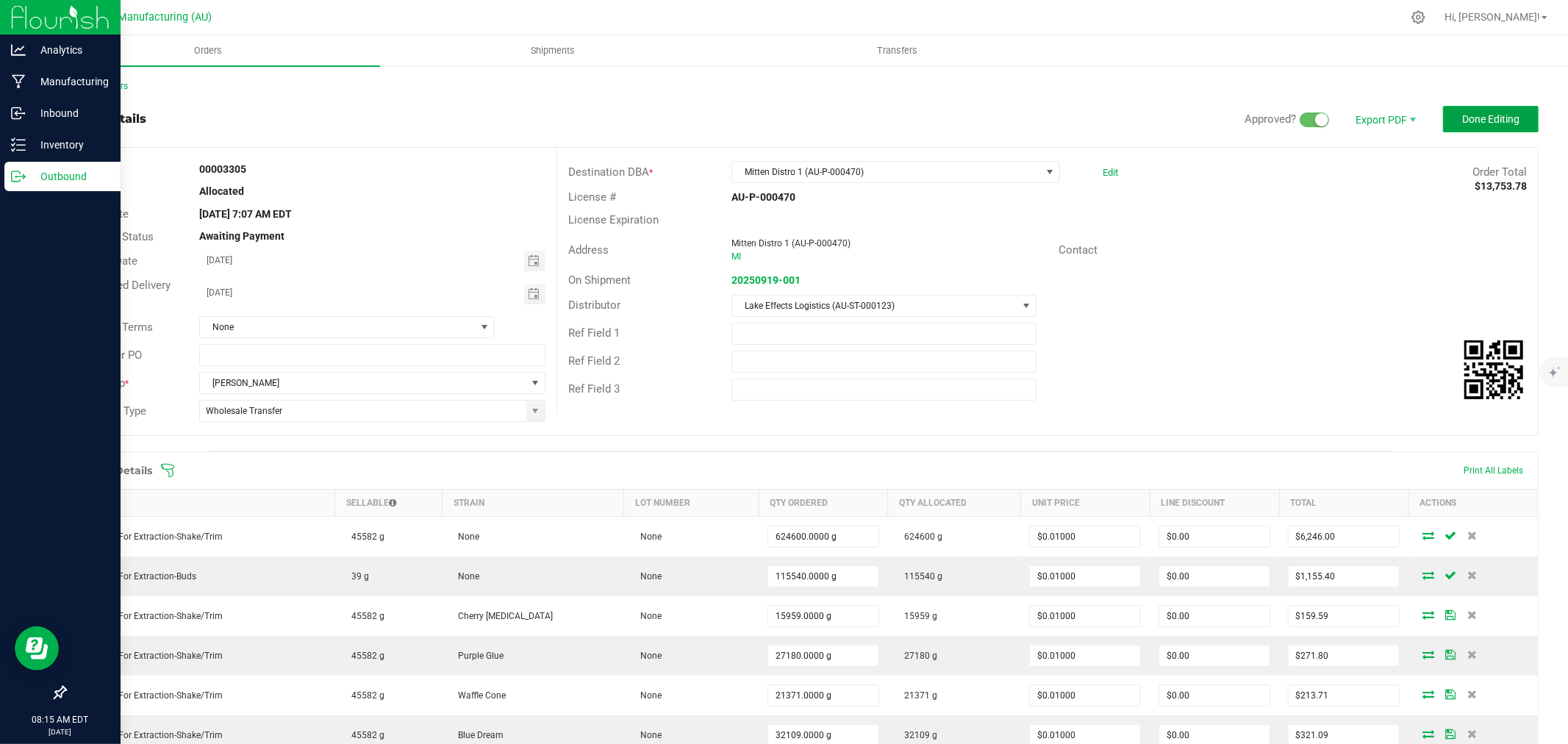
click at [1491, 109] on button "Done Editing" at bounding box center [1491, 120] width 96 height 27
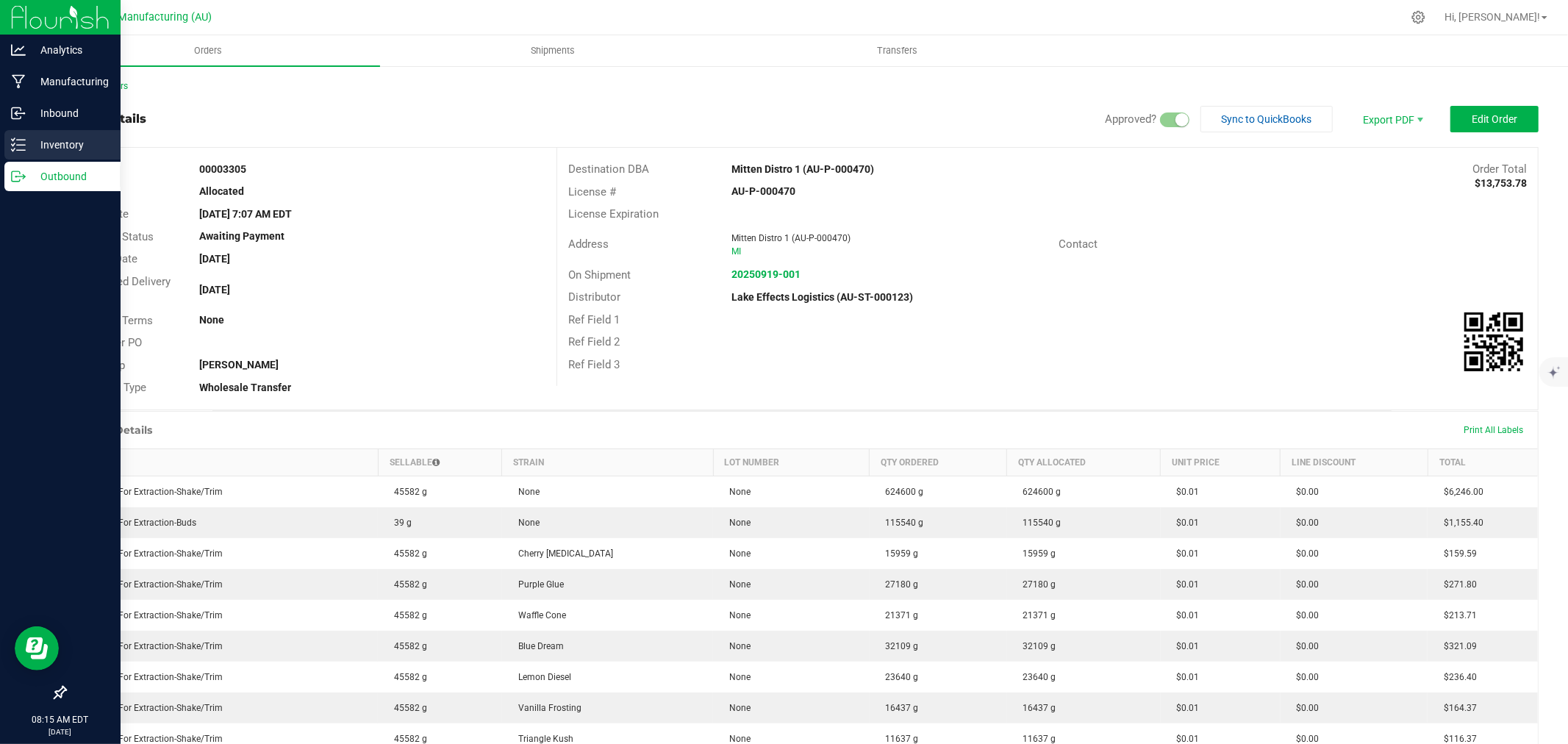
click at [26, 144] on p "Inventory" at bounding box center [70, 144] width 88 height 17
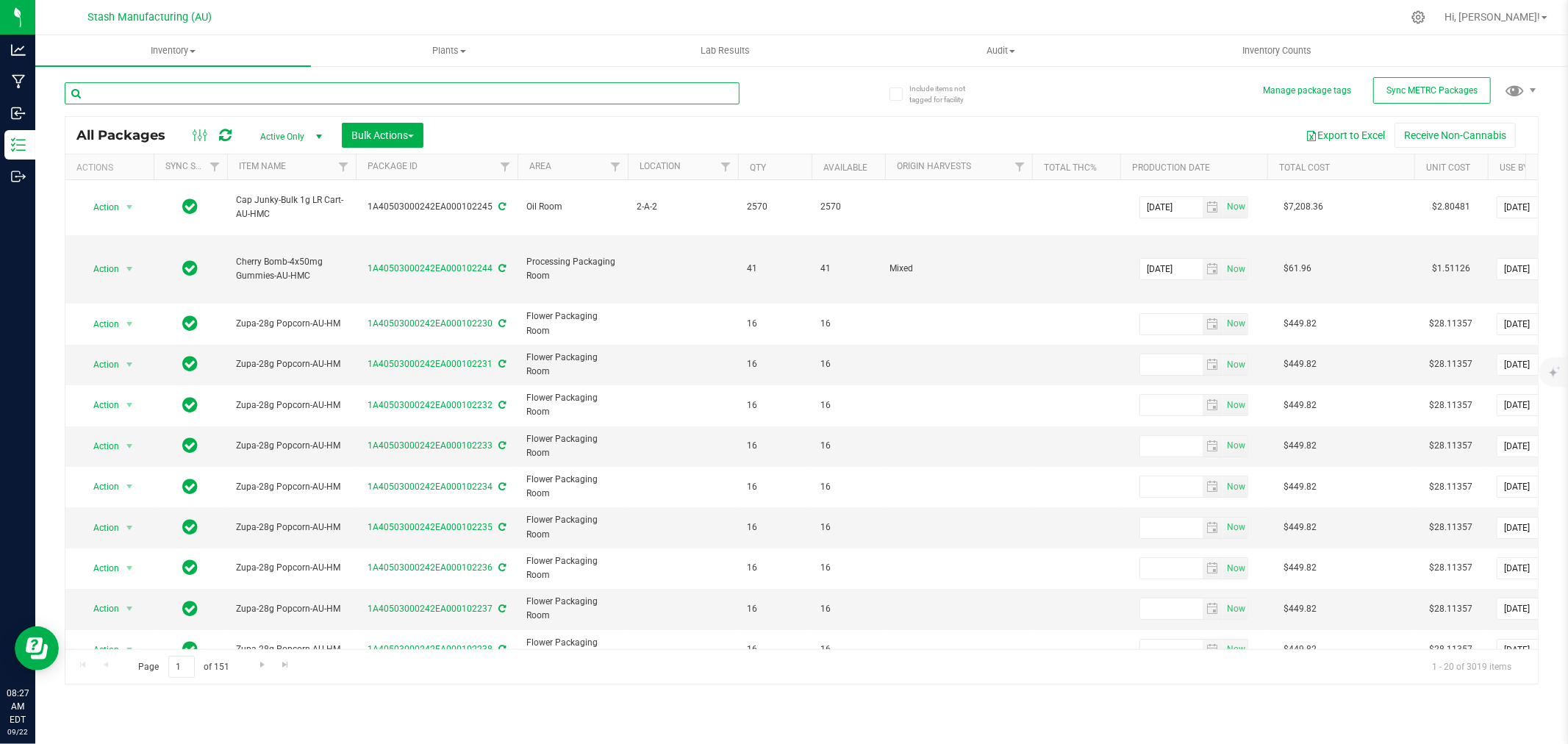
click at [270, 98] on input "text" at bounding box center [403, 93] width 675 height 22
type input "93550"
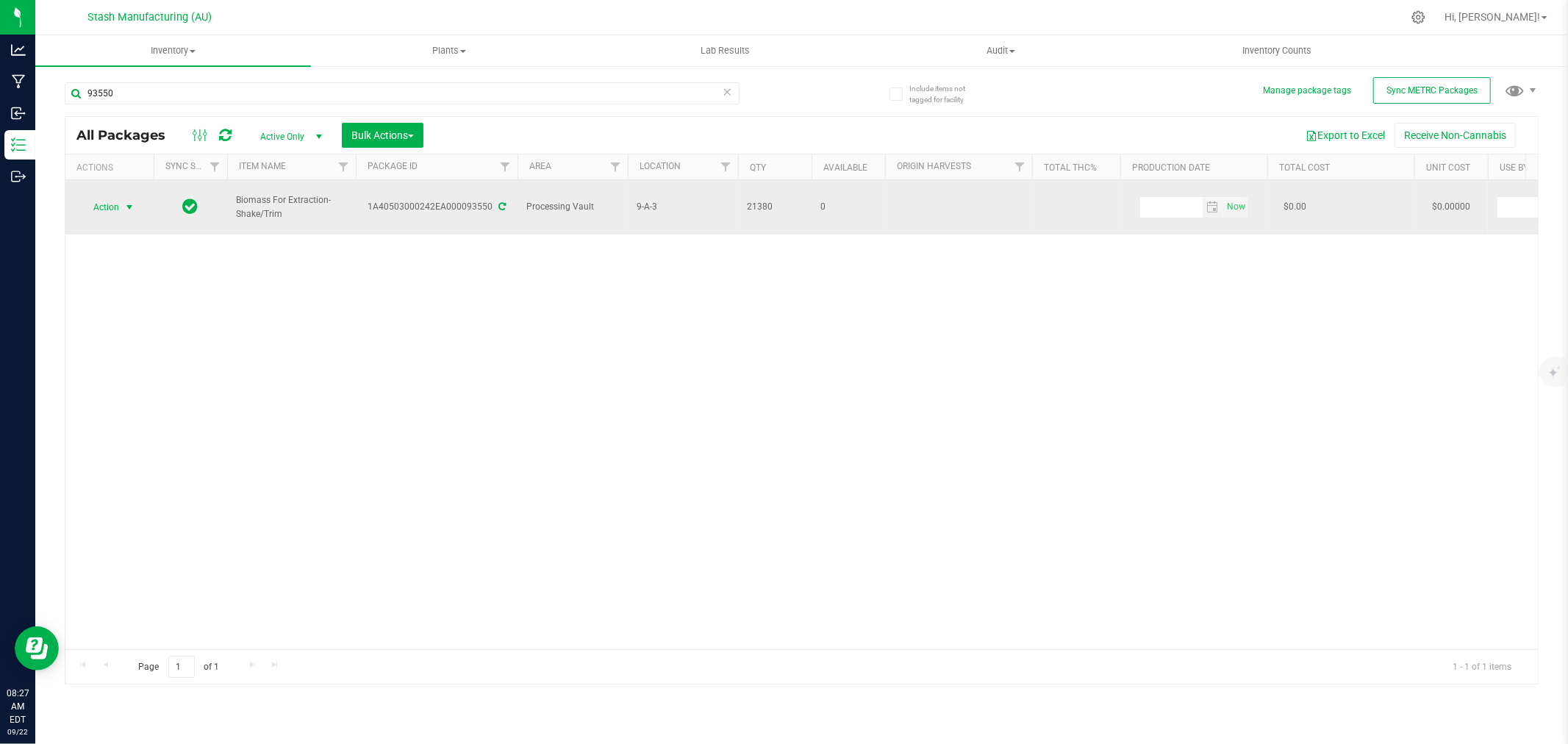
click at [103, 209] on span "Action" at bounding box center [100, 208] width 40 height 21
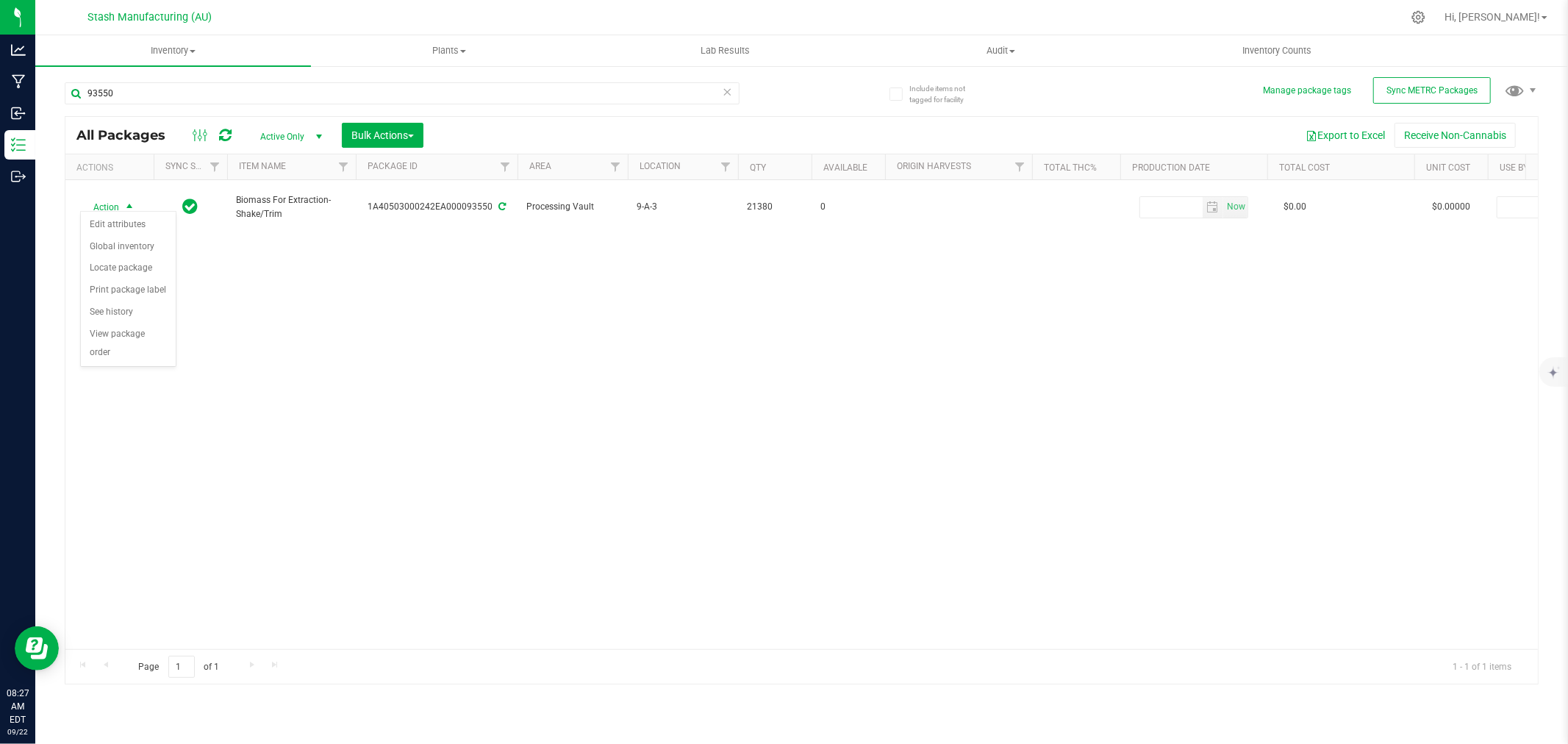
click at [237, 355] on div "Action Action Edit attributes Global inventory Locate package Print package lab…" at bounding box center [801, 414] width 1472 height 469
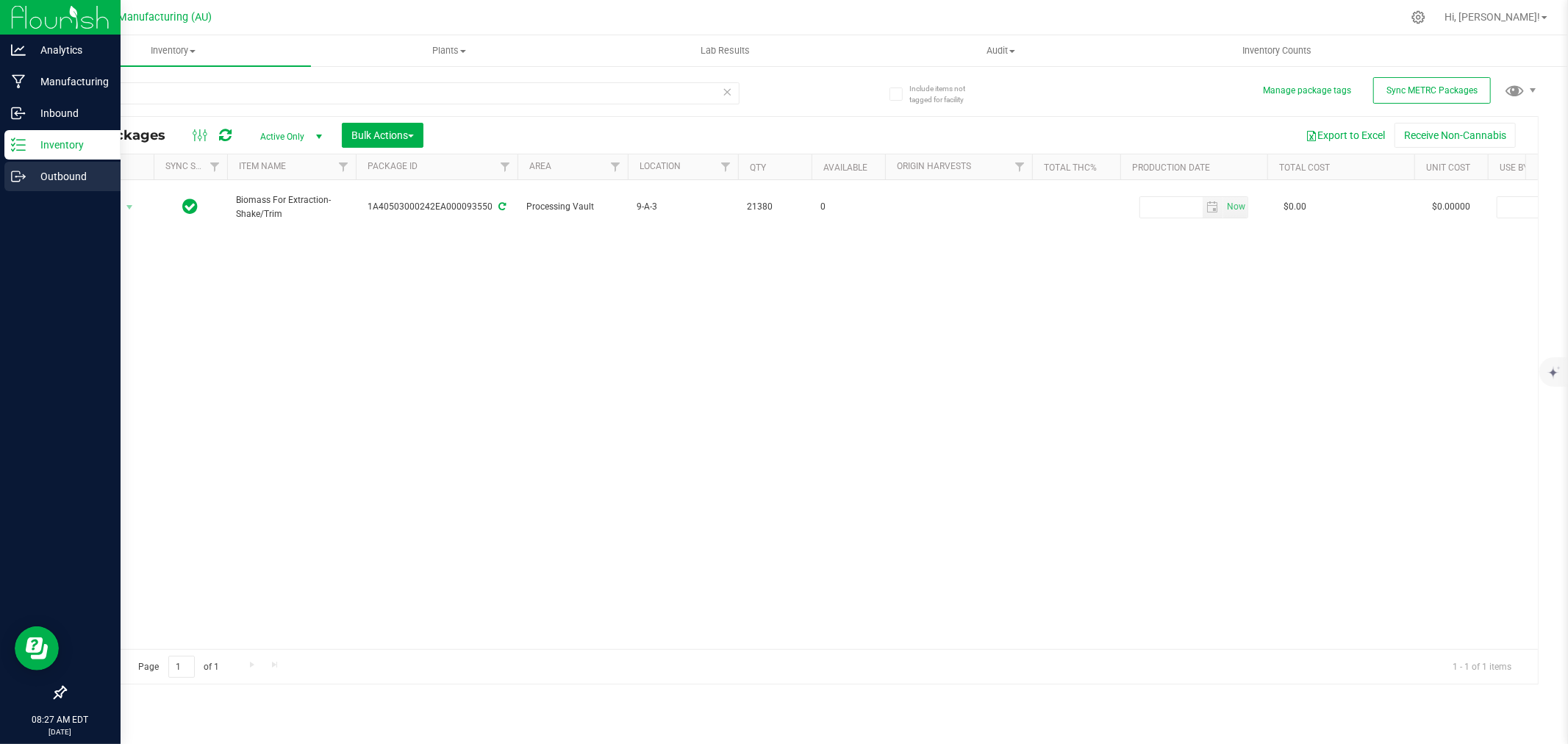
click at [15, 178] on icon at bounding box center [18, 176] width 14 height 14
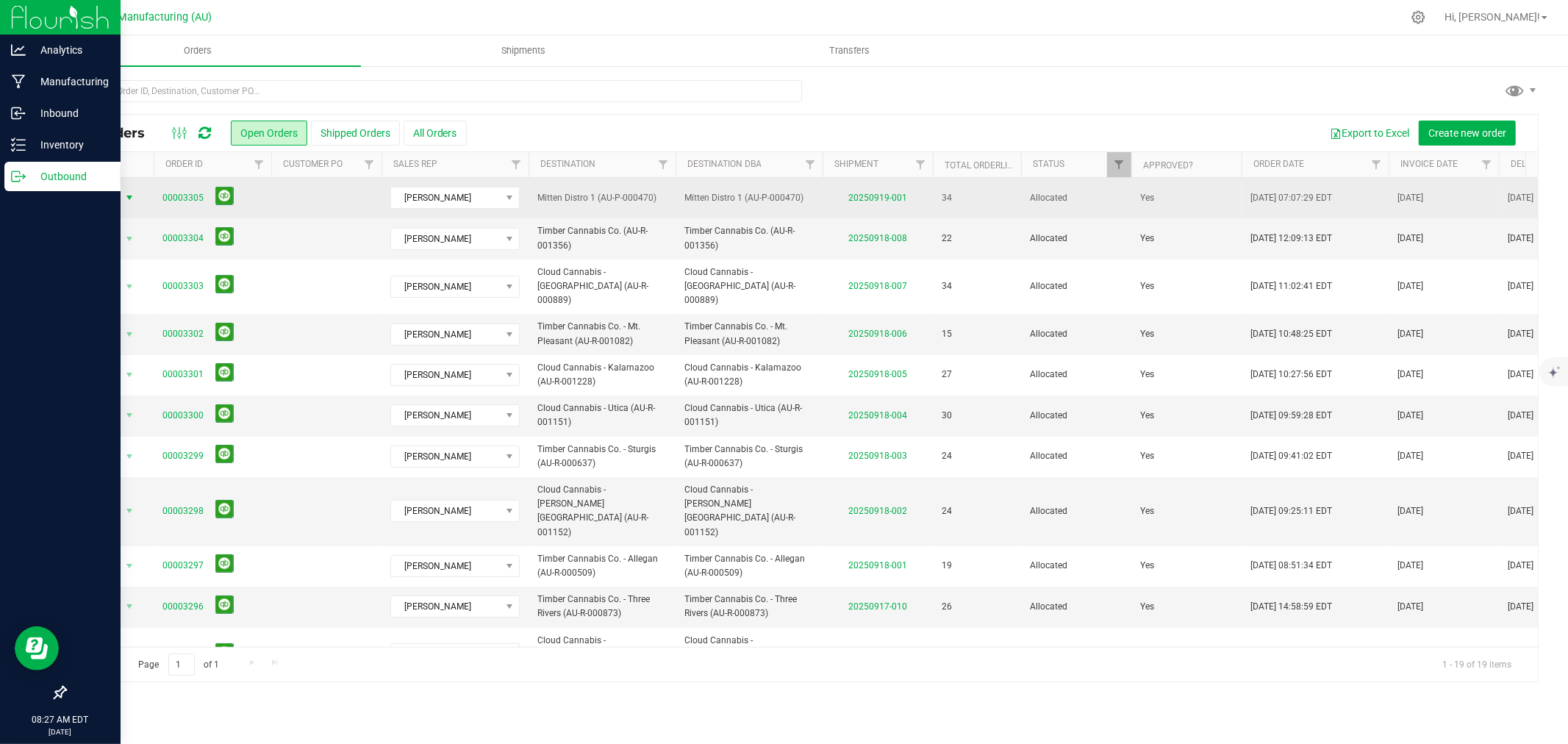
click at [99, 196] on span "Action" at bounding box center [100, 198] width 40 height 21
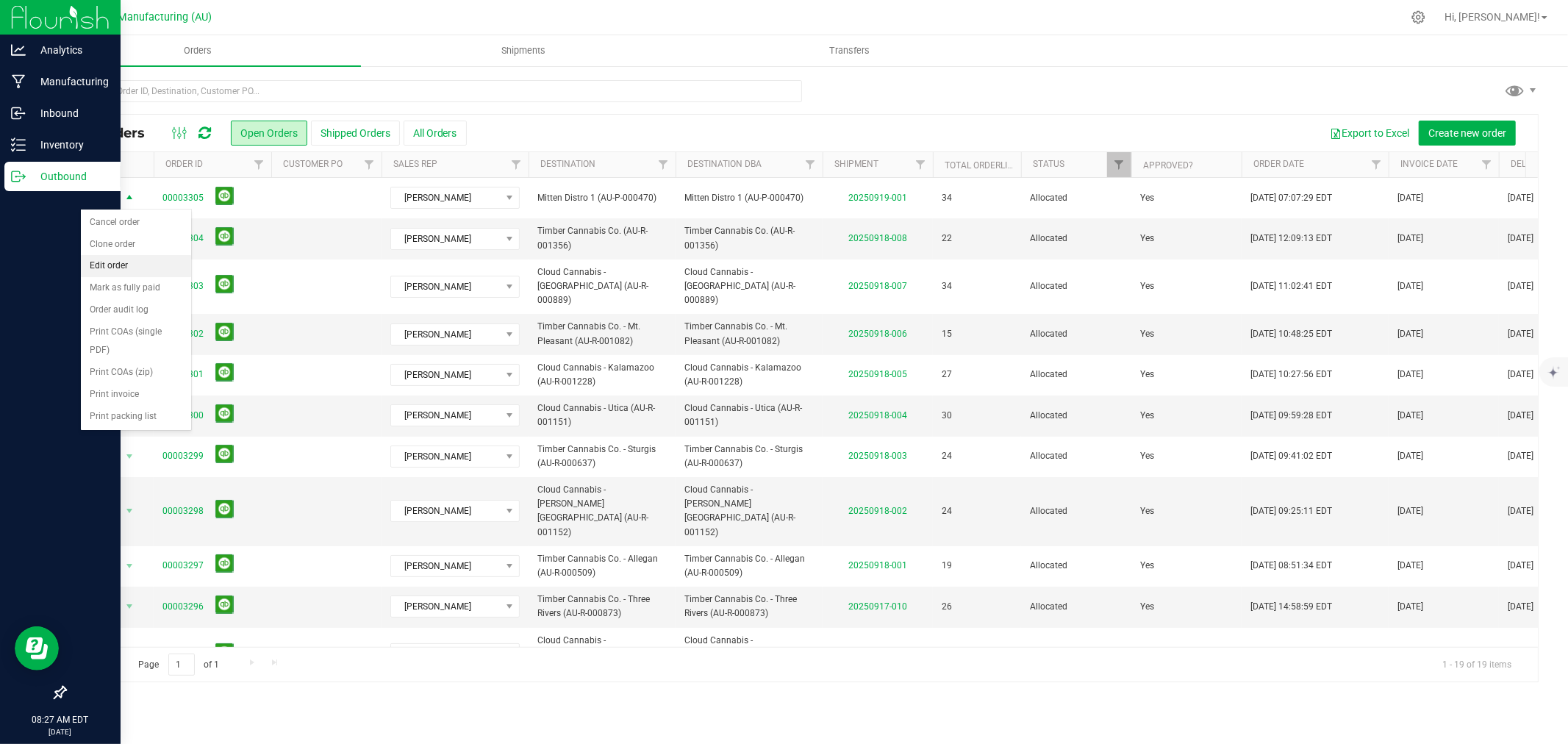
click at [122, 269] on li "Edit order" at bounding box center [136, 266] width 110 height 22
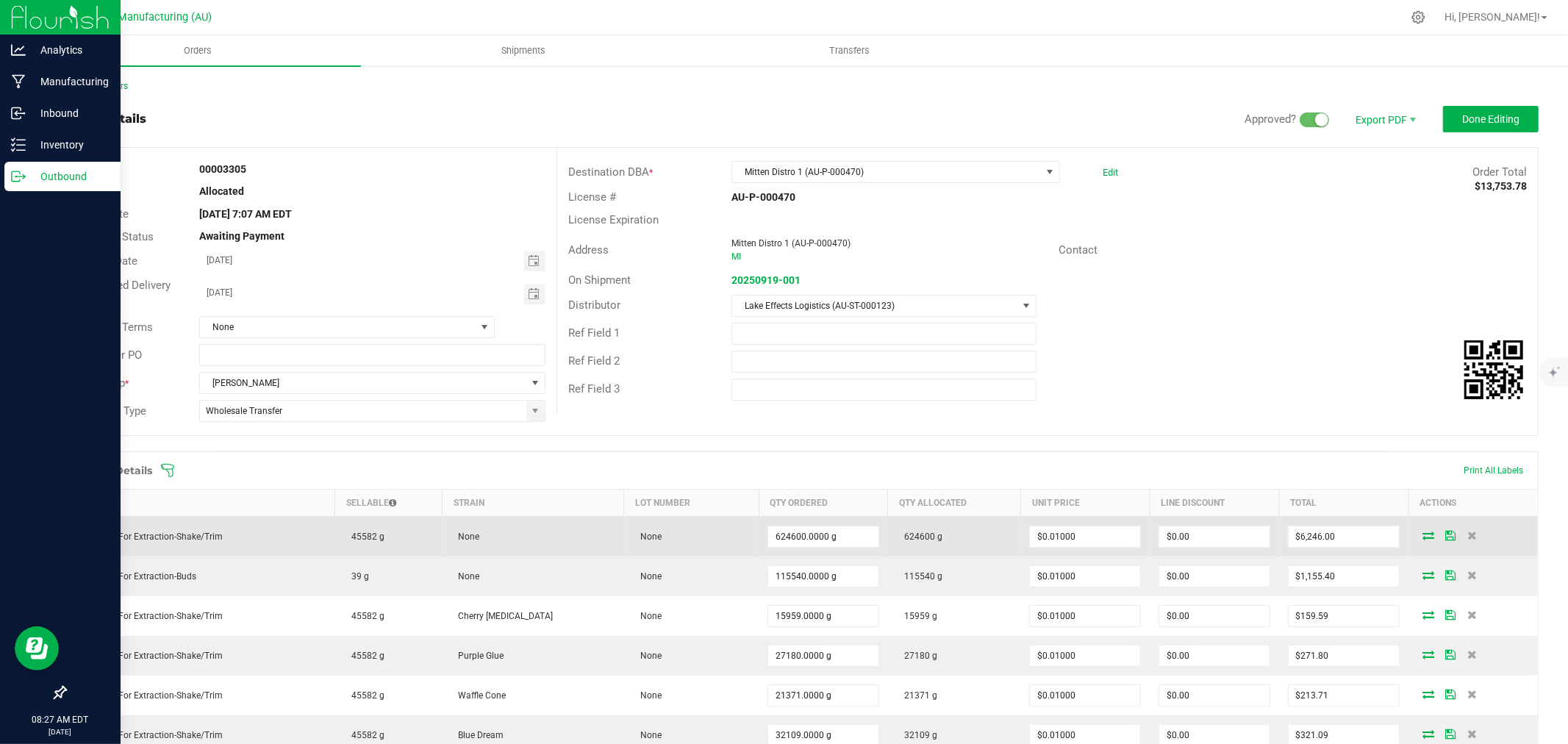
click at [1423, 537] on icon at bounding box center [1428, 535] width 11 height 9
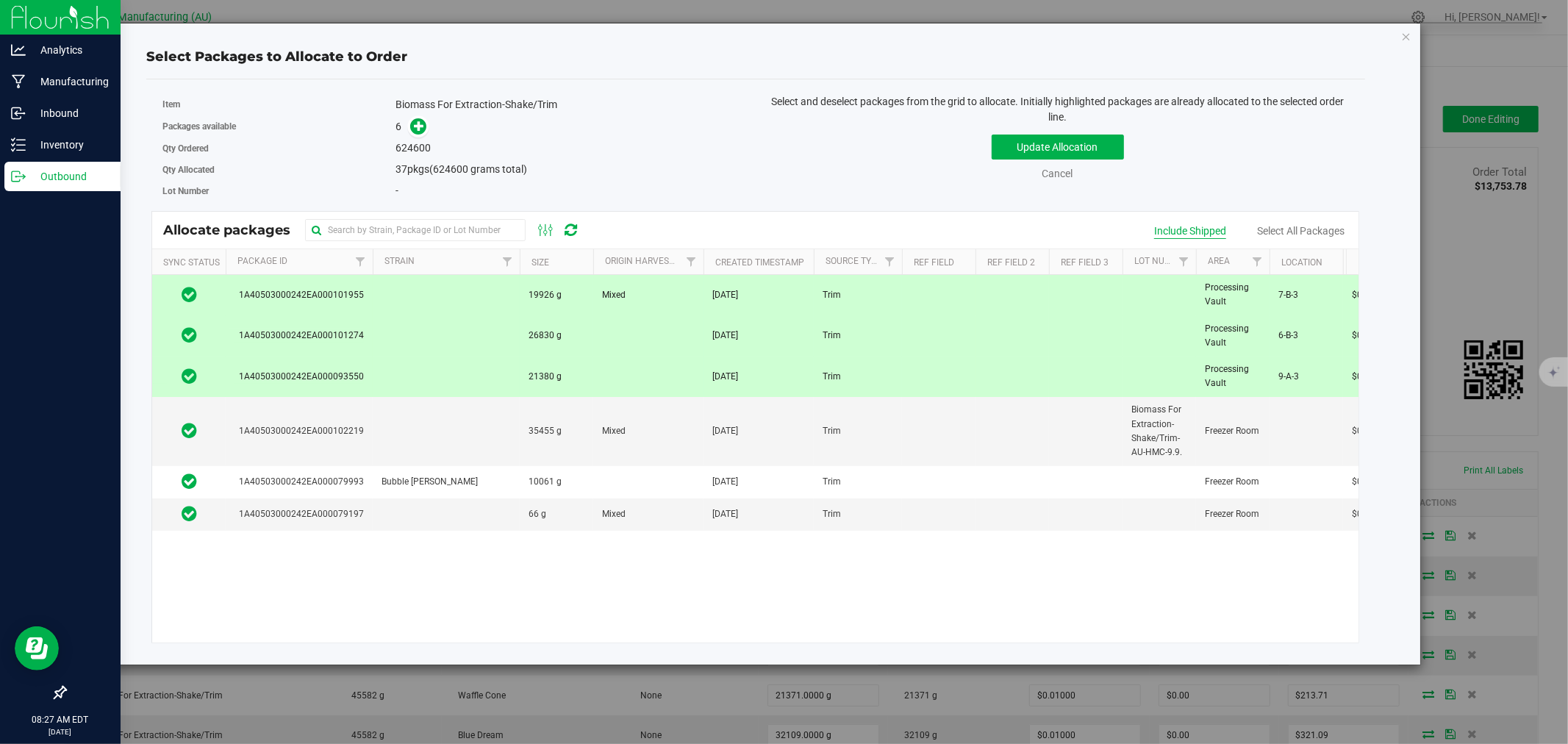
click at [1177, 229] on div "Include Shipped" at bounding box center [1190, 231] width 72 height 15
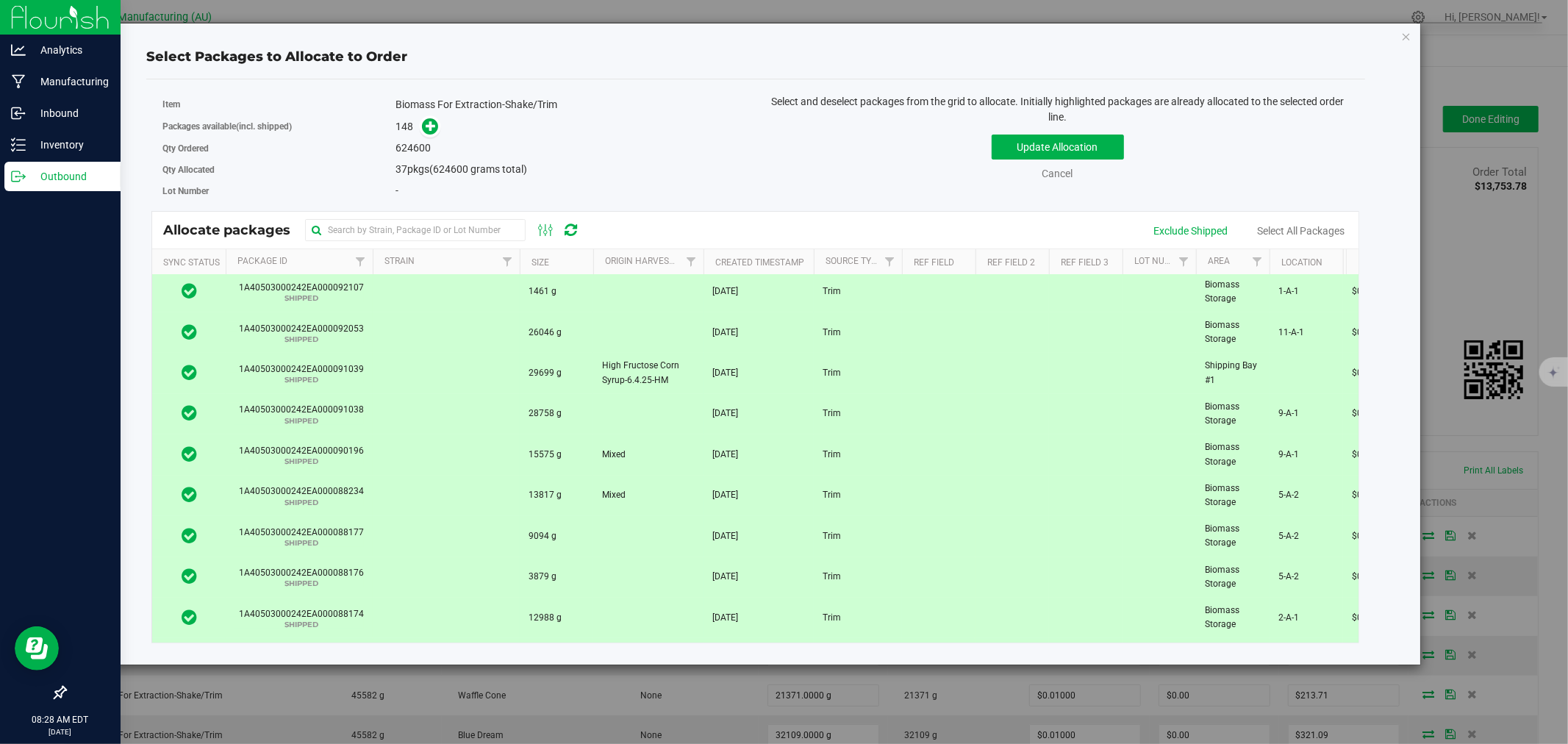
scroll to position [1061, 0]
click at [398, 230] on input "text" at bounding box center [415, 230] width 221 height 22
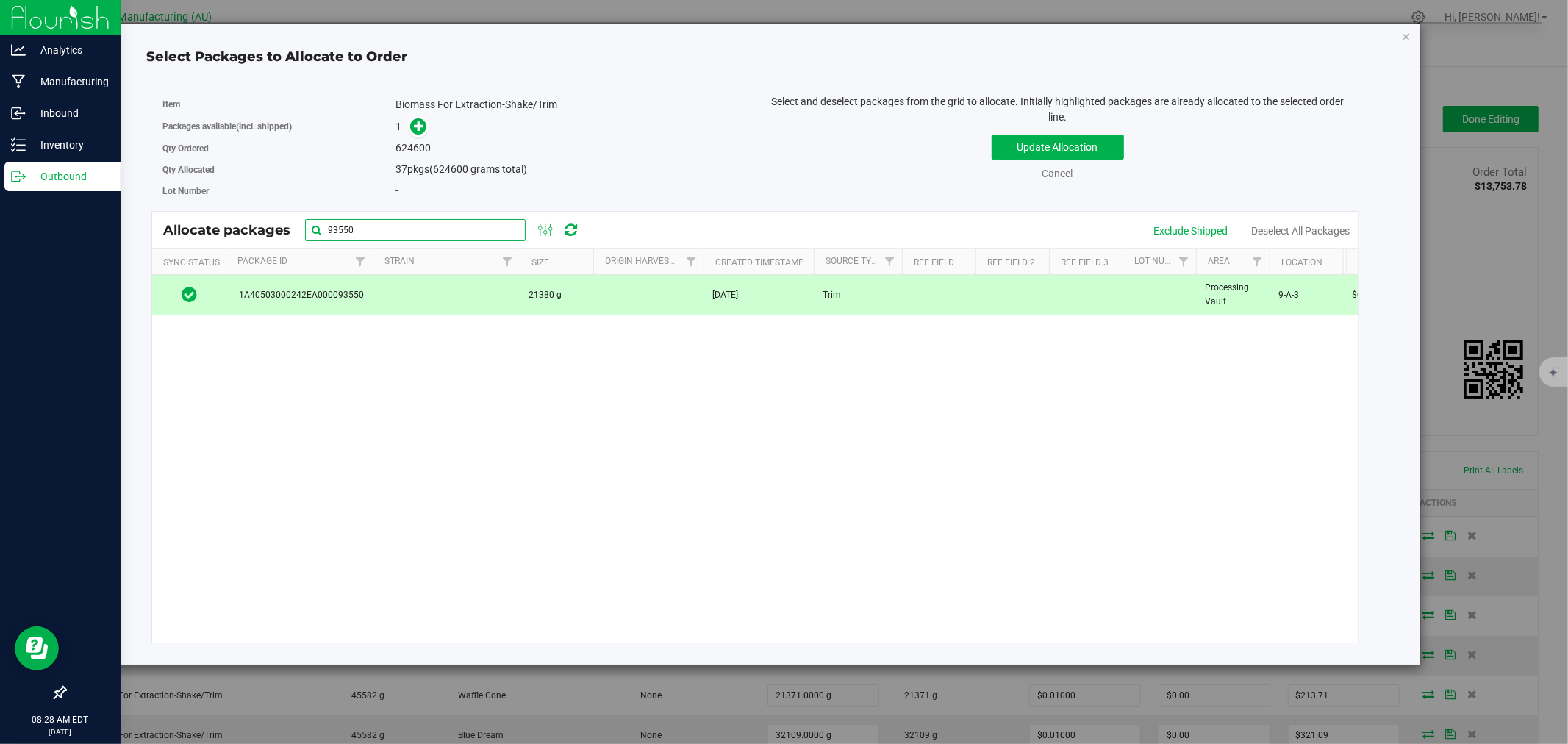
scroll to position [0, 0]
type input "93550"
click at [414, 300] on td at bounding box center [447, 295] width 147 height 40
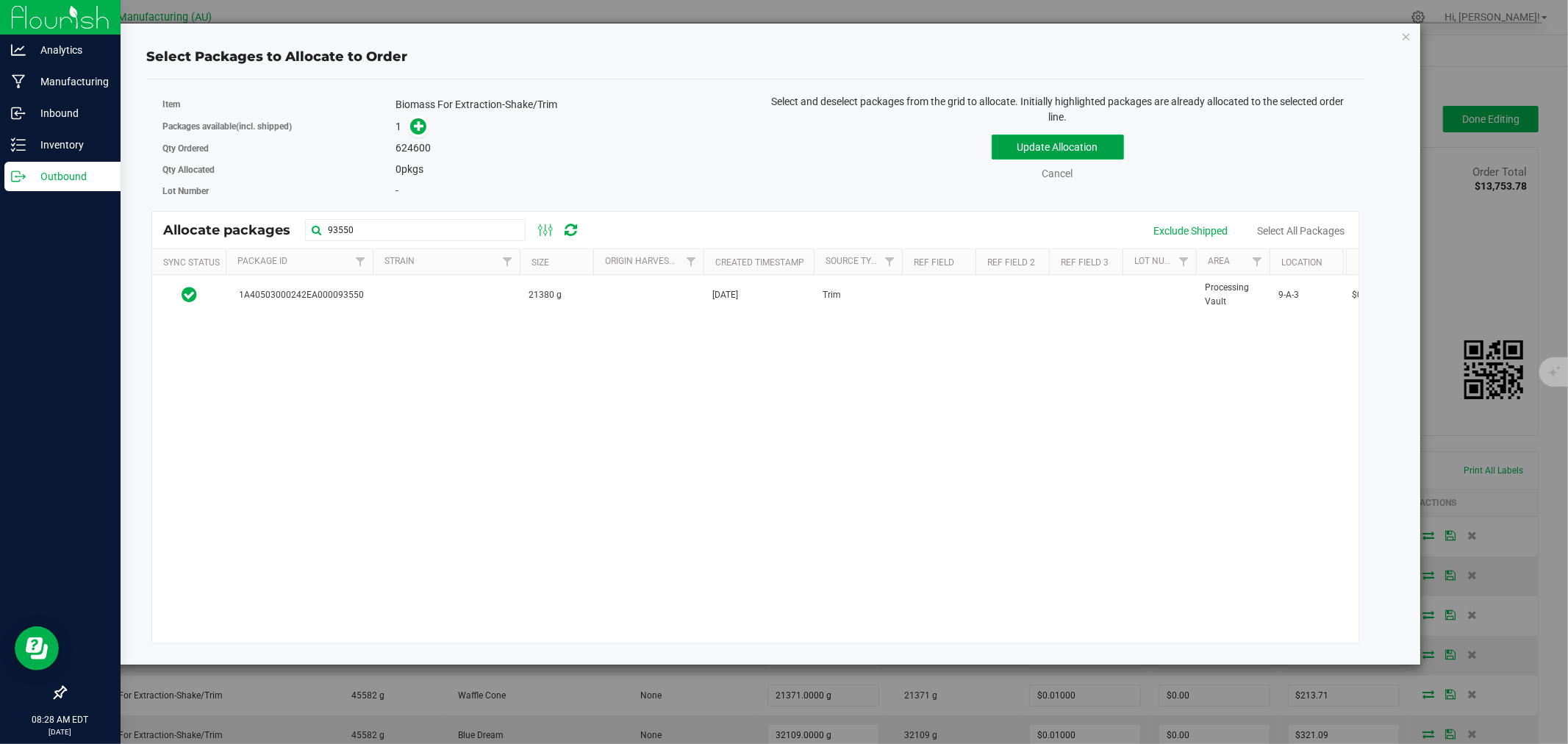
click at [1038, 142] on button "Update Allocation" at bounding box center [1058, 147] width 132 height 25
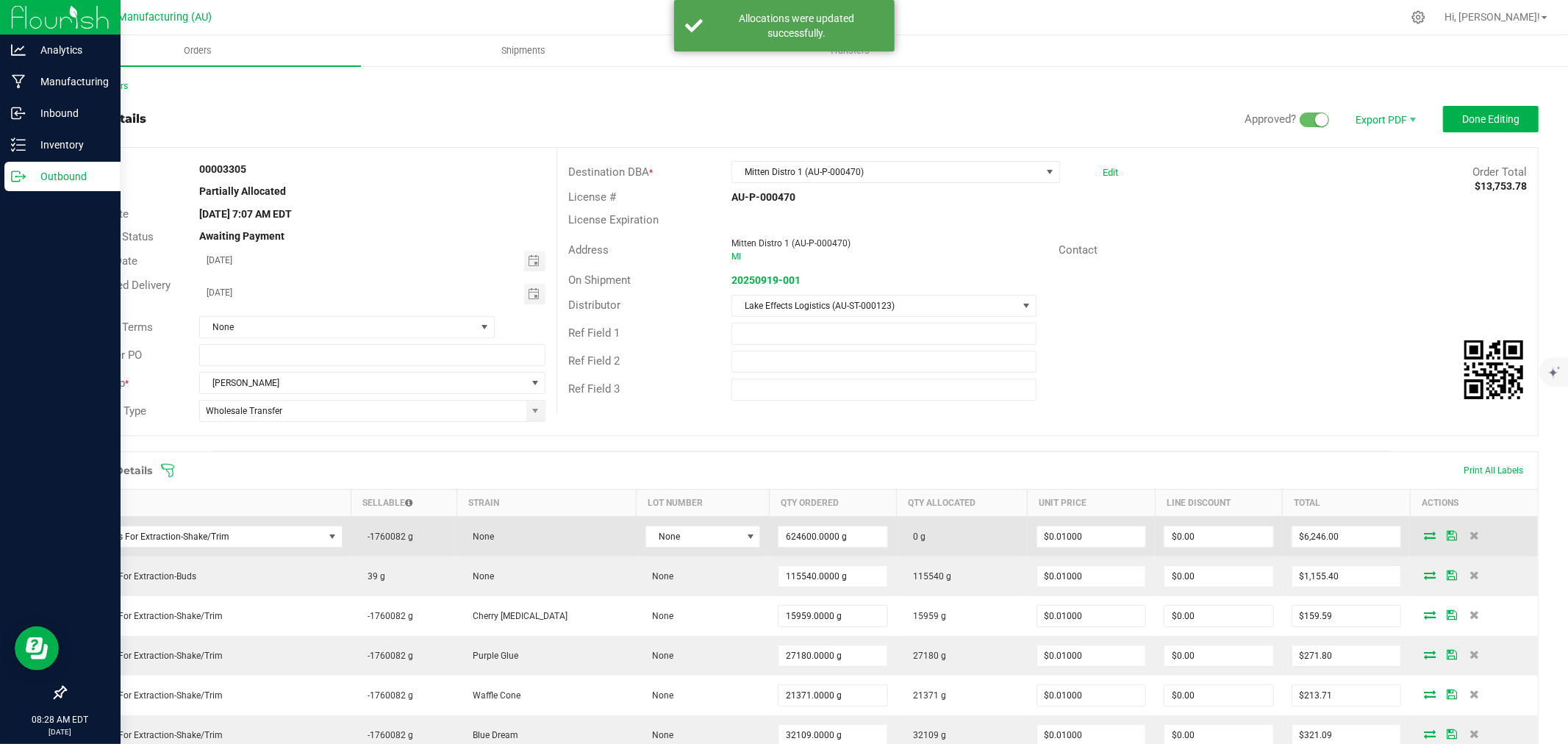
click at [1424, 536] on icon at bounding box center [1430, 535] width 11 height 9
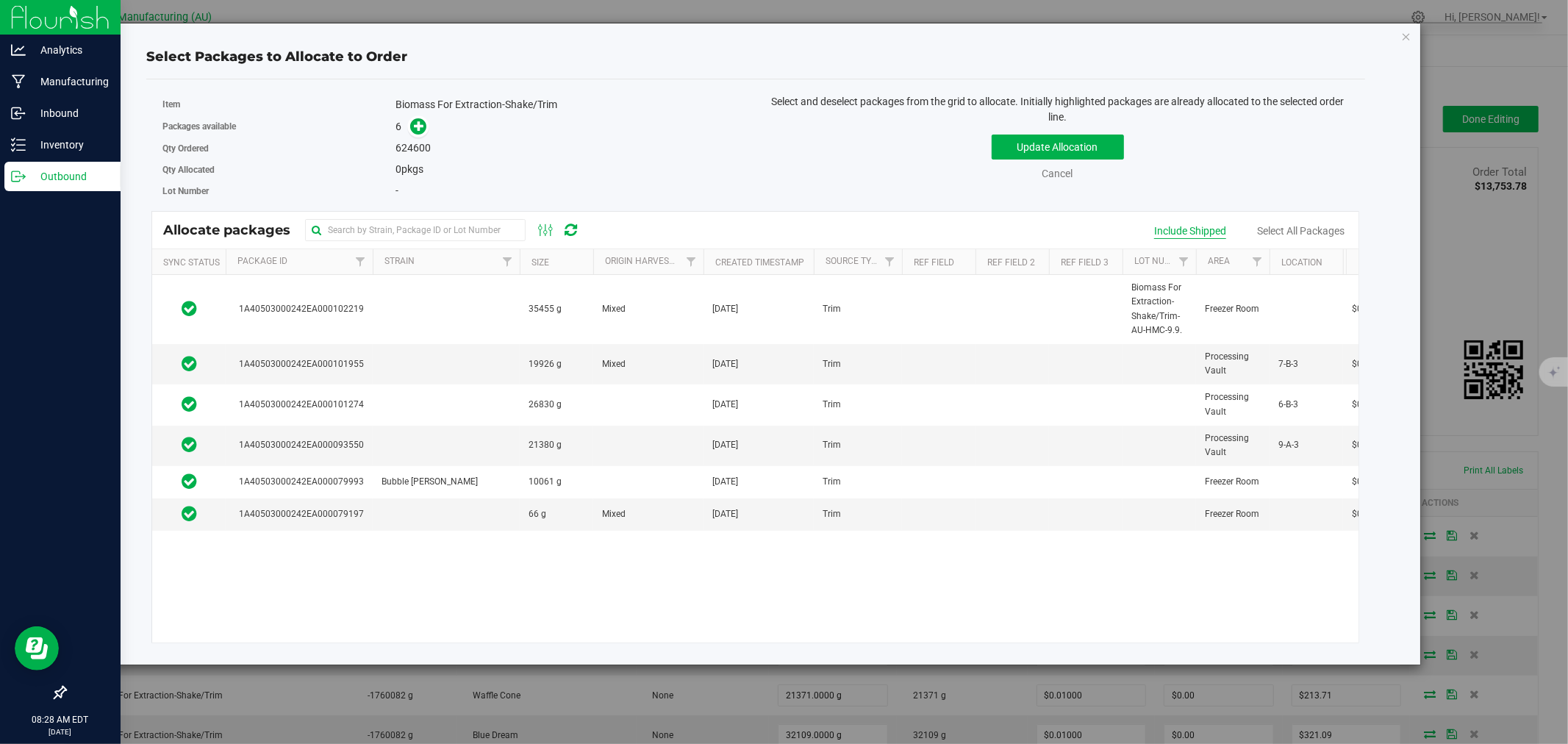
click at [1186, 224] on div "Include Shipped" at bounding box center [1190, 231] width 72 height 15
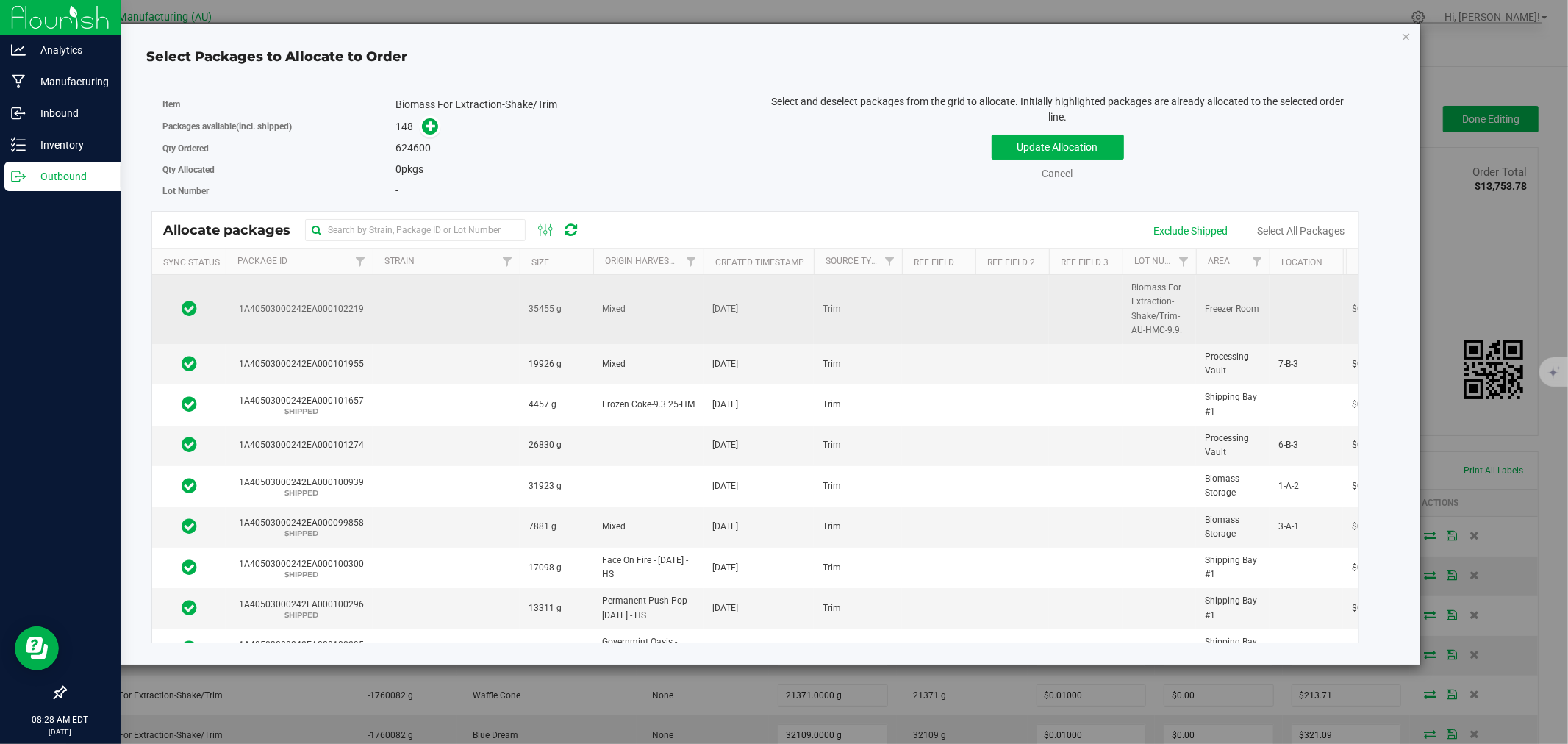
click at [461, 317] on td at bounding box center [447, 309] width 147 height 69
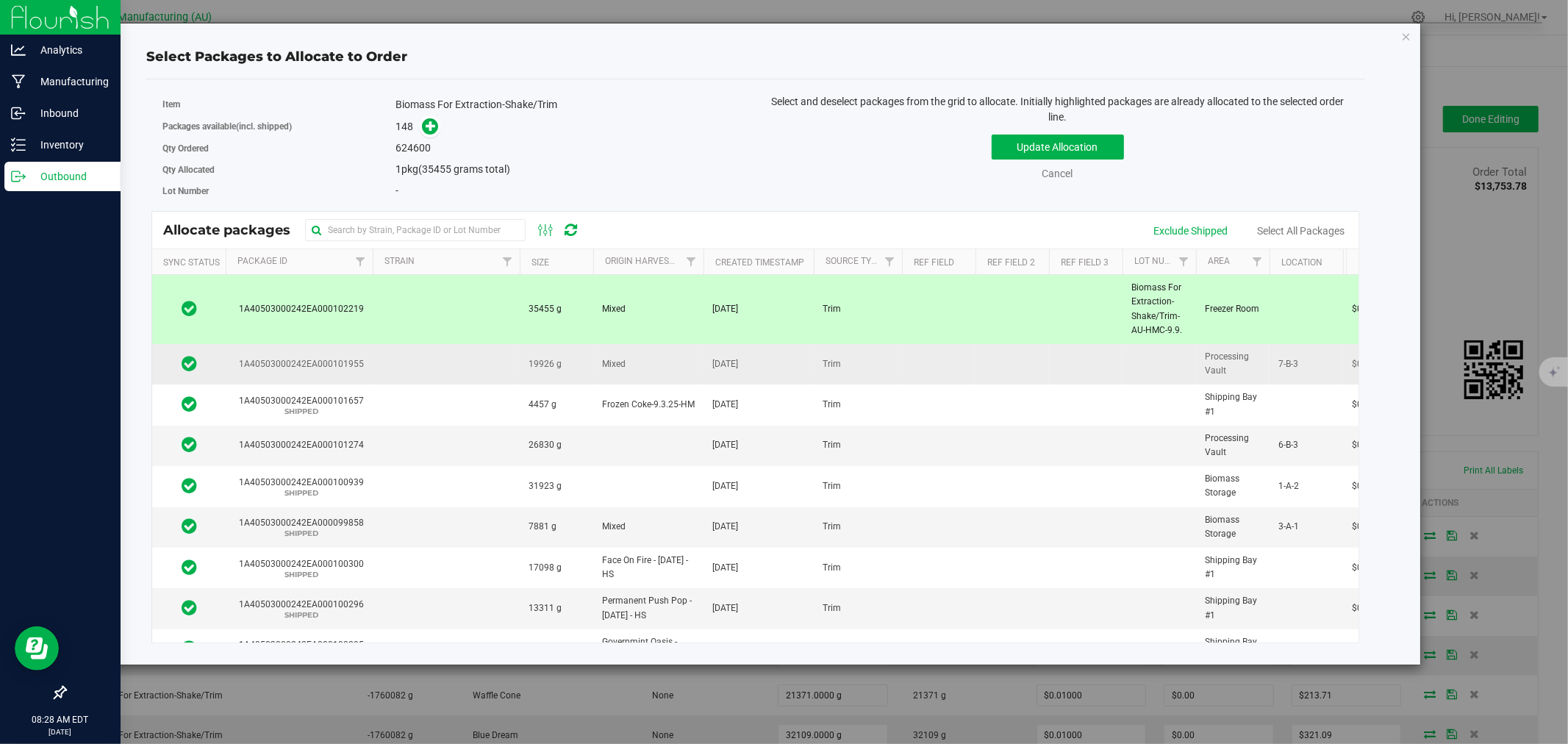
click at [438, 370] on td at bounding box center [447, 364] width 147 height 40
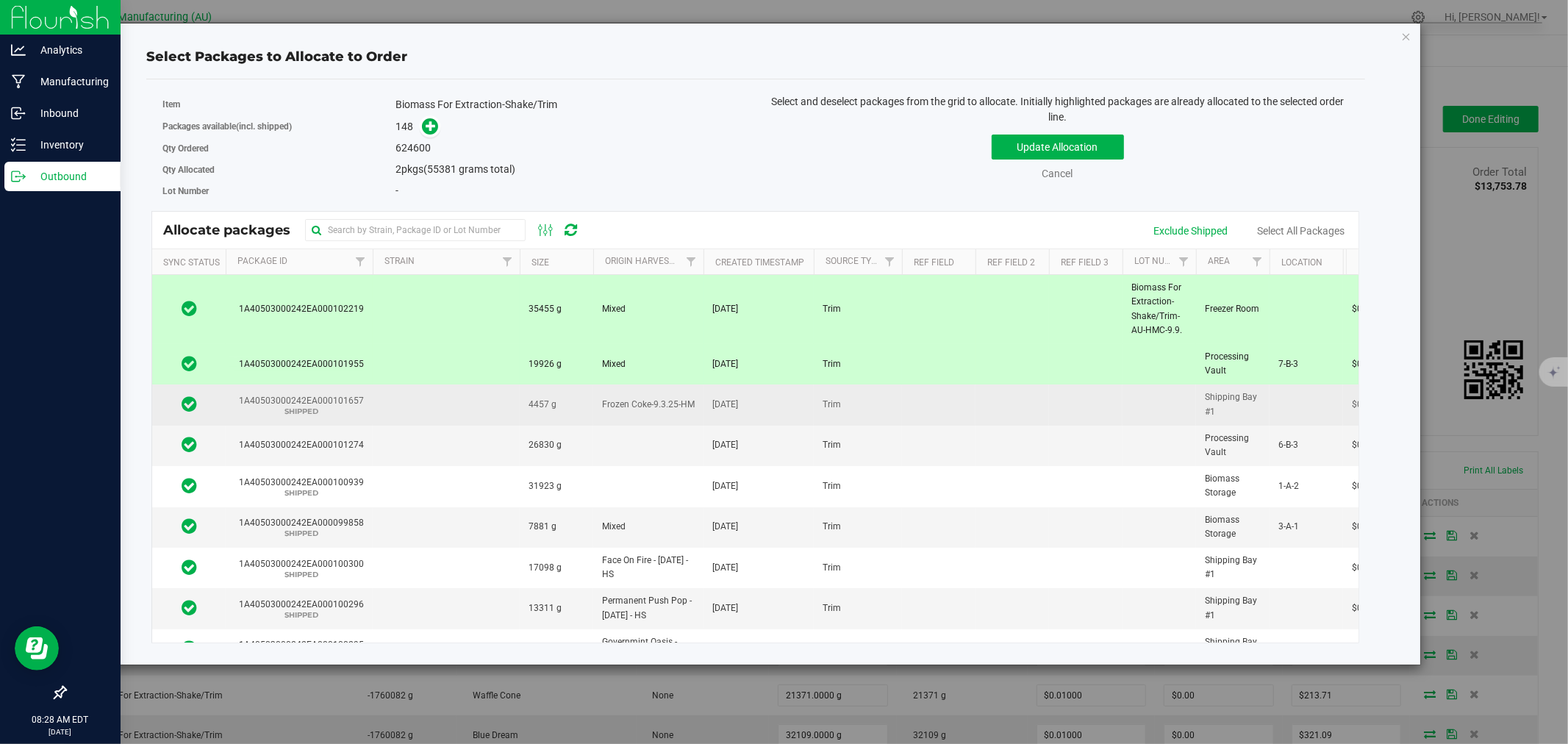
click at [434, 423] on td at bounding box center [447, 405] width 147 height 40
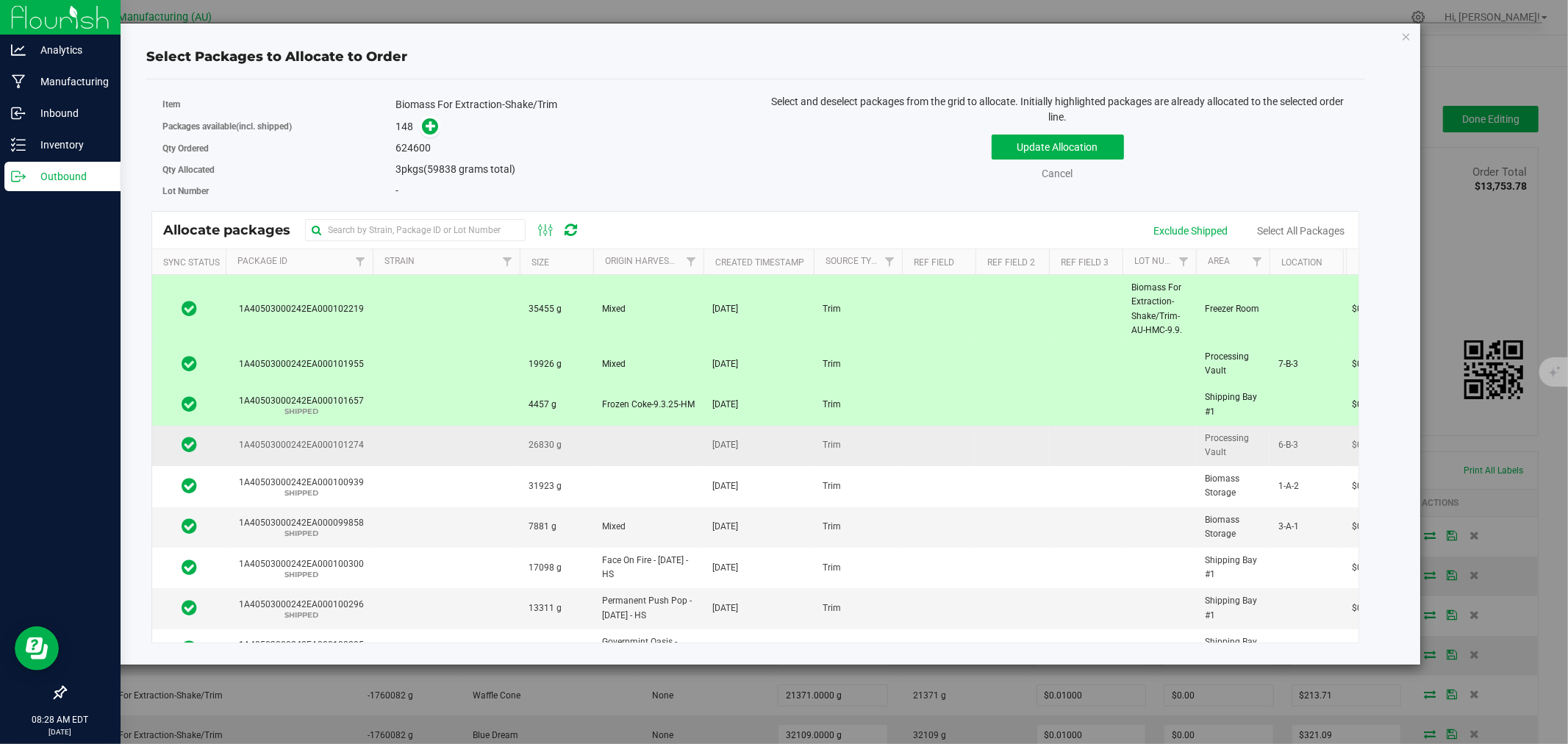
click at [427, 455] on td at bounding box center [447, 446] width 147 height 40
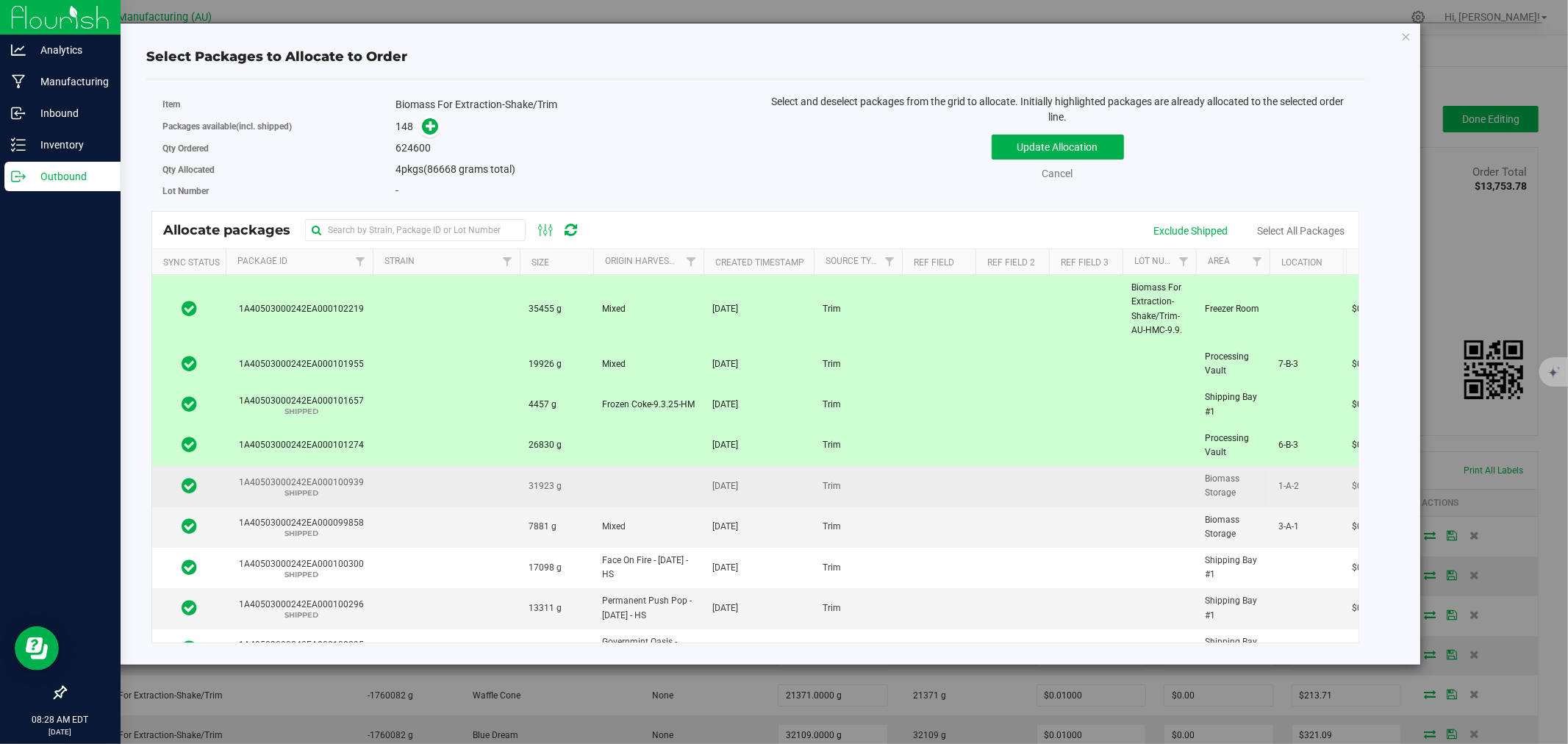
click at [427, 495] on td at bounding box center [447, 486] width 147 height 40
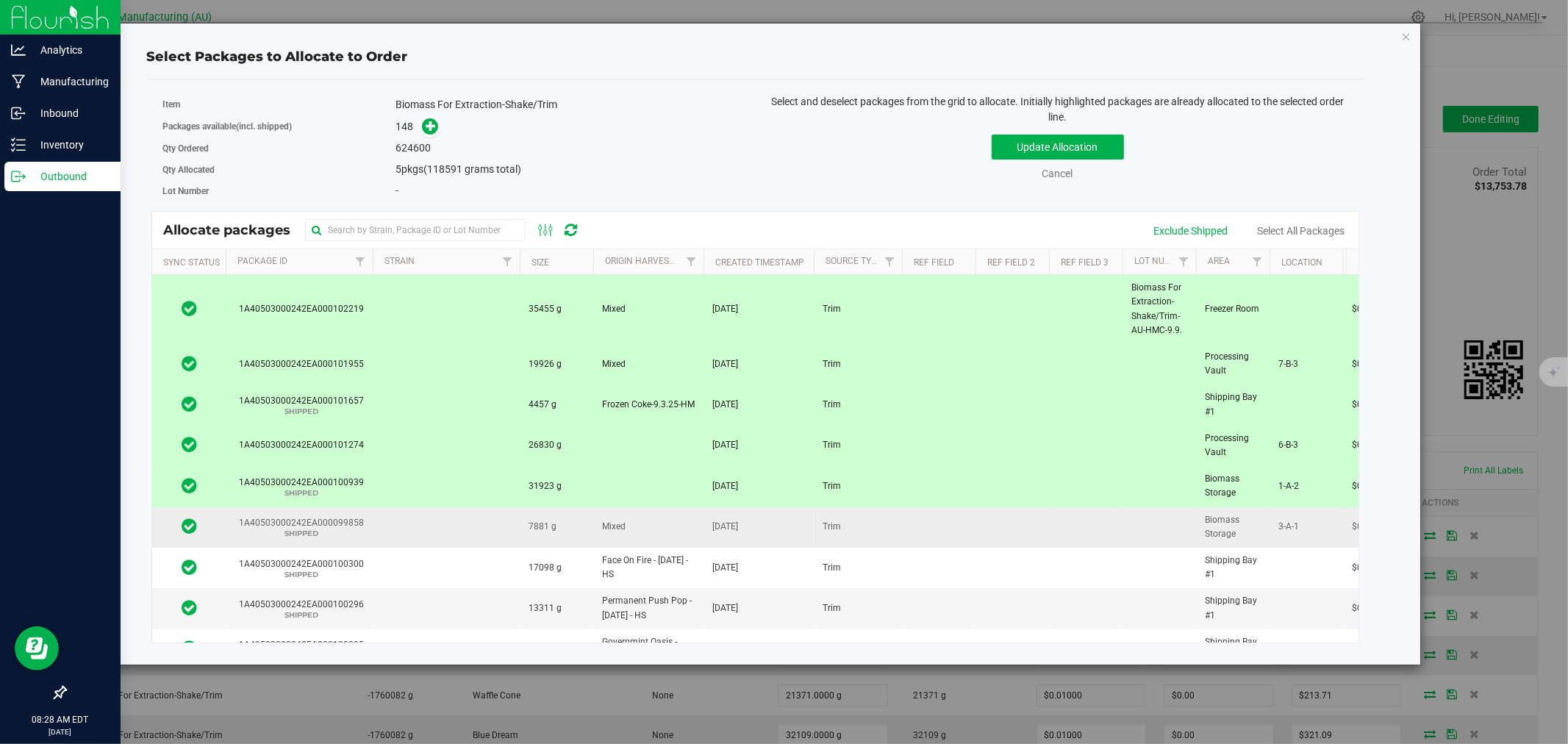
click at [420, 535] on td at bounding box center [447, 527] width 147 height 40
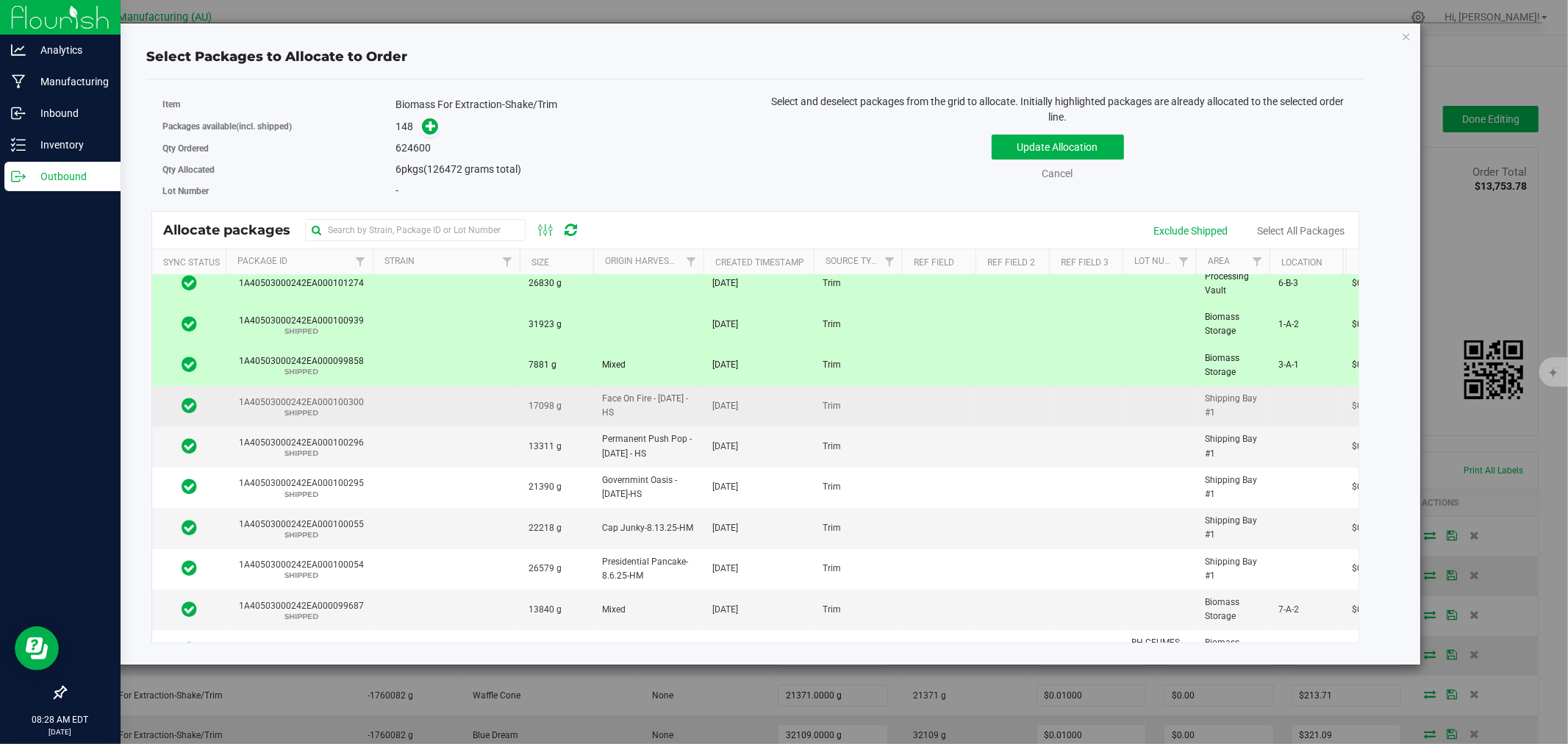
click at [437, 407] on td at bounding box center [447, 405] width 147 height 40
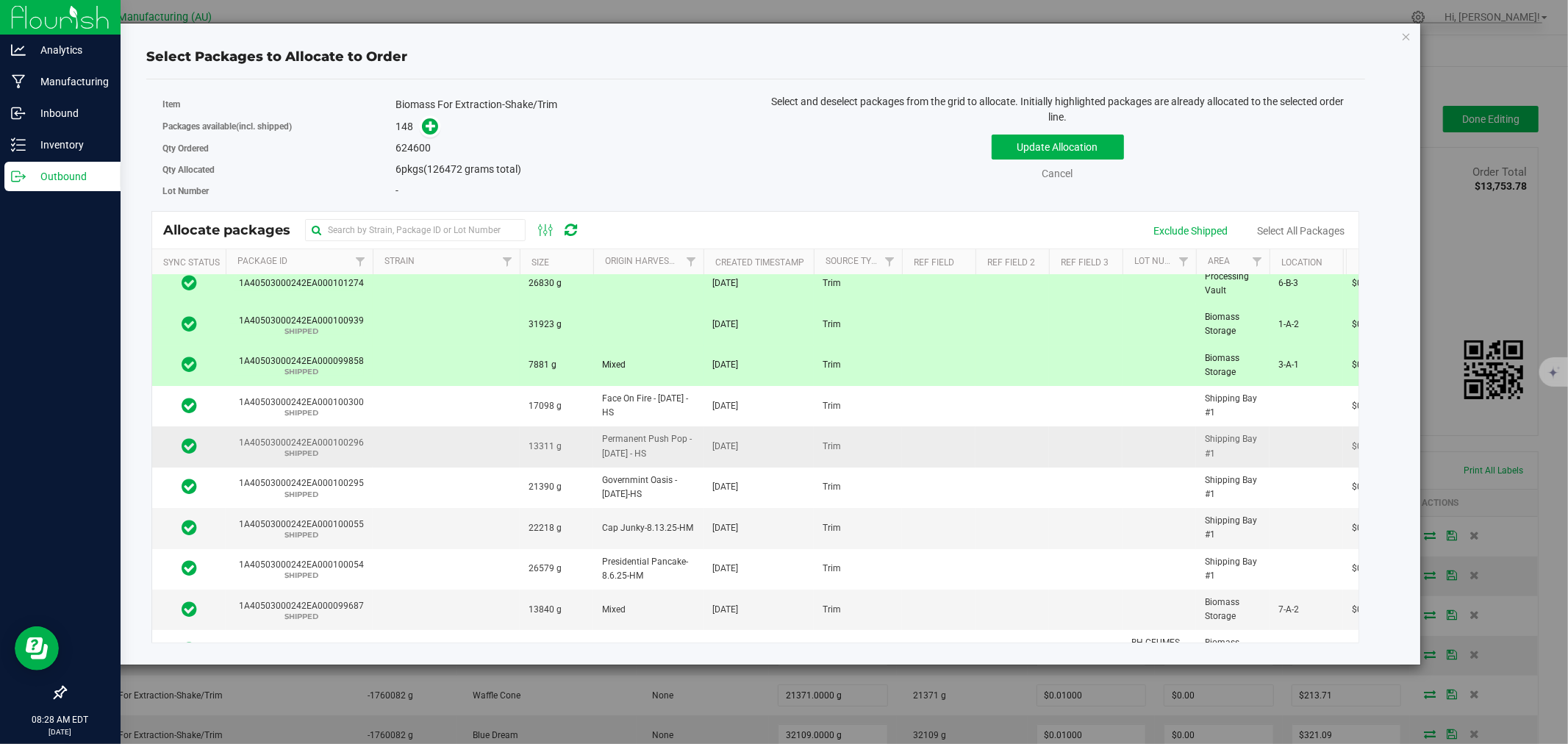
scroll to position [163, 0]
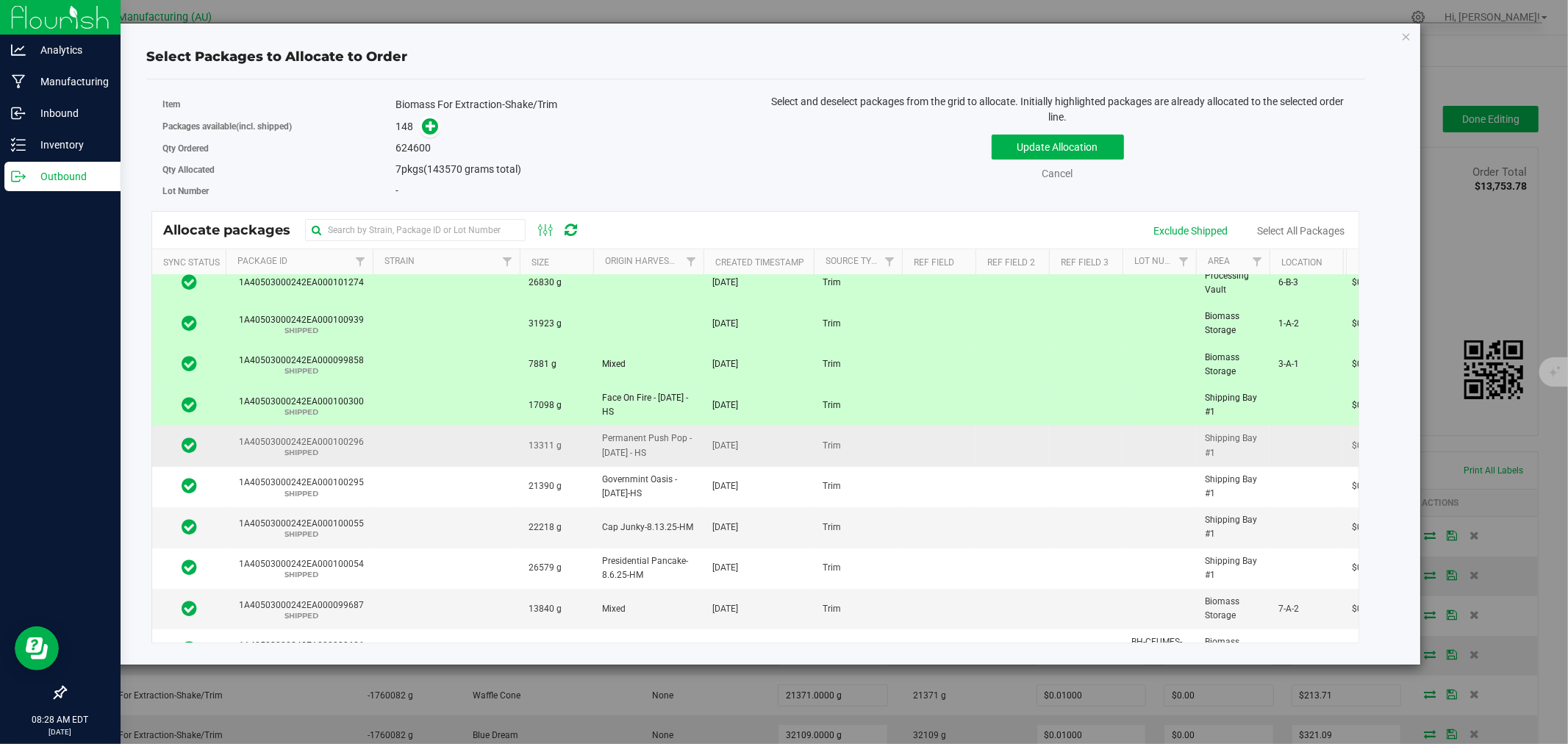
click at [432, 449] on td at bounding box center [447, 446] width 147 height 40
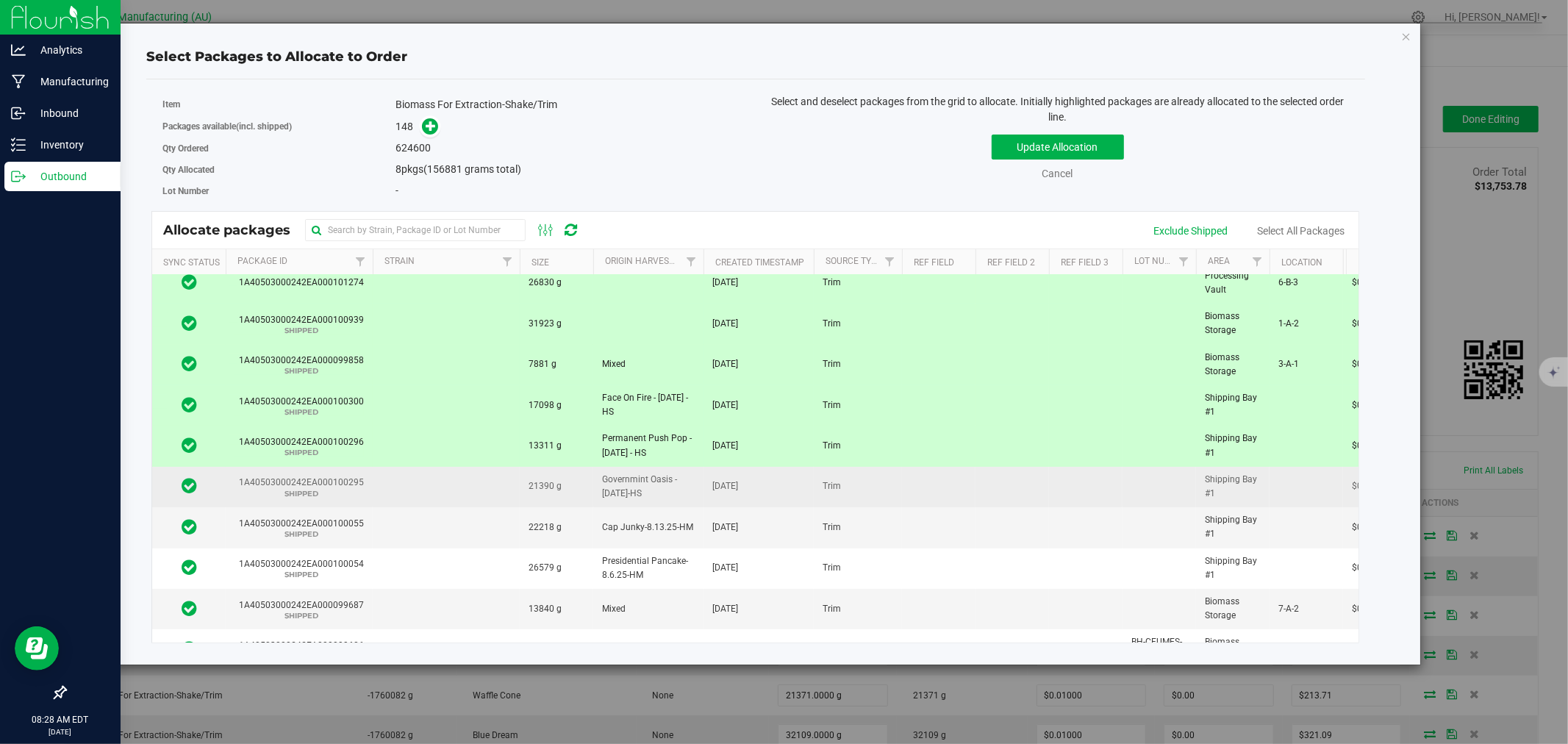
click at [437, 490] on td at bounding box center [447, 487] width 147 height 40
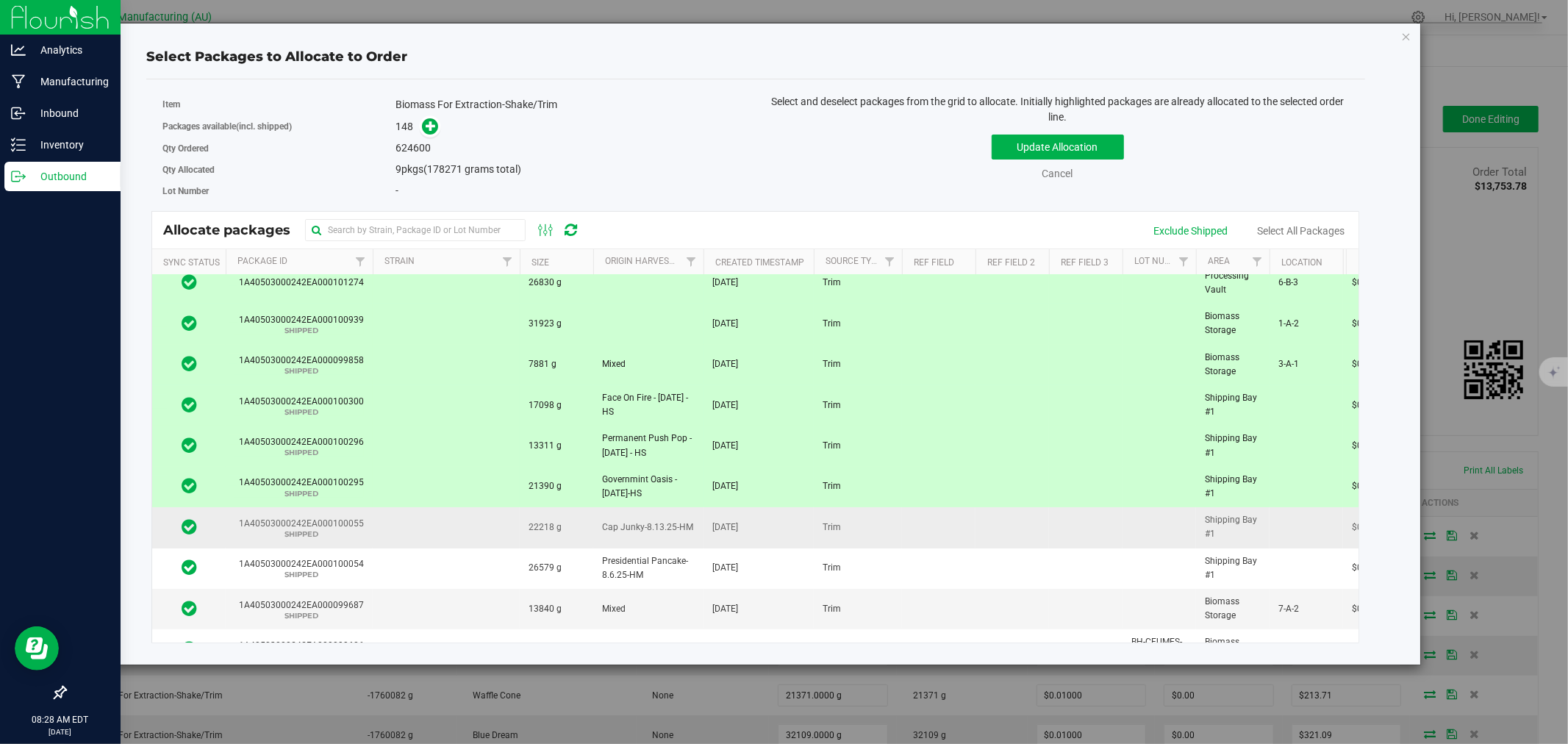
click at [434, 527] on td at bounding box center [447, 527] width 147 height 40
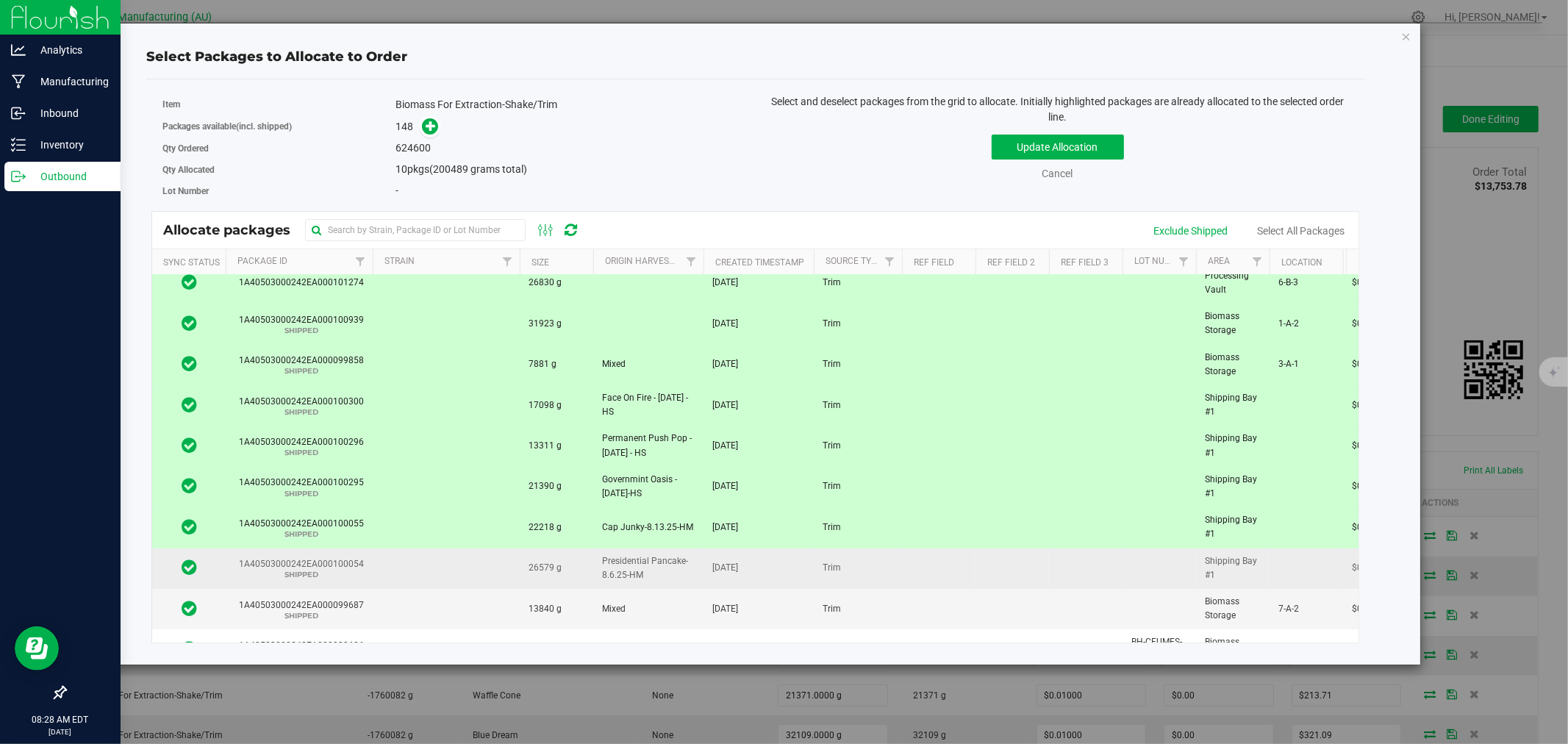
click at [437, 569] on td at bounding box center [447, 568] width 147 height 40
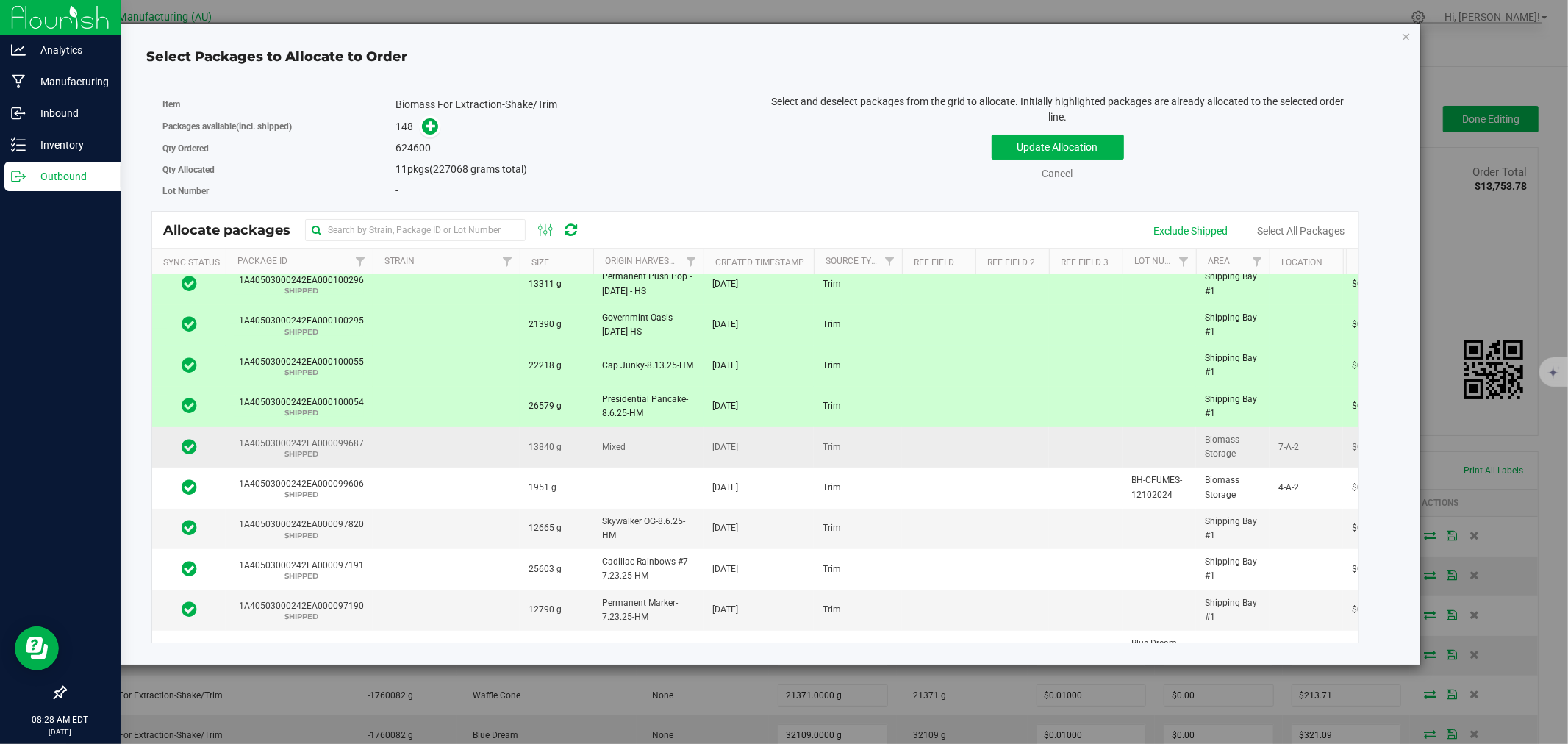
scroll to position [325, 0]
click at [475, 446] on td at bounding box center [447, 447] width 147 height 40
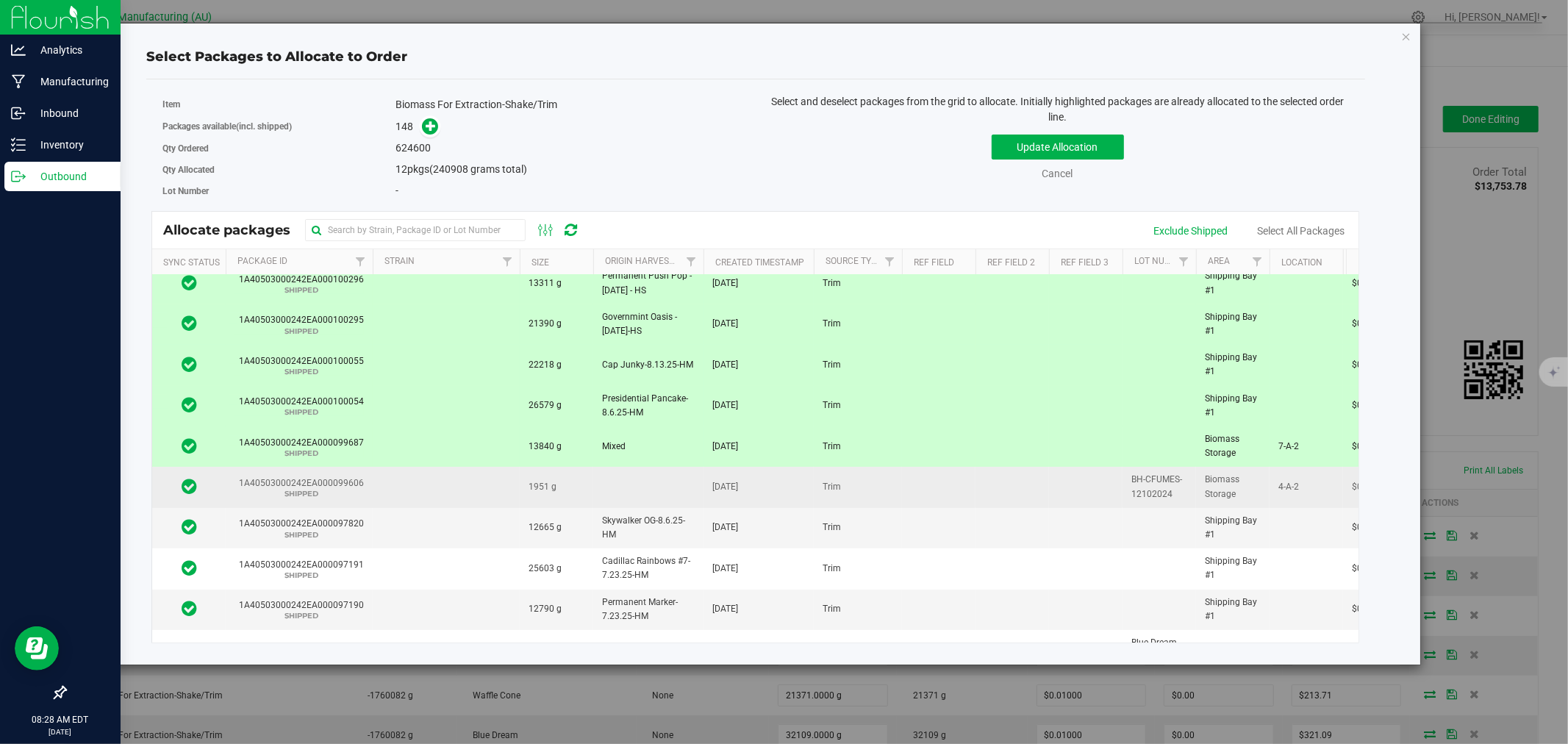
click at [445, 485] on td at bounding box center [447, 487] width 147 height 40
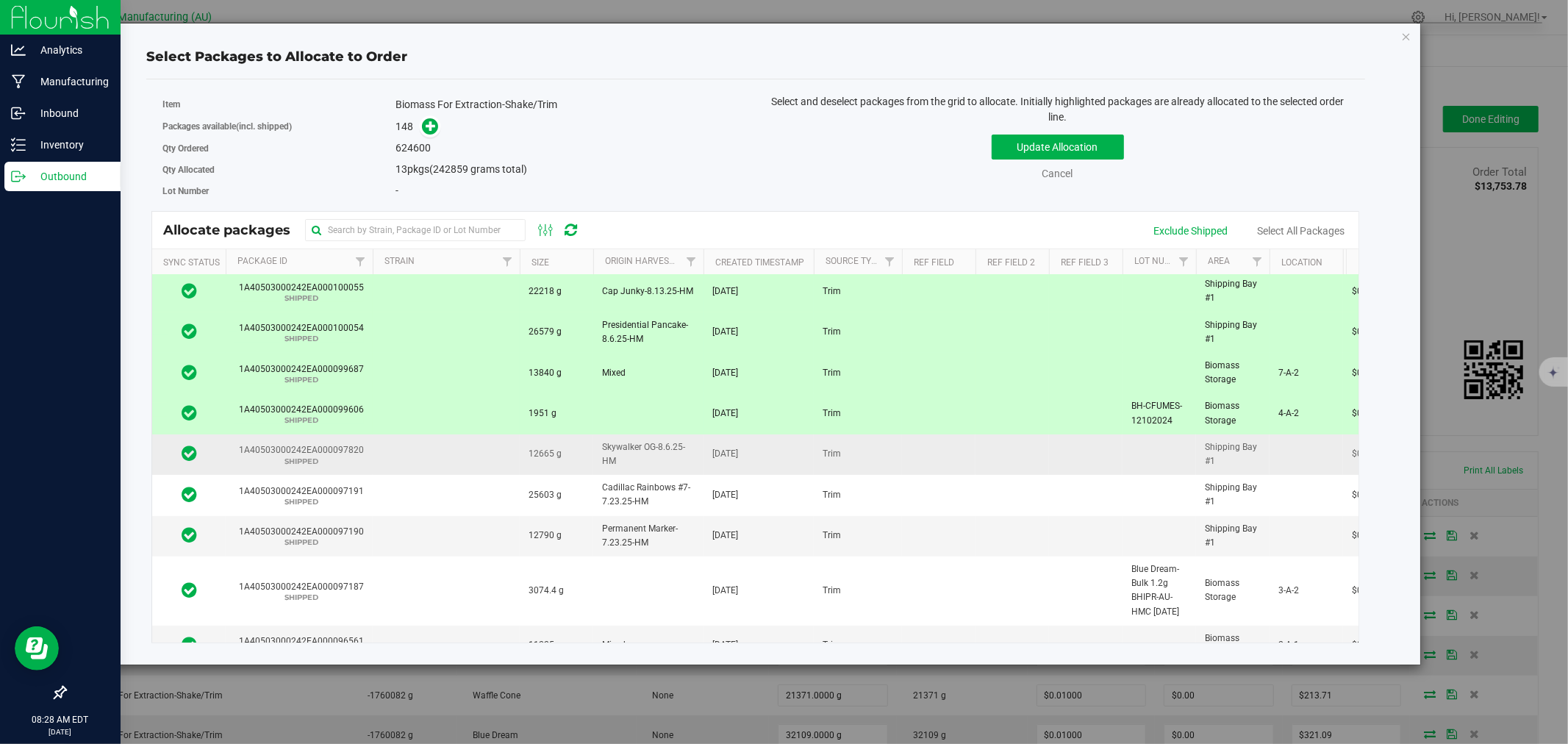
click at [479, 456] on td at bounding box center [447, 454] width 147 height 40
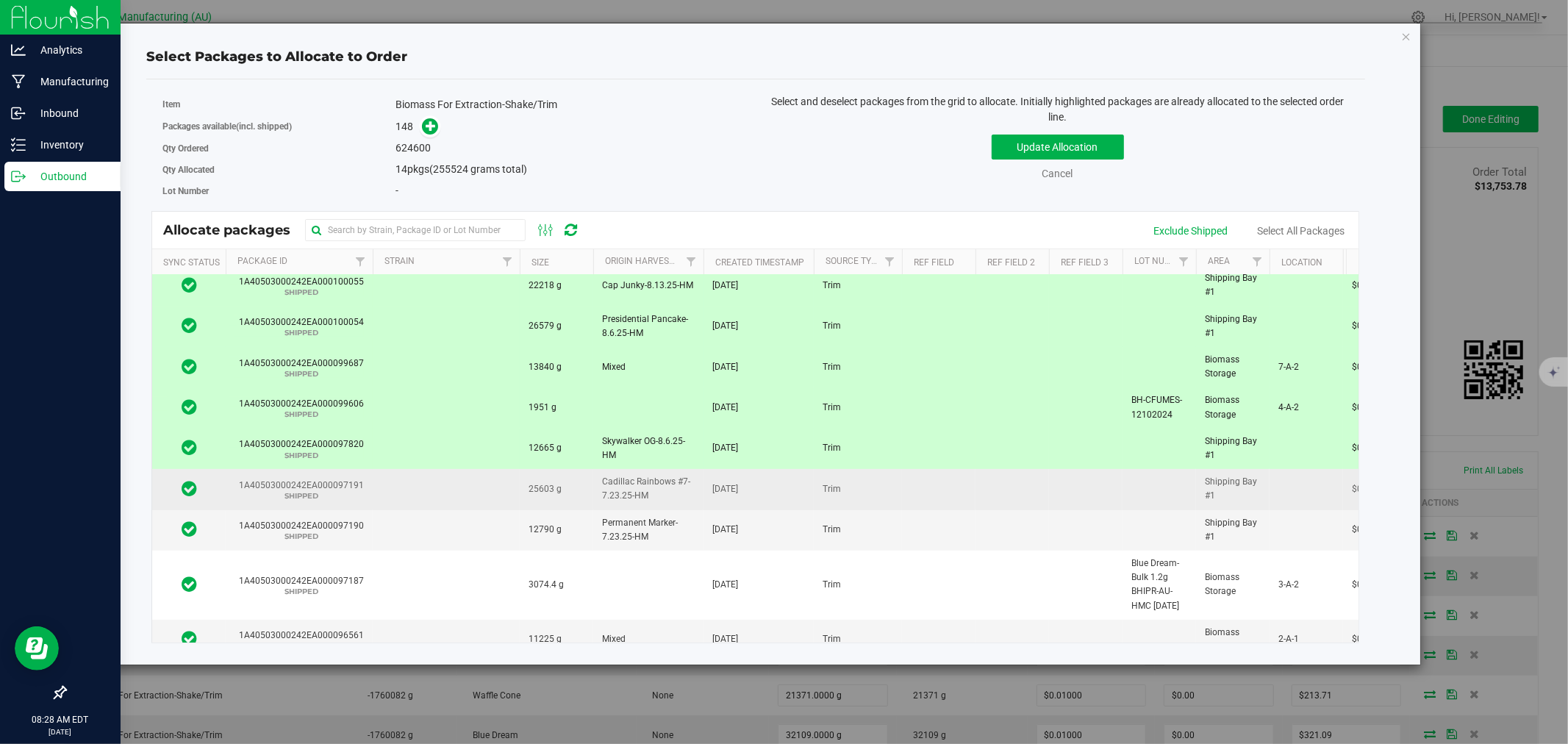
click at [480, 487] on td at bounding box center [447, 489] width 147 height 40
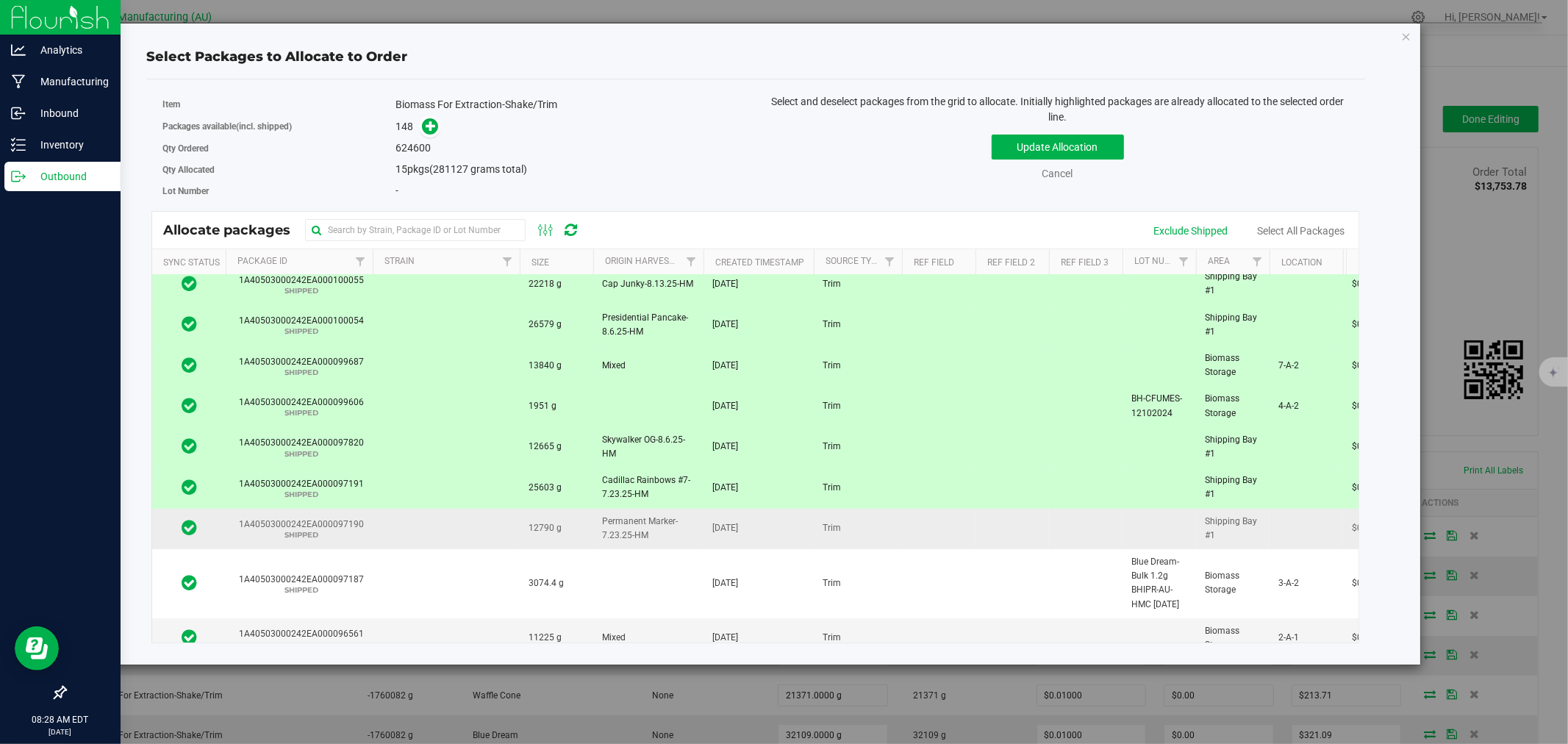
scroll to position [406, 0]
click at [472, 529] on td at bounding box center [447, 528] width 147 height 40
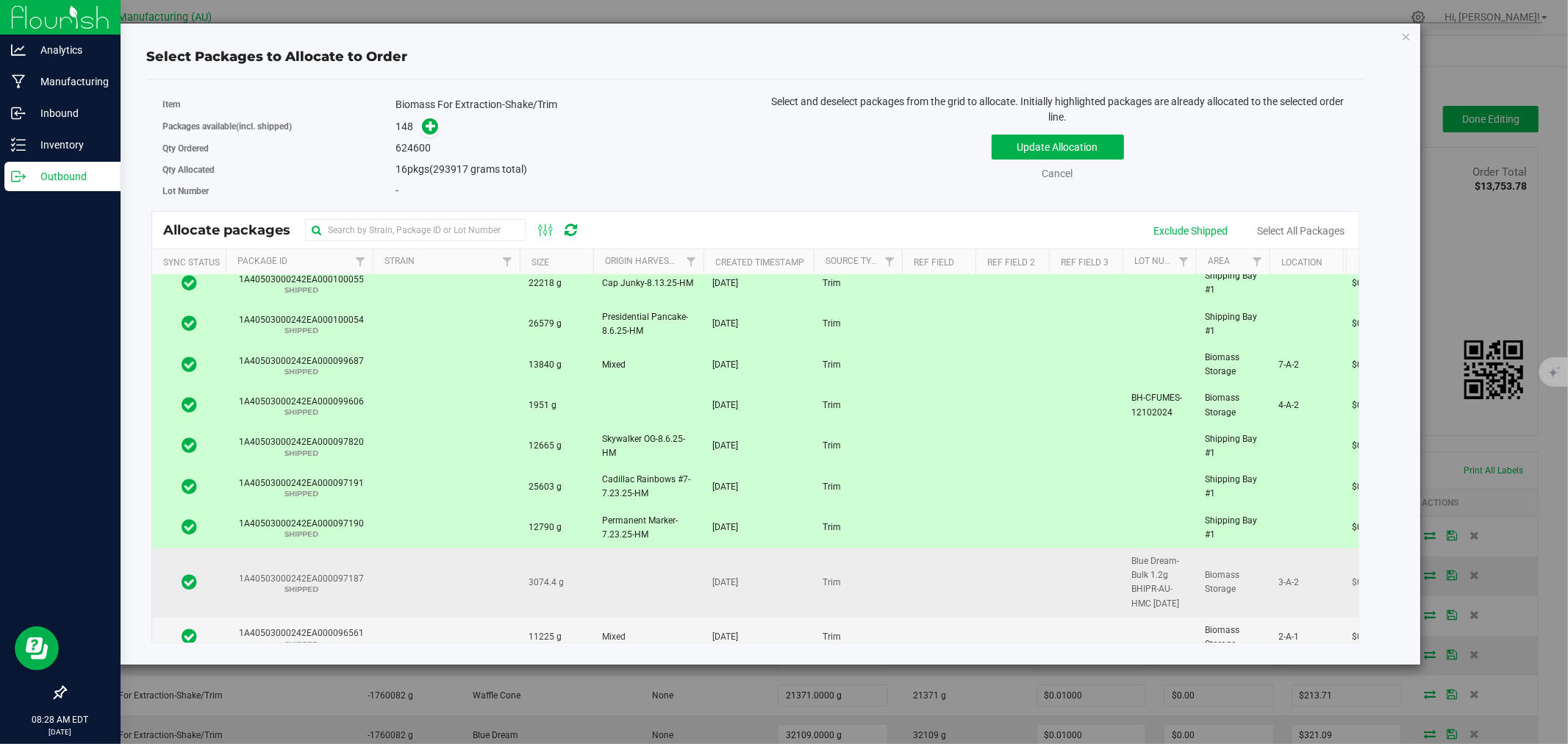
click at [461, 560] on td at bounding box center [447, 582] width 147 height 69
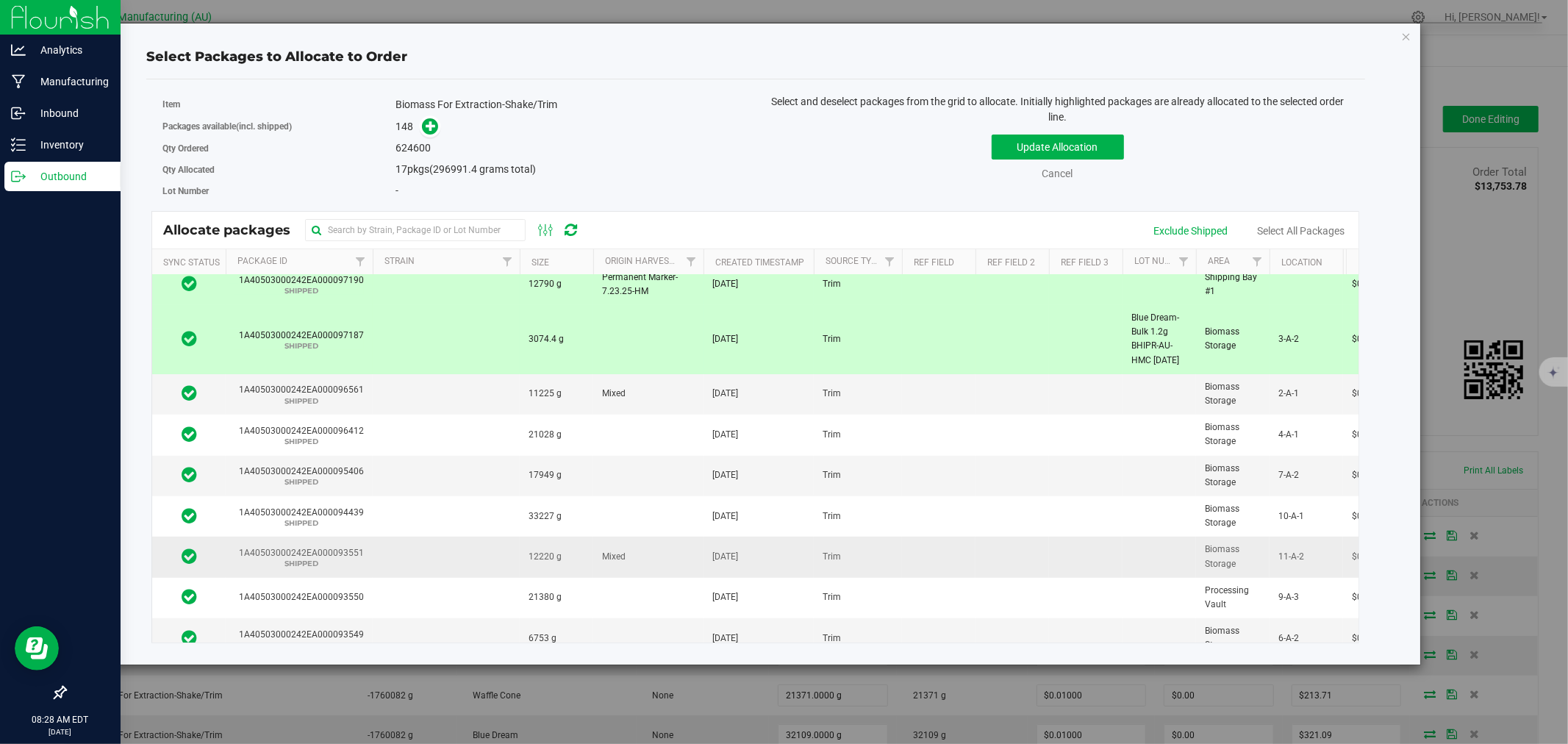
scroll to position [650, 0]
click at [446, 558] on td at bounding box center [447, 556] width 147 height 40
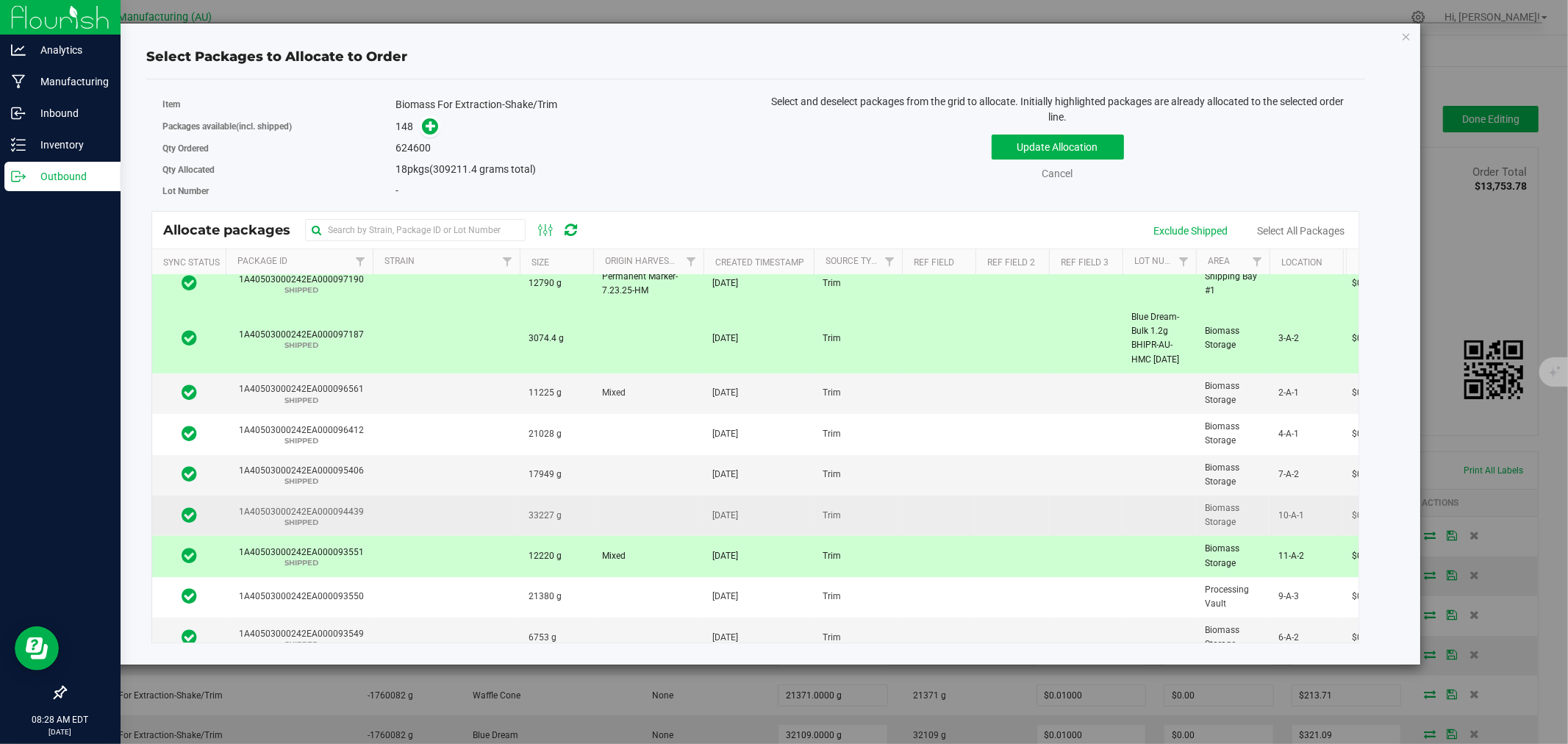
click at [447, 515] on td at bounding box center [447, 515] width 147 height 40
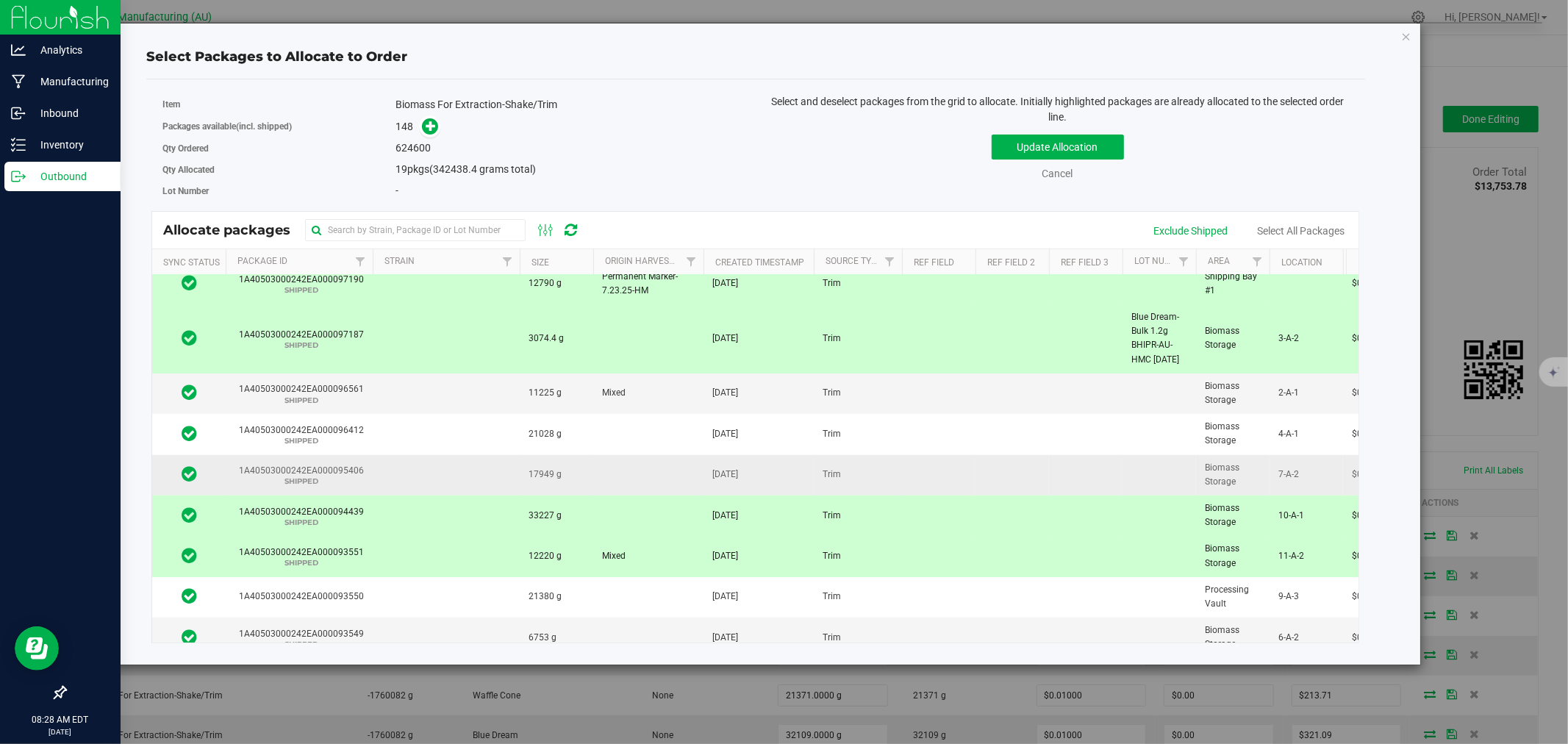
click at [442, 469] on td at bounding box center [447, 475] width 147 height 40
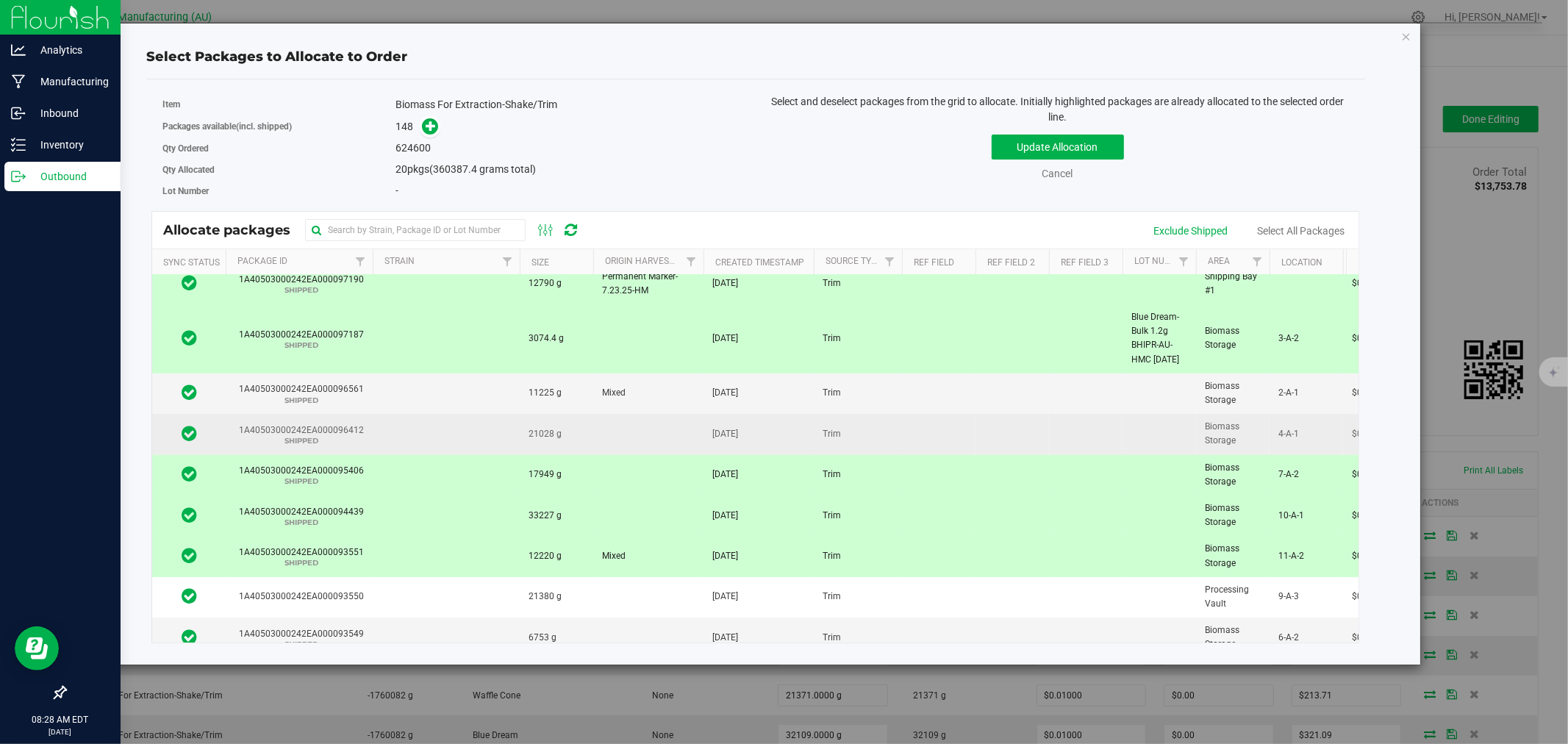
click at [438, 433] on td at bounding box center [447, 434] width 147 height 40
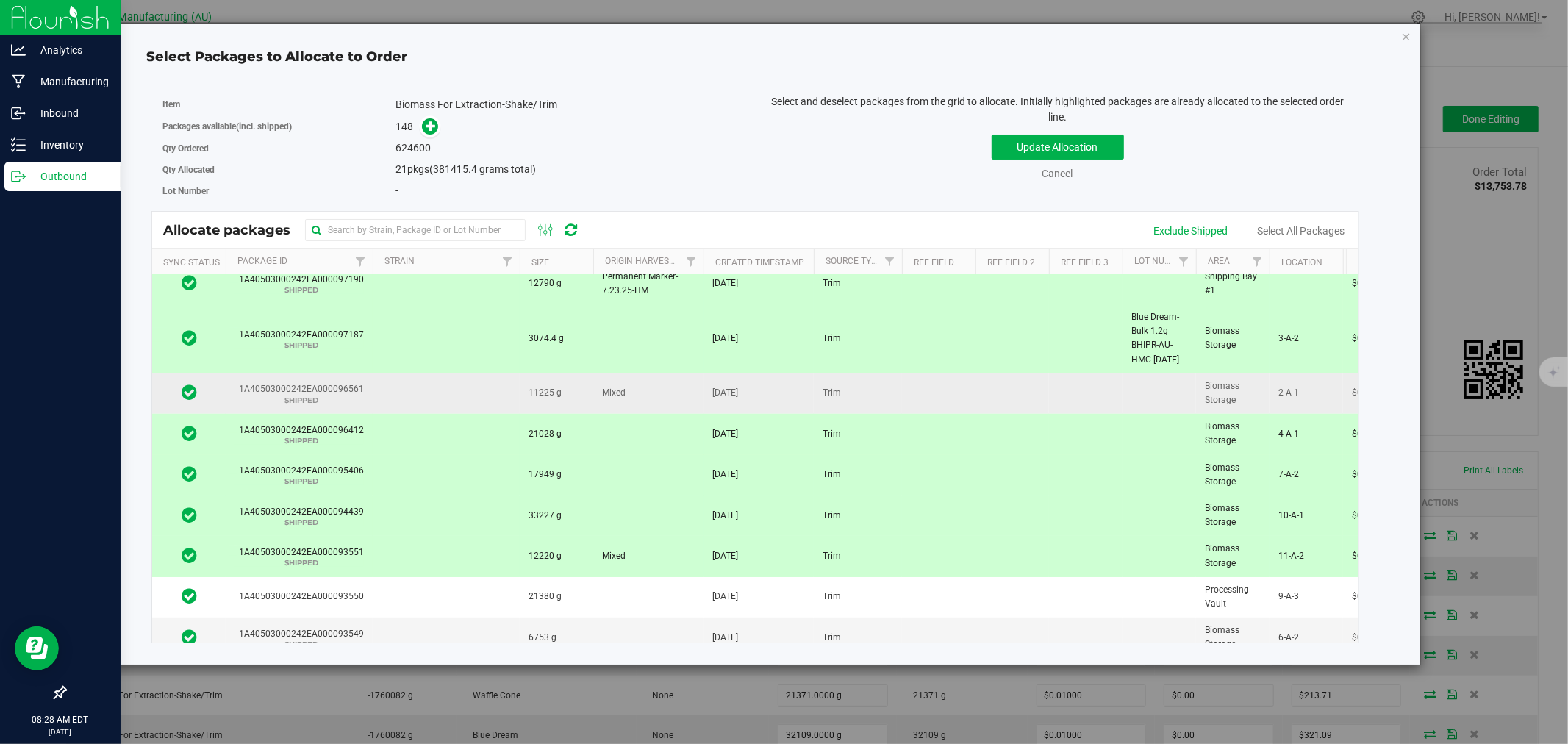
click at [449, 392] on td at bounding box center [447, 393] width 147 height 40
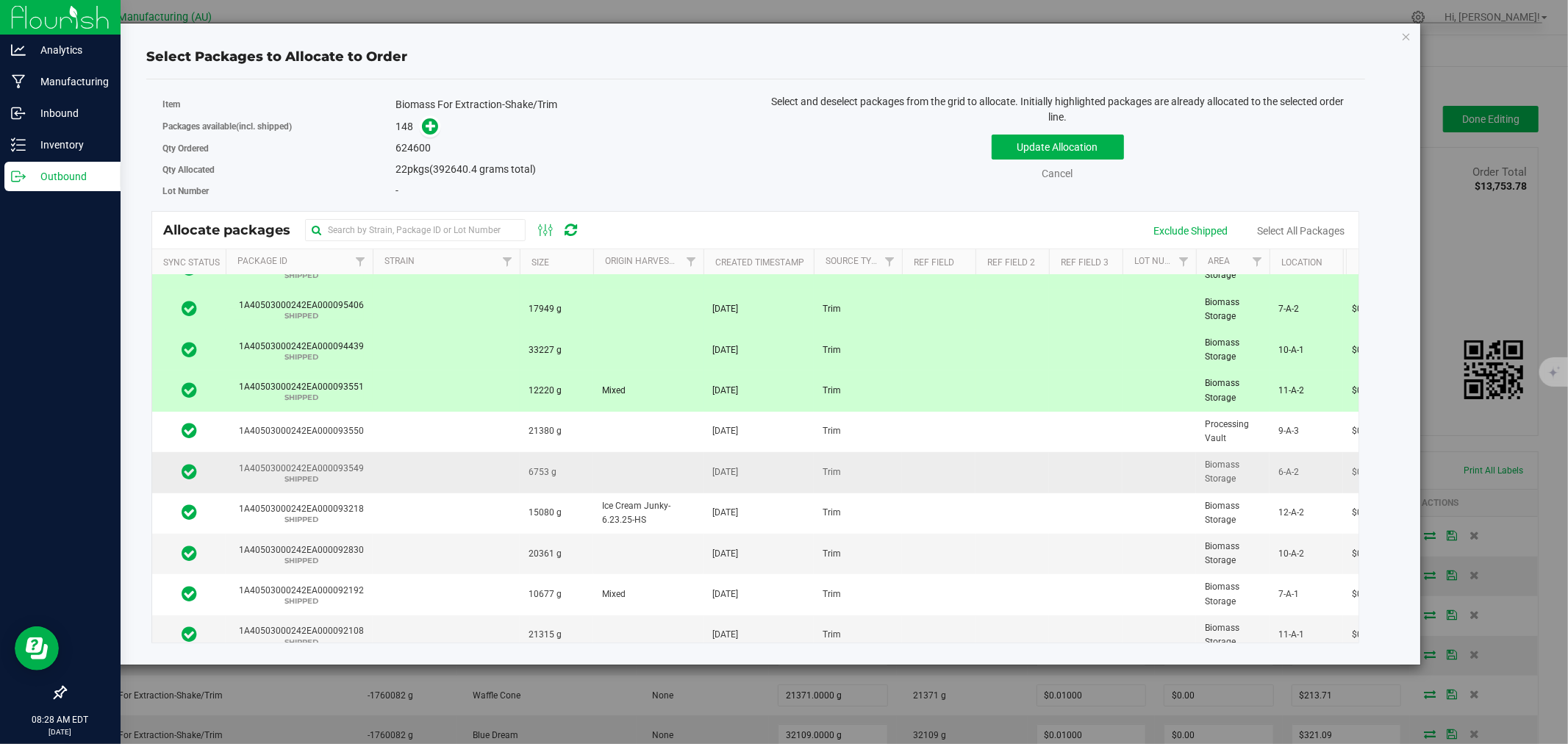
scroll to position [815, 0]
click at [443, 473] on td at bounding box center [447, 473] width 147 height 40
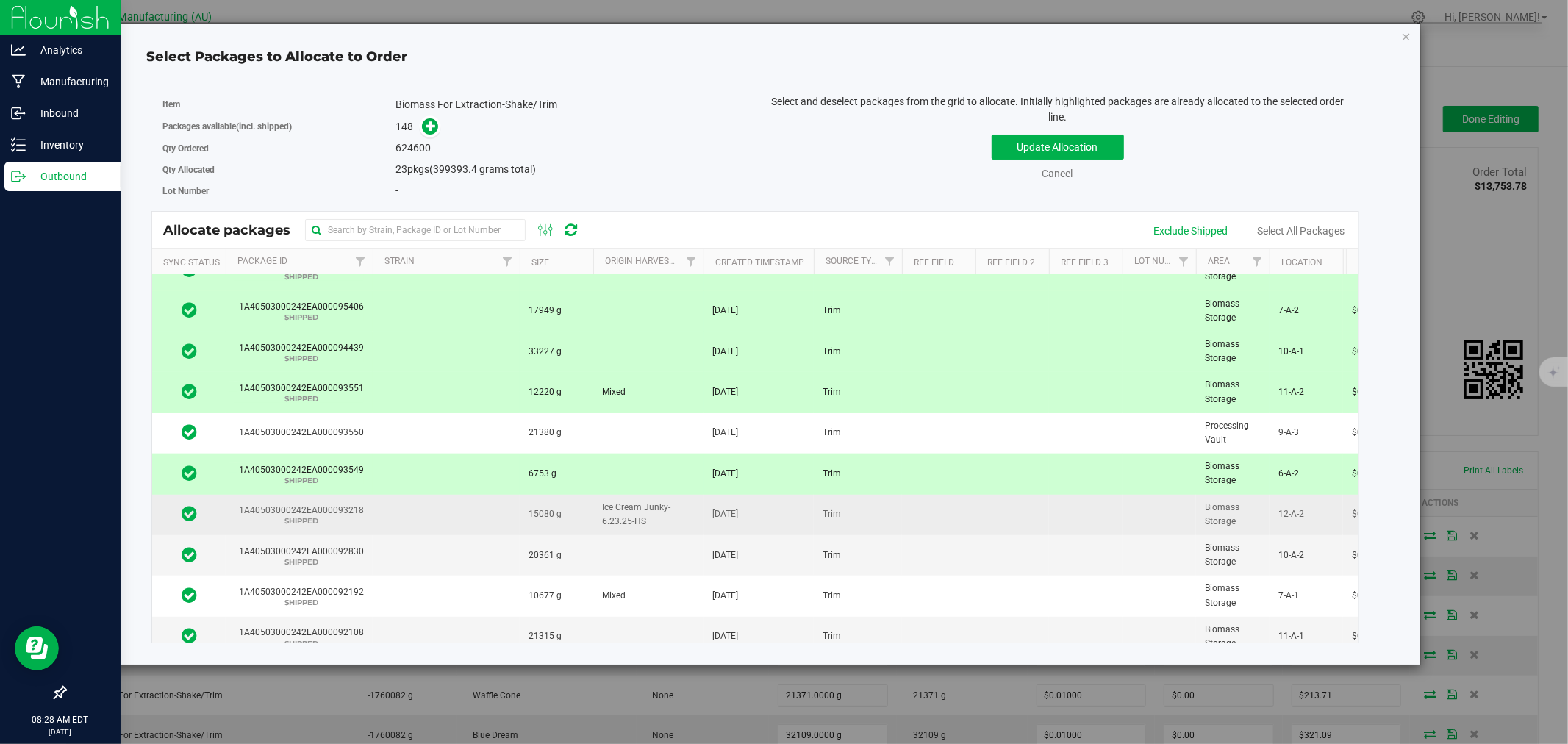
click at [436, 514] on td at bounding box center [447, 514] width 147 height 40
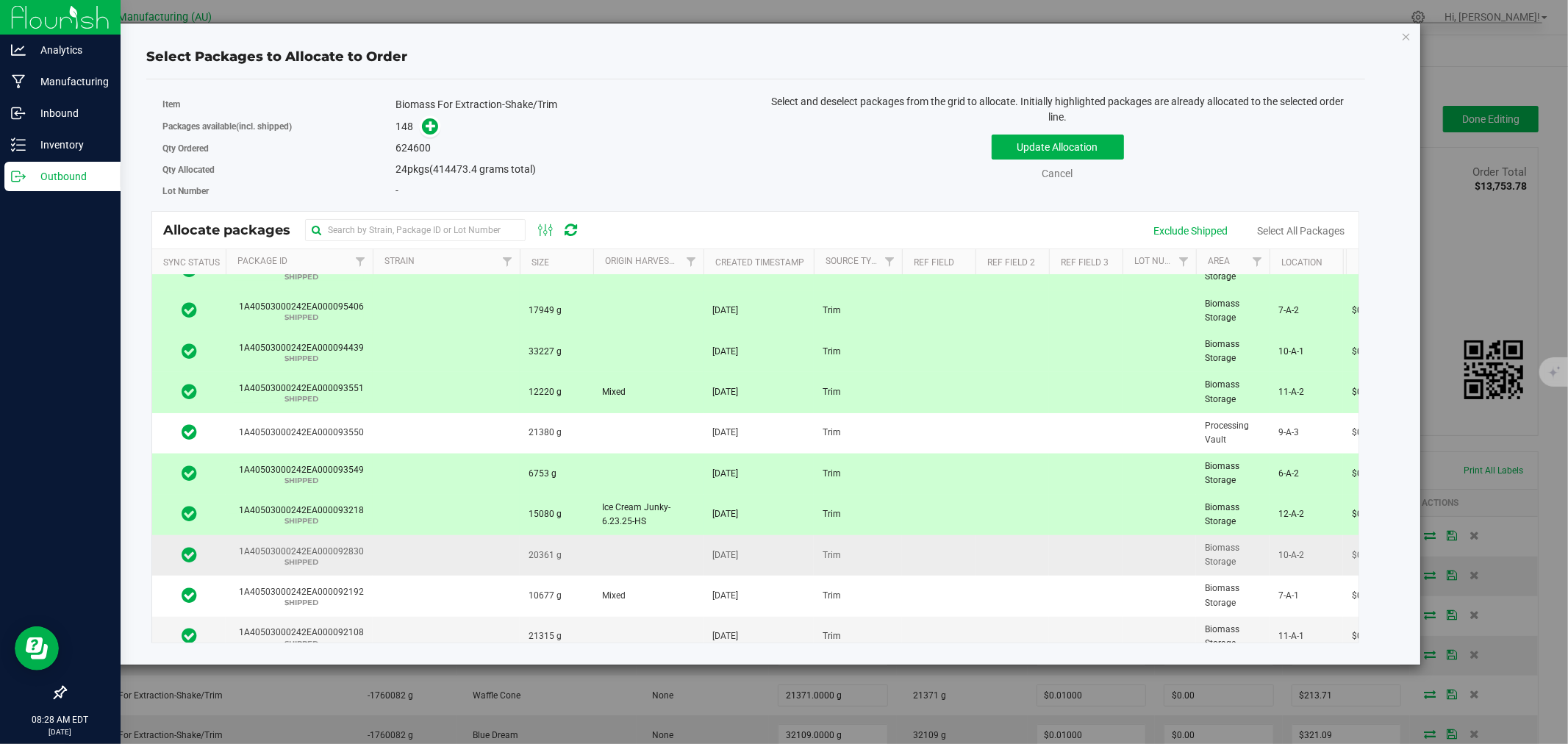
click at [425, 573] on td at bounding box center [447, 556] width 147 height 40
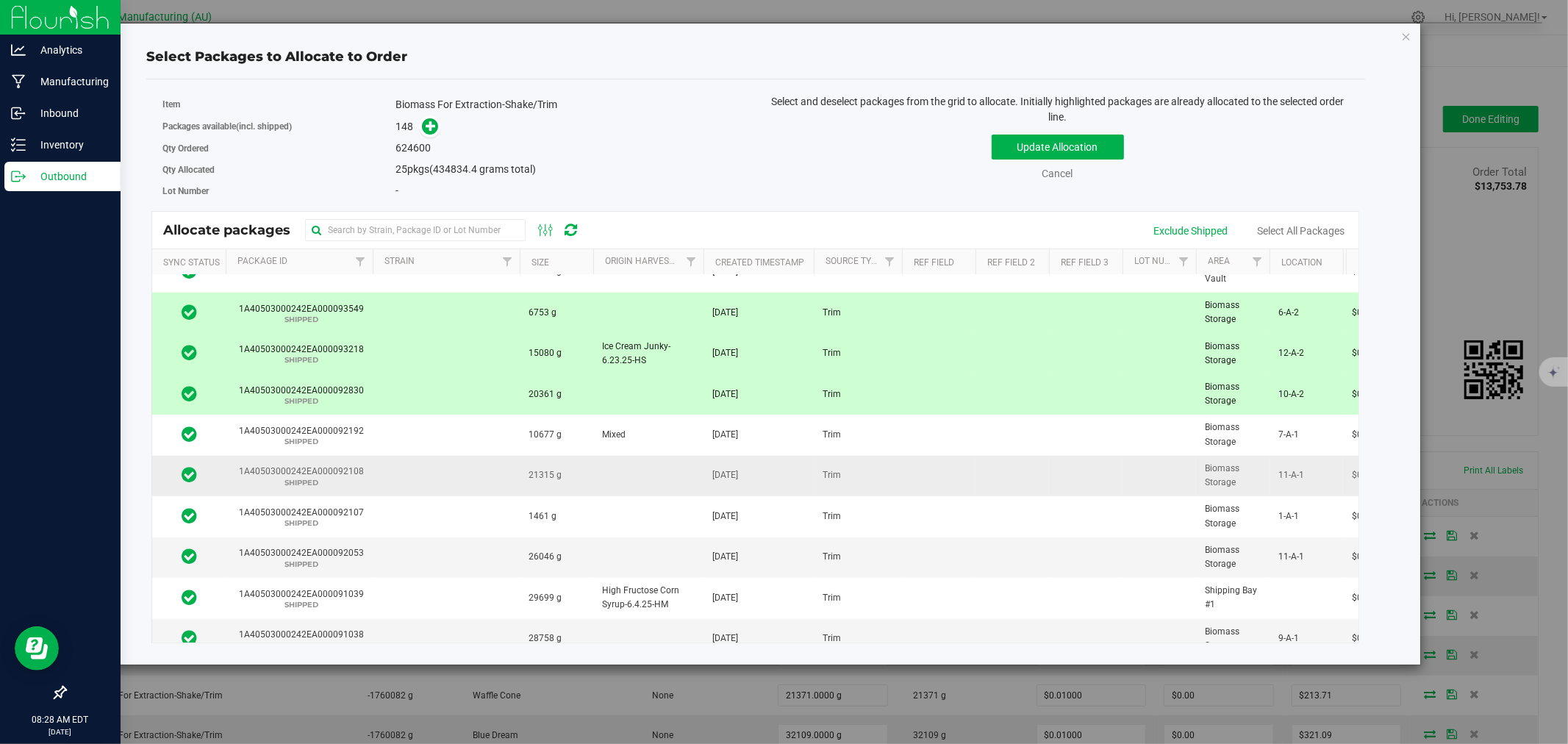
scroll to position [977, 0]
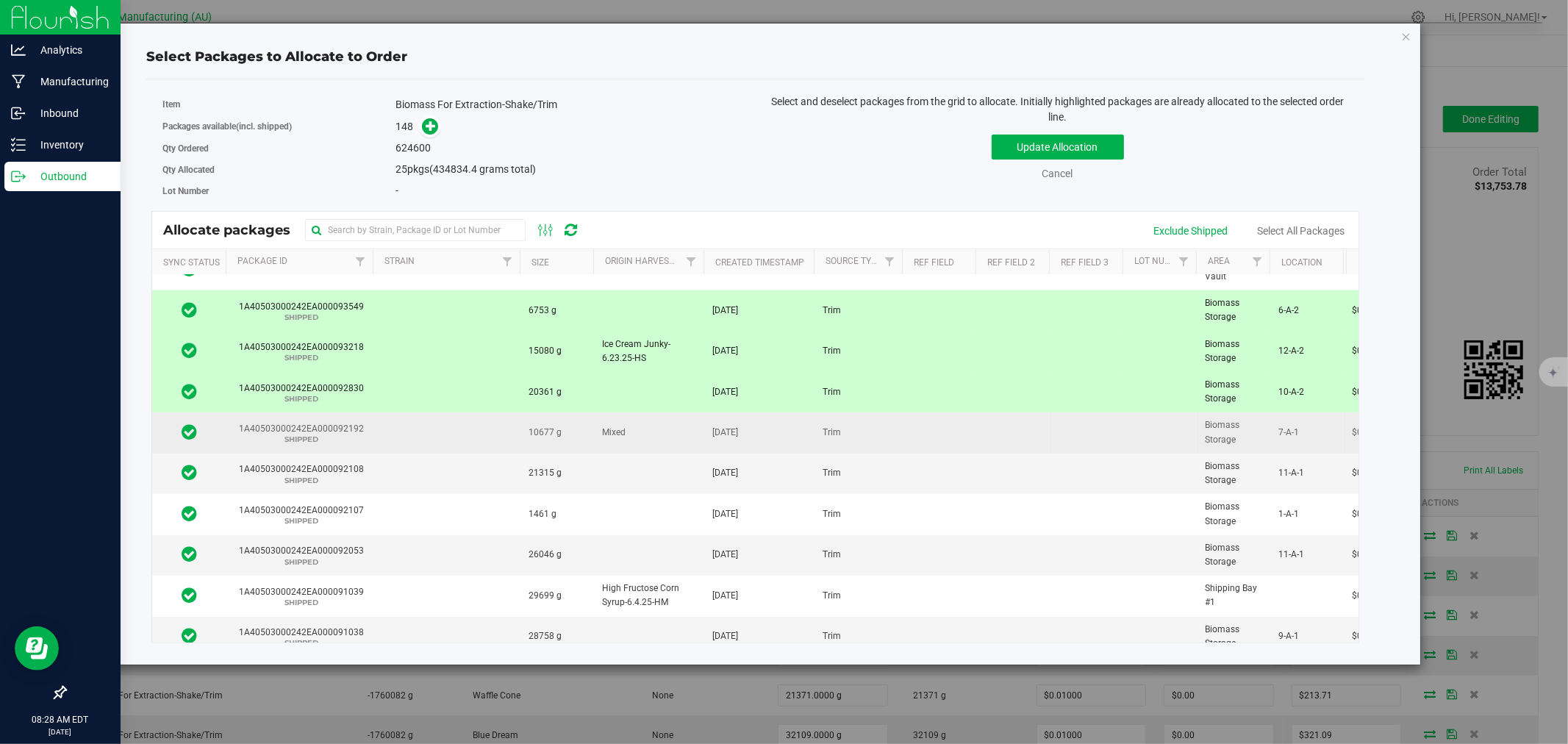
click at [439, 438] on td at bounding box center [447, 432] width 147 height 40
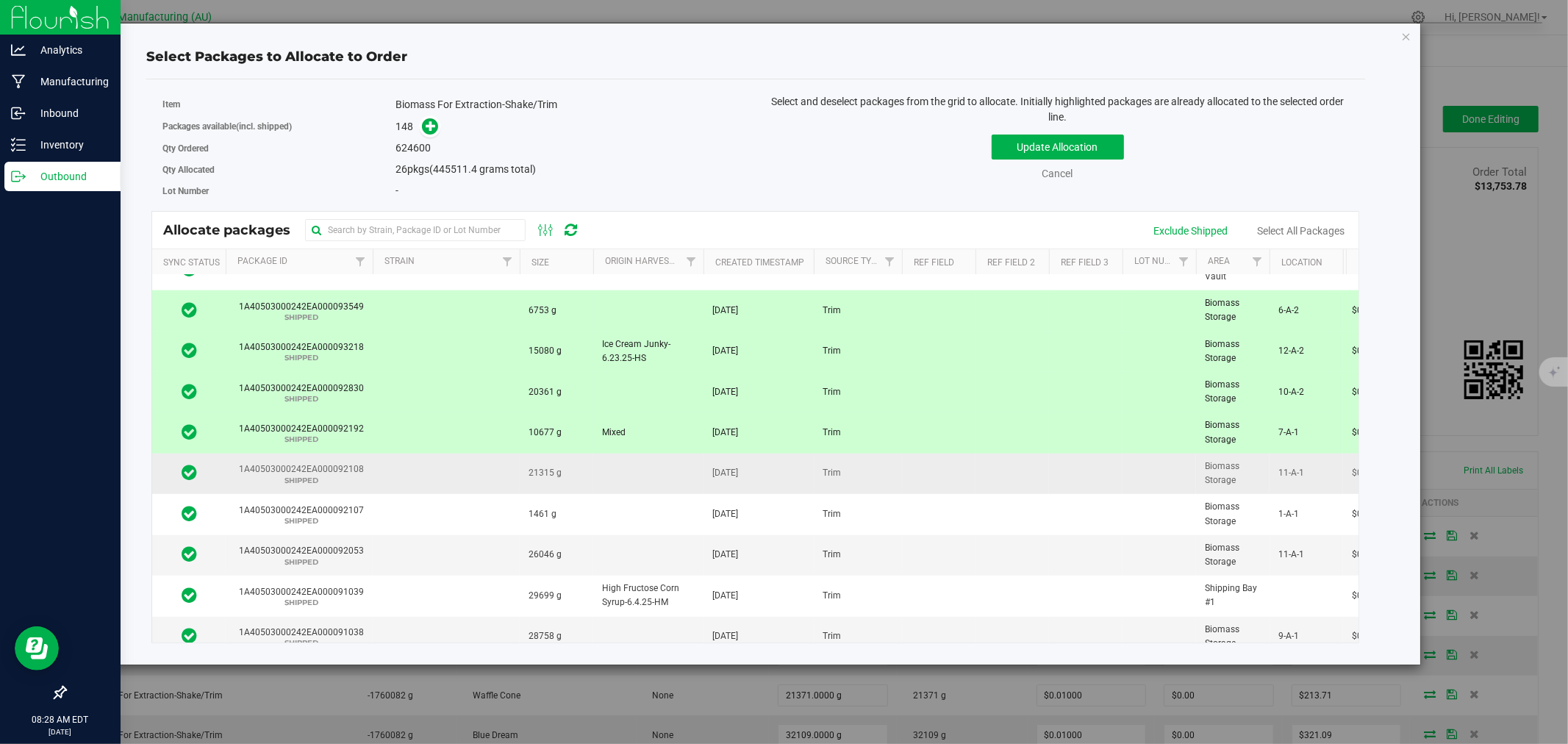
click at [432, 475] on td at bounding box center [447, 473] width 147 height 40
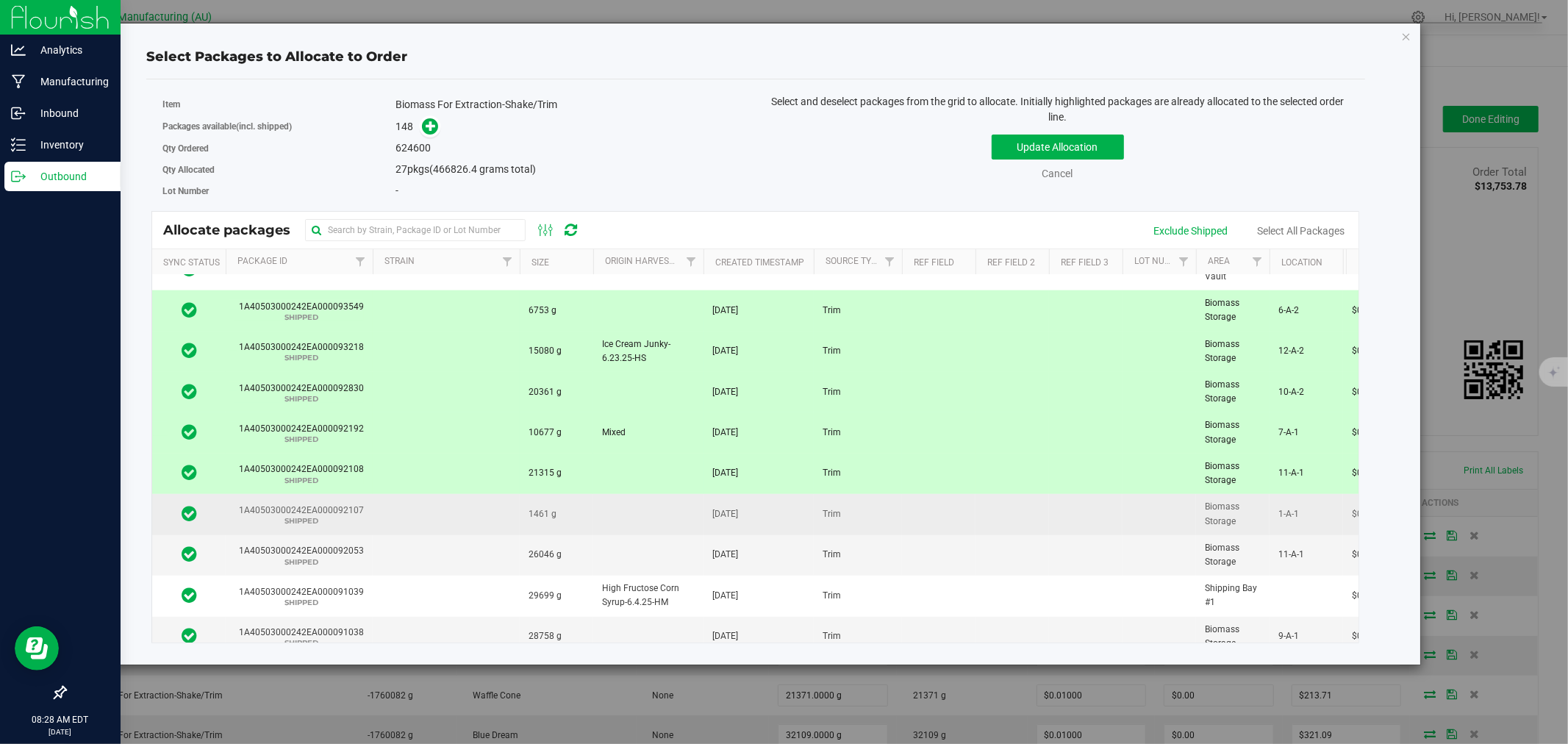
click at [428, 519] on td at bounding box center [447, 514] width 147 height 40
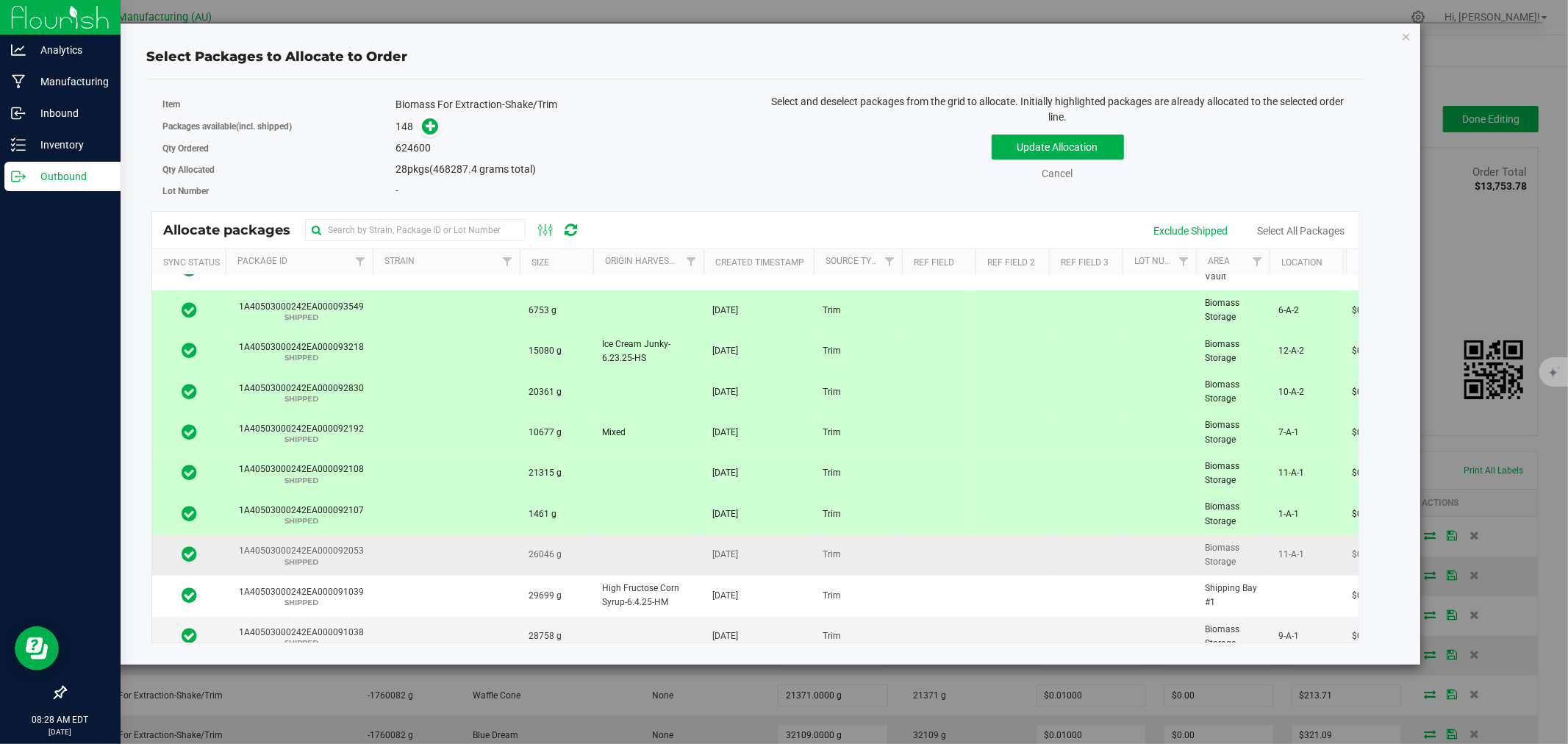
click at [423, 559] on td at bounding box center [447, 556] width 147 height 40
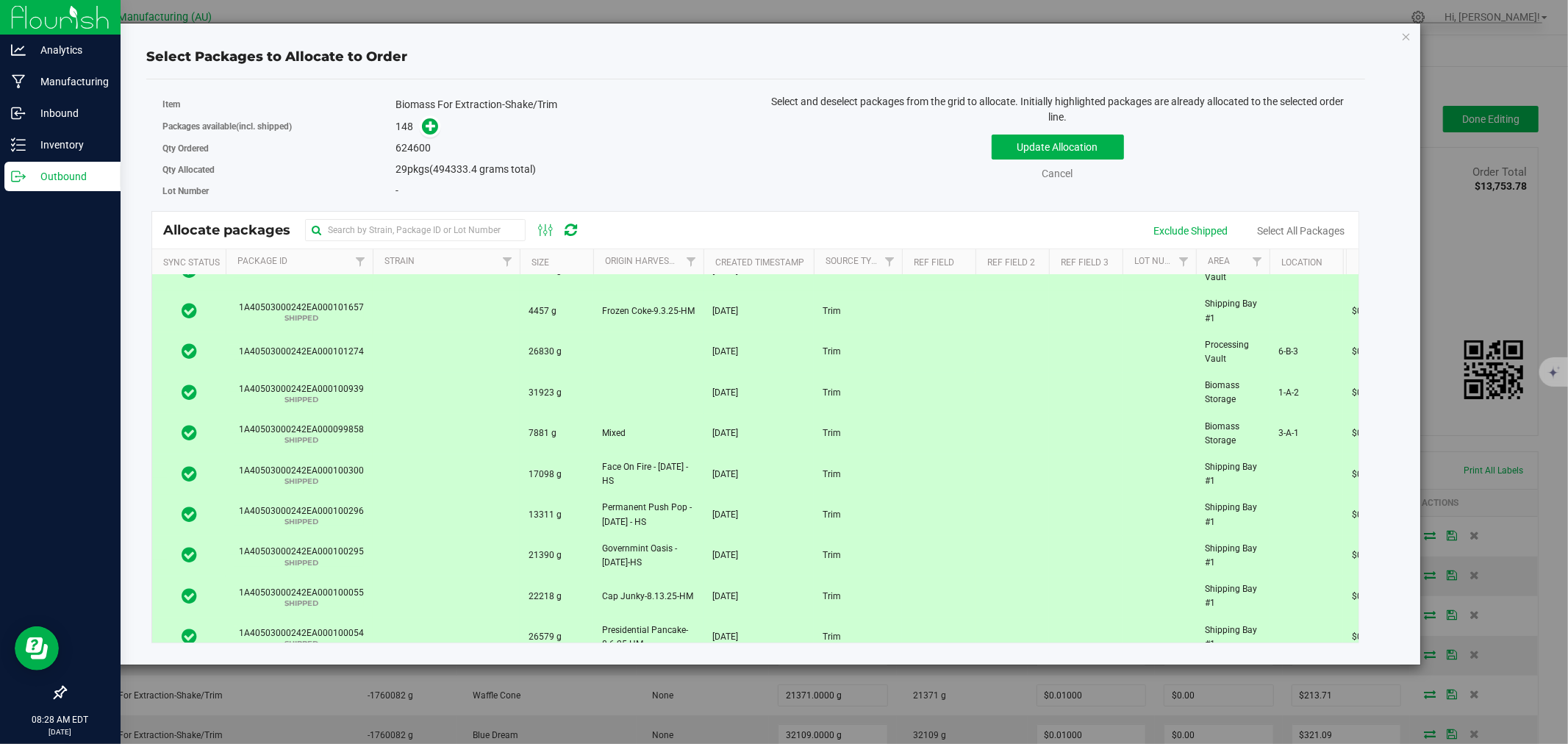
scroll to position [0, 0]
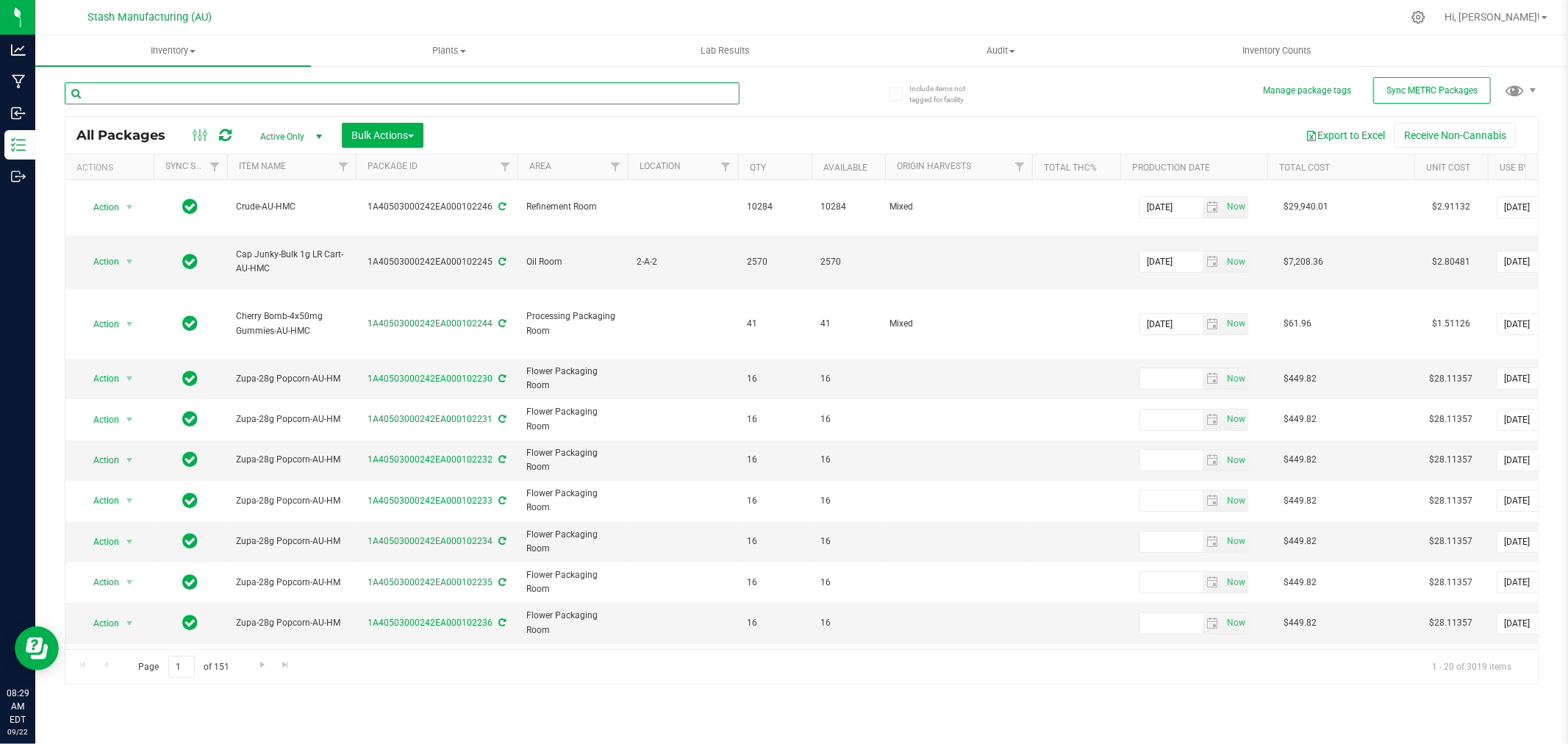
click at [306, 94] on input "text" at bounding box center [403, 93] width 675 height 22
type input "93550"
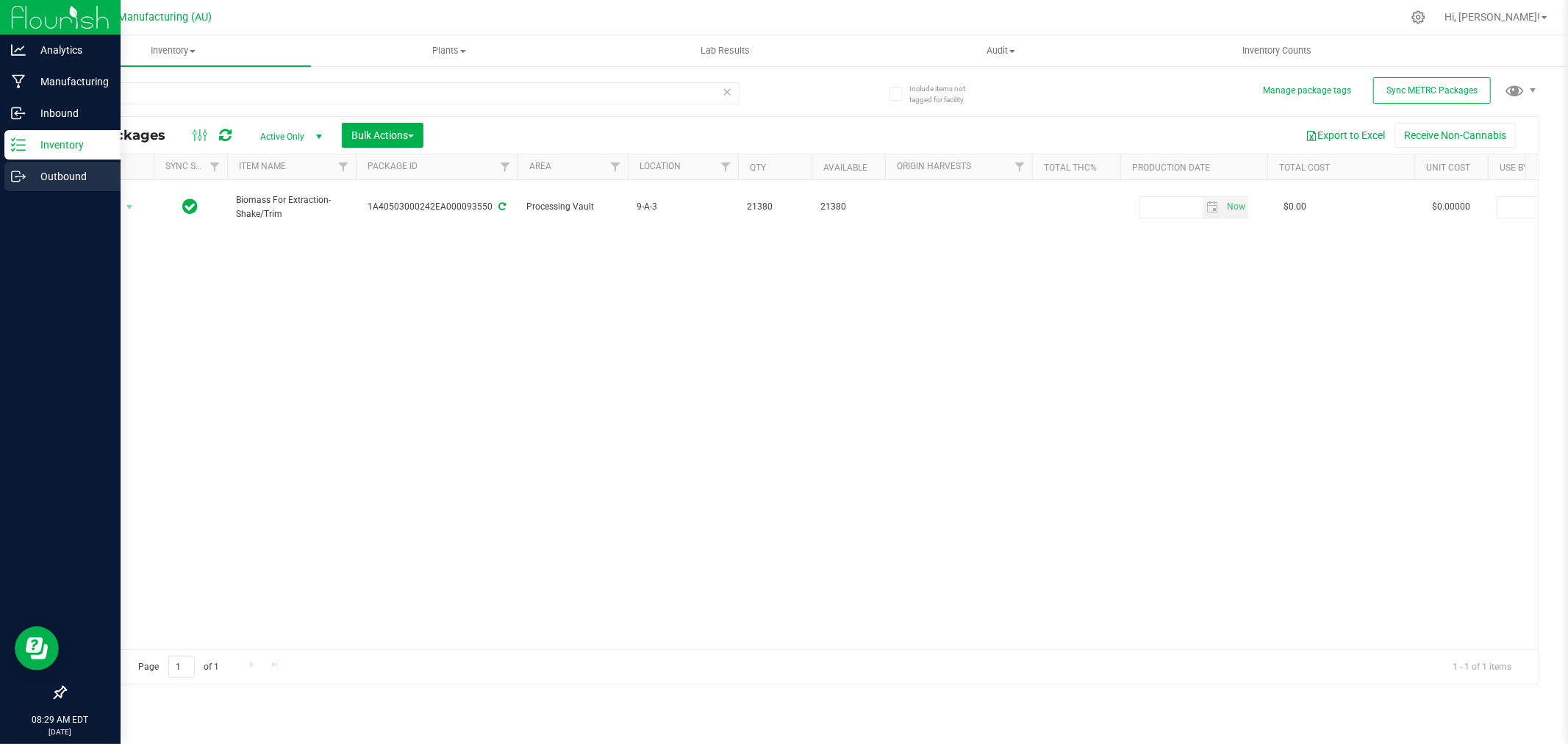
click at [84, 183] on p "Outbound" at bounding box center [70, 176] width 88 height 17
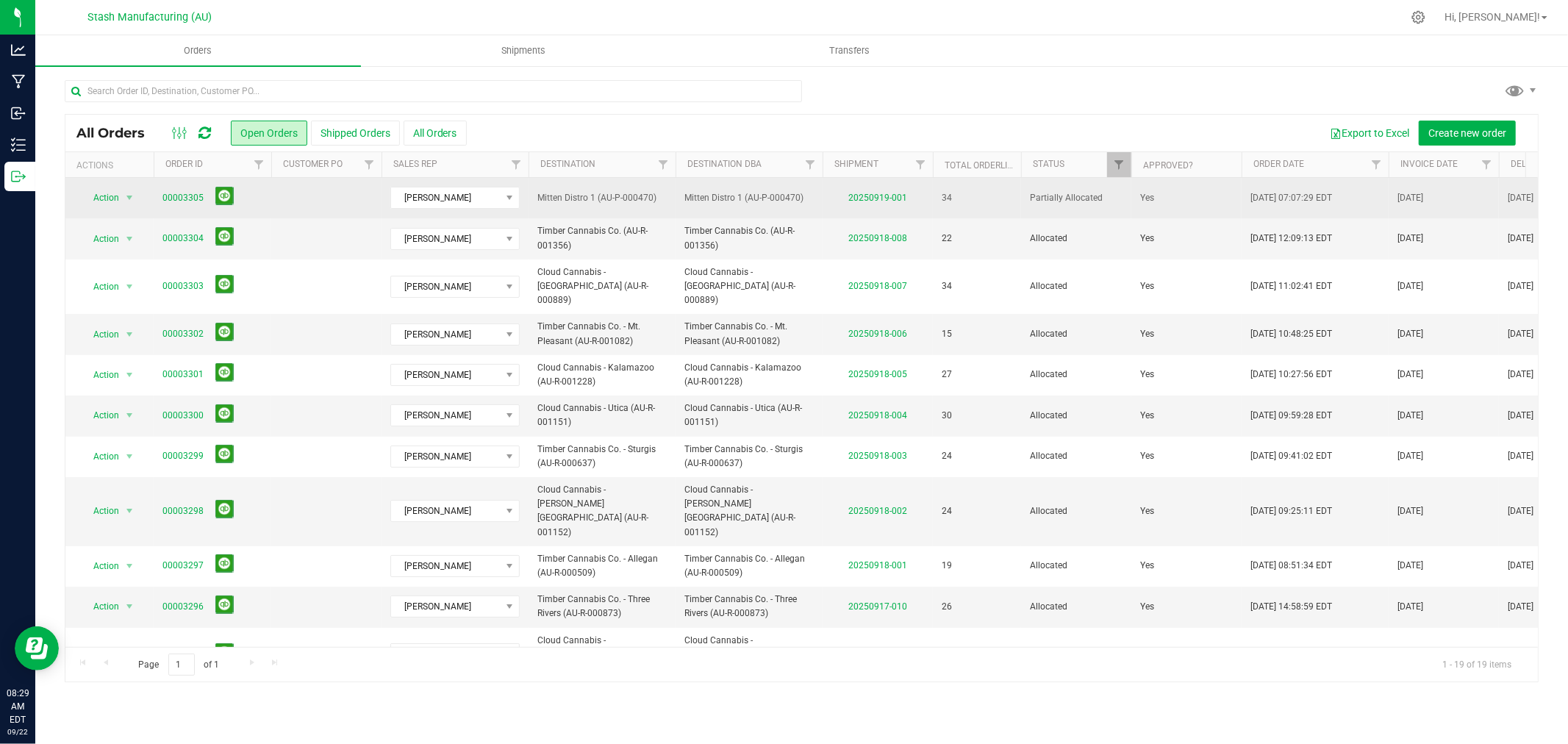
click at [1174, 203] on td "Yes" at bounding box center [1186, 198] width 110 height 40
click at [108, 197] on span "Action" at bounding box center [100, 198] width 40 height 21
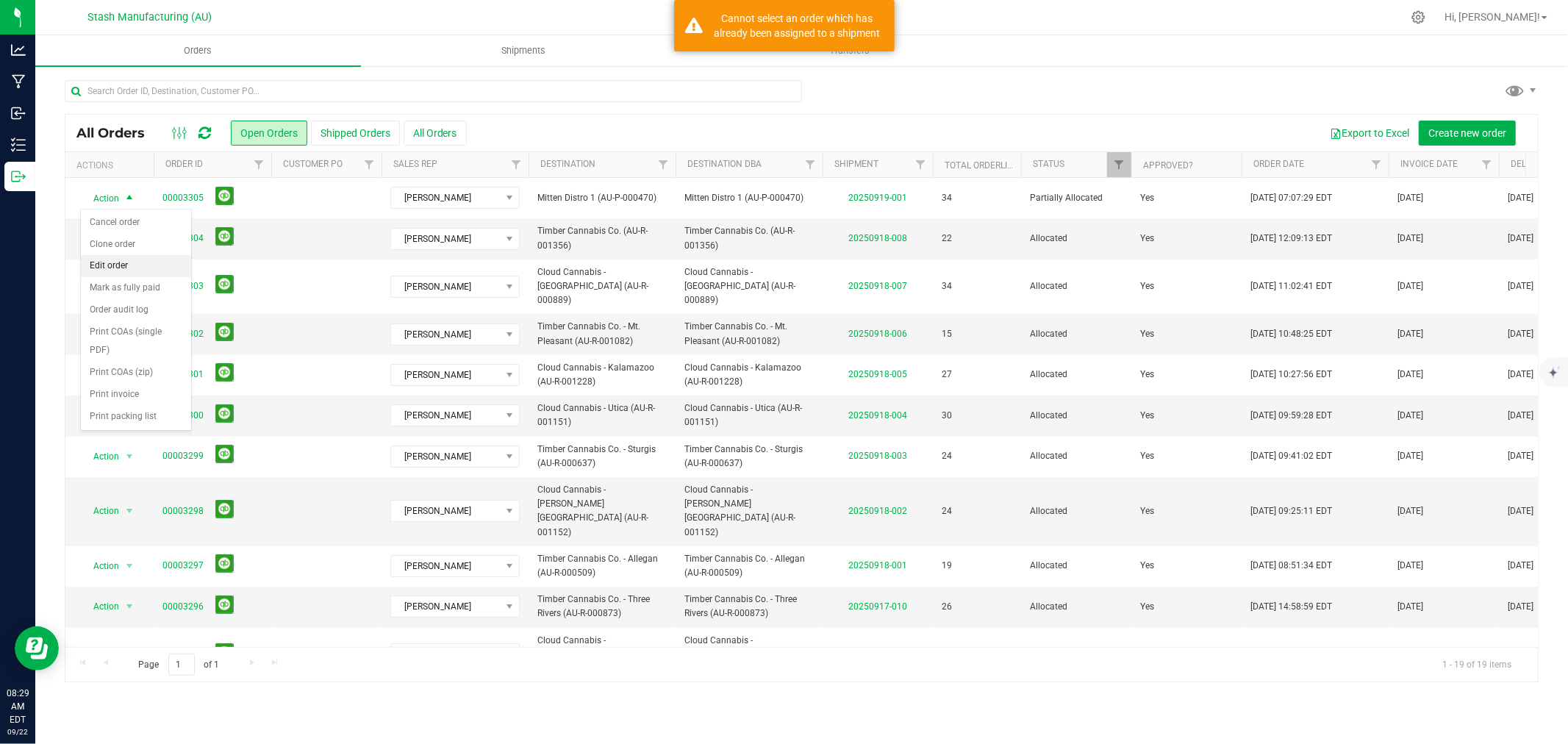
click at [116, 269] on li "Edit order" at bounding box center [136, 266] width 110 height 22
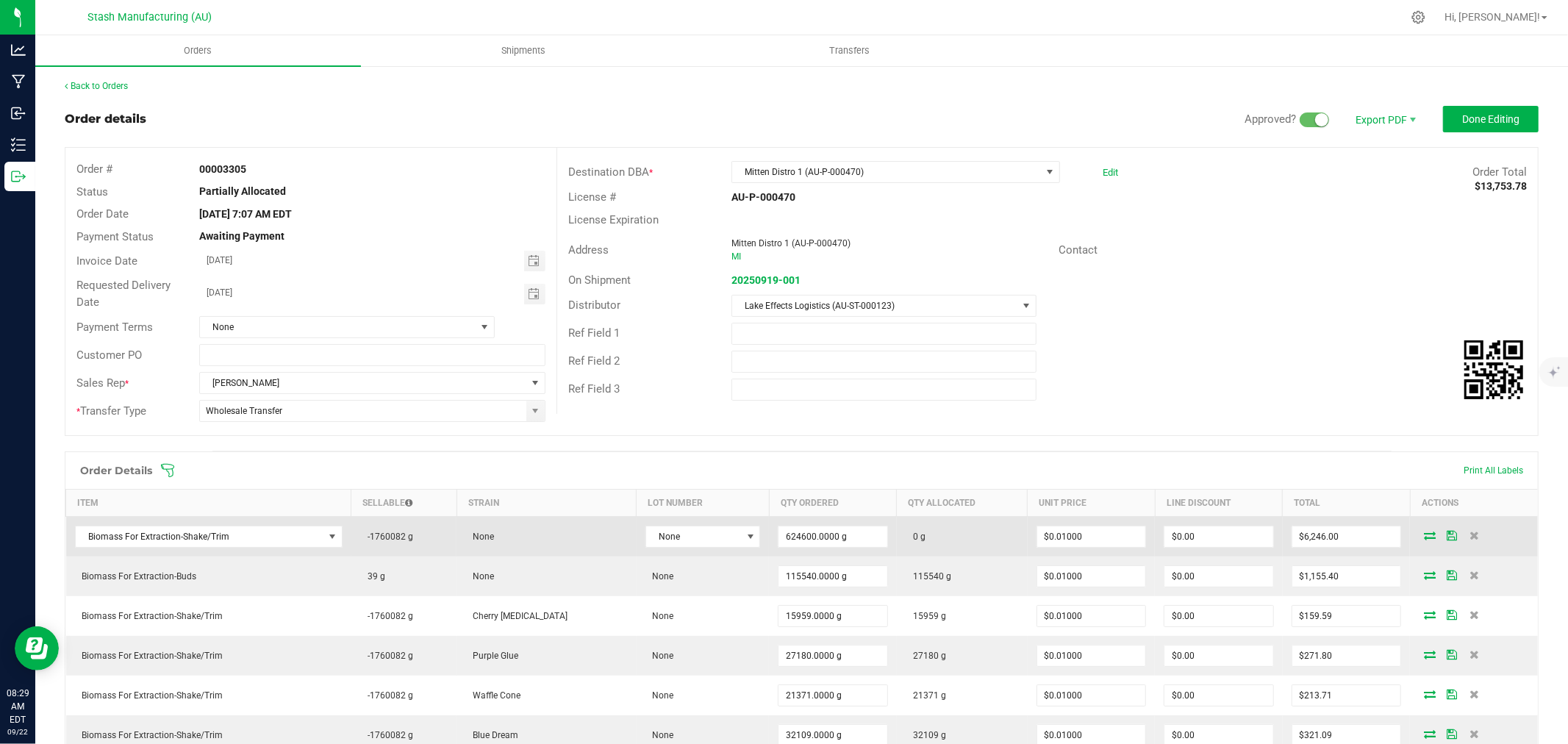
click at [1424, 533] on span at bounding box center [1429, 535] width 22 height 9
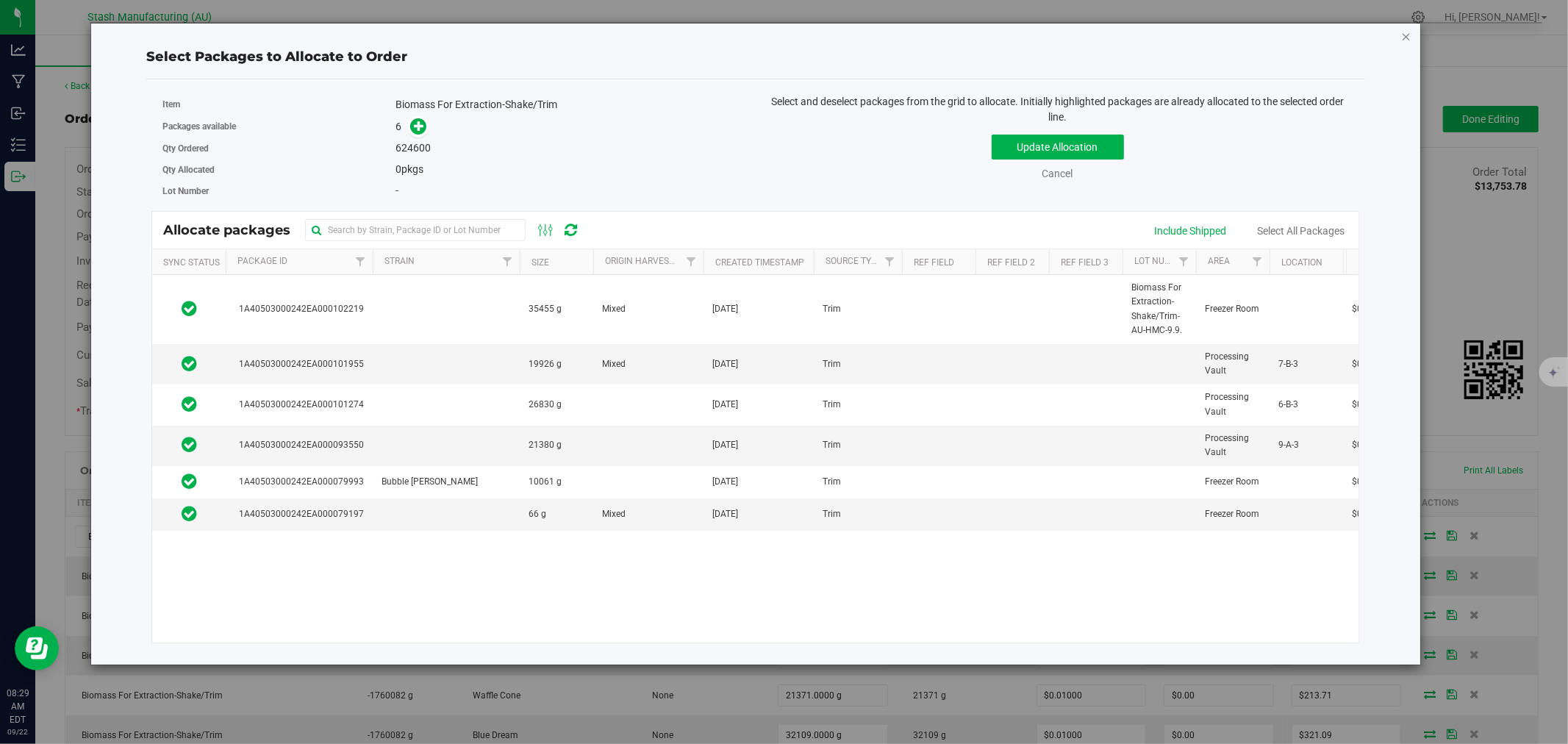
click at [1402, 38] on icon "button" at bounding box center [1406, 35] width 11 height 17
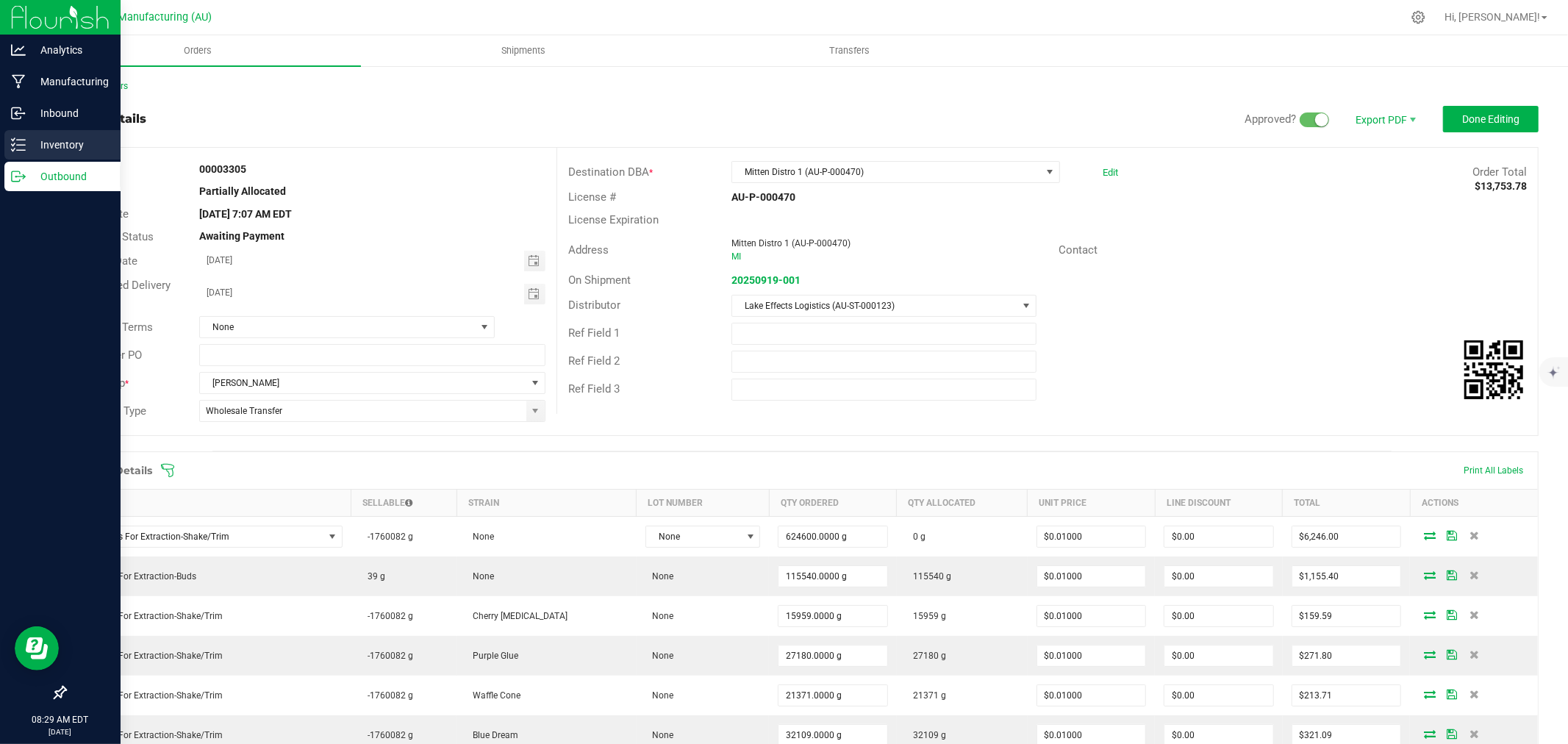
click at [55, 149] on p "Inventory" at bounding box center [70, 144] width 88 height 17
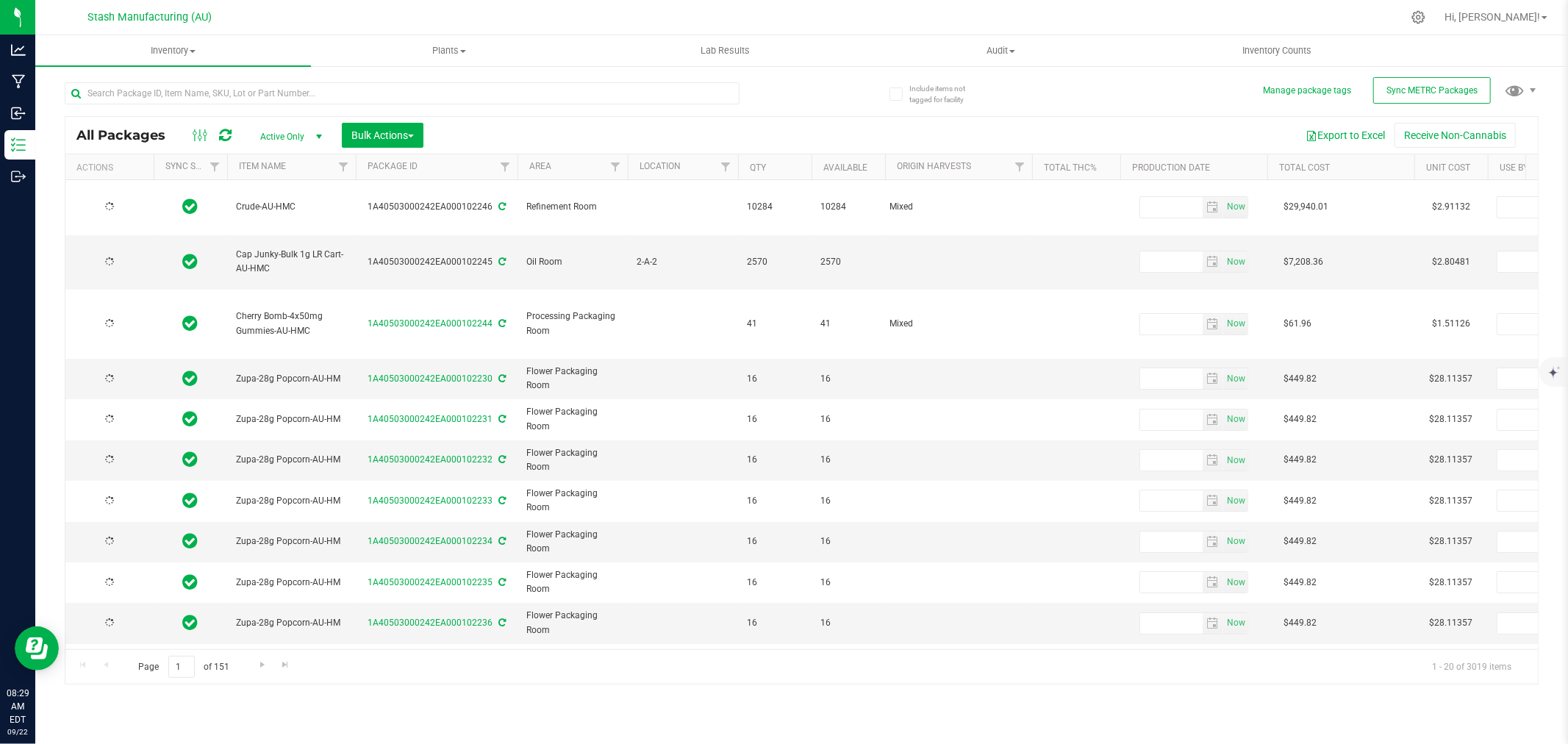
type input "2025-09-22"
type input "2027-09-22"
type input "[DATE]"
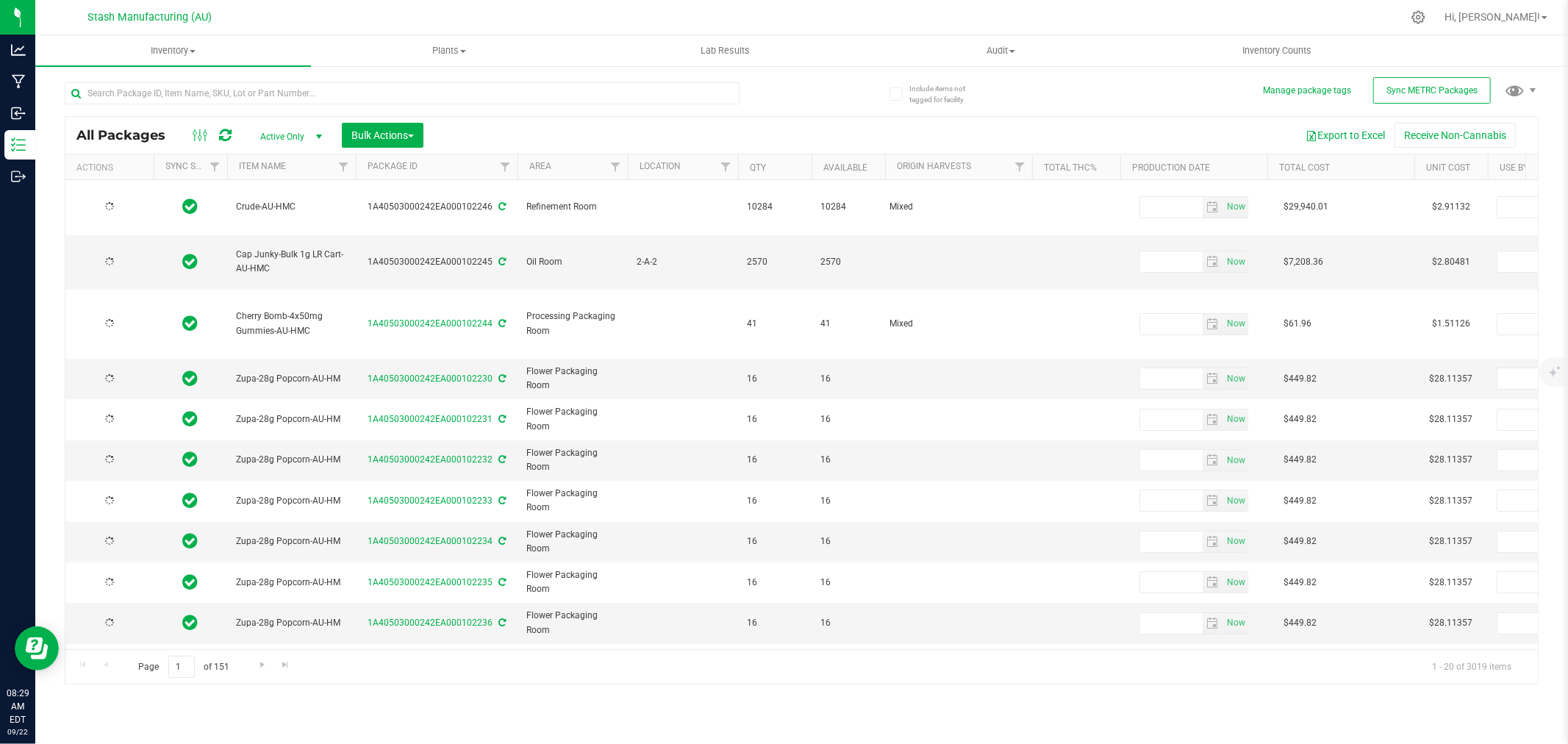
type input "[DATE]"
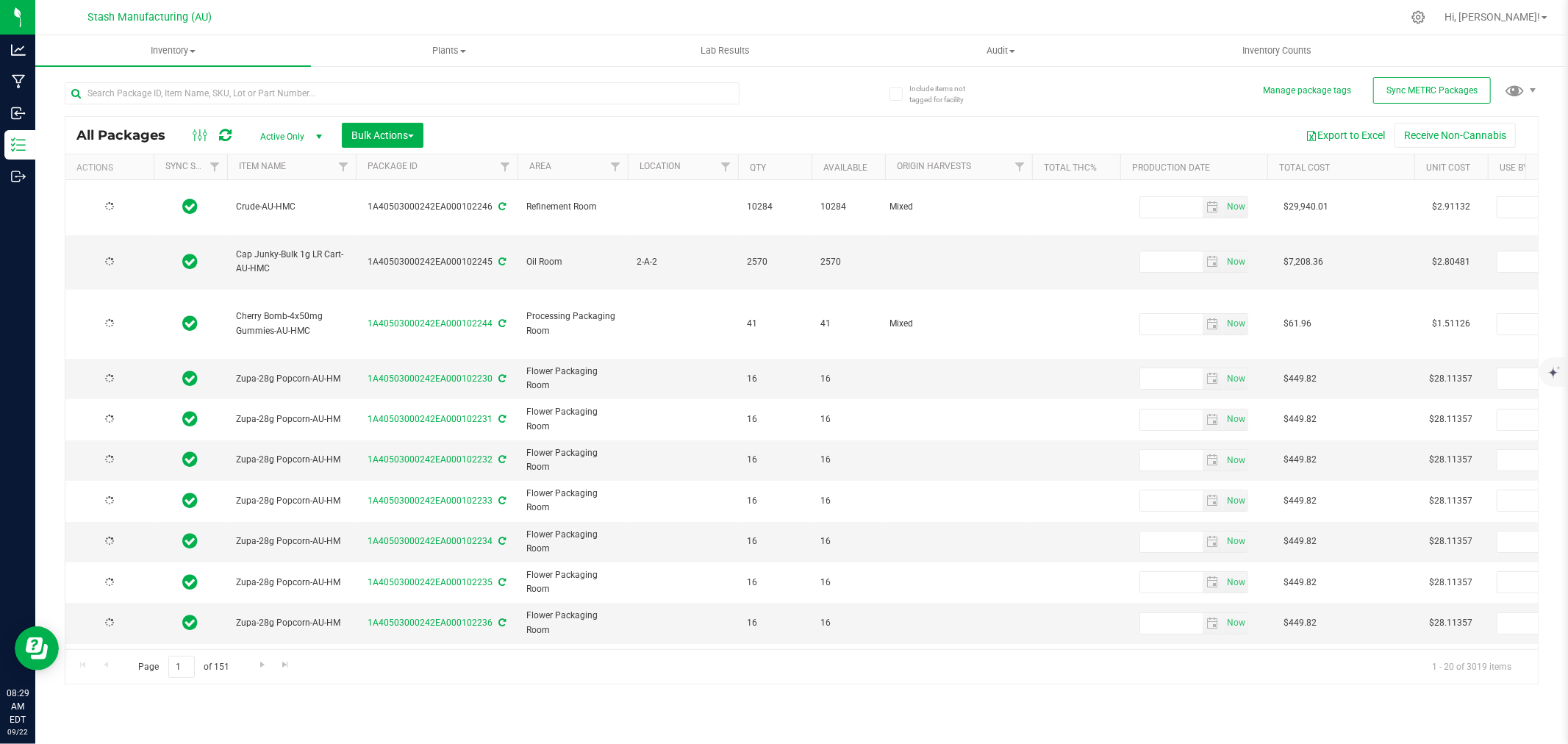
type input "[DATE]"
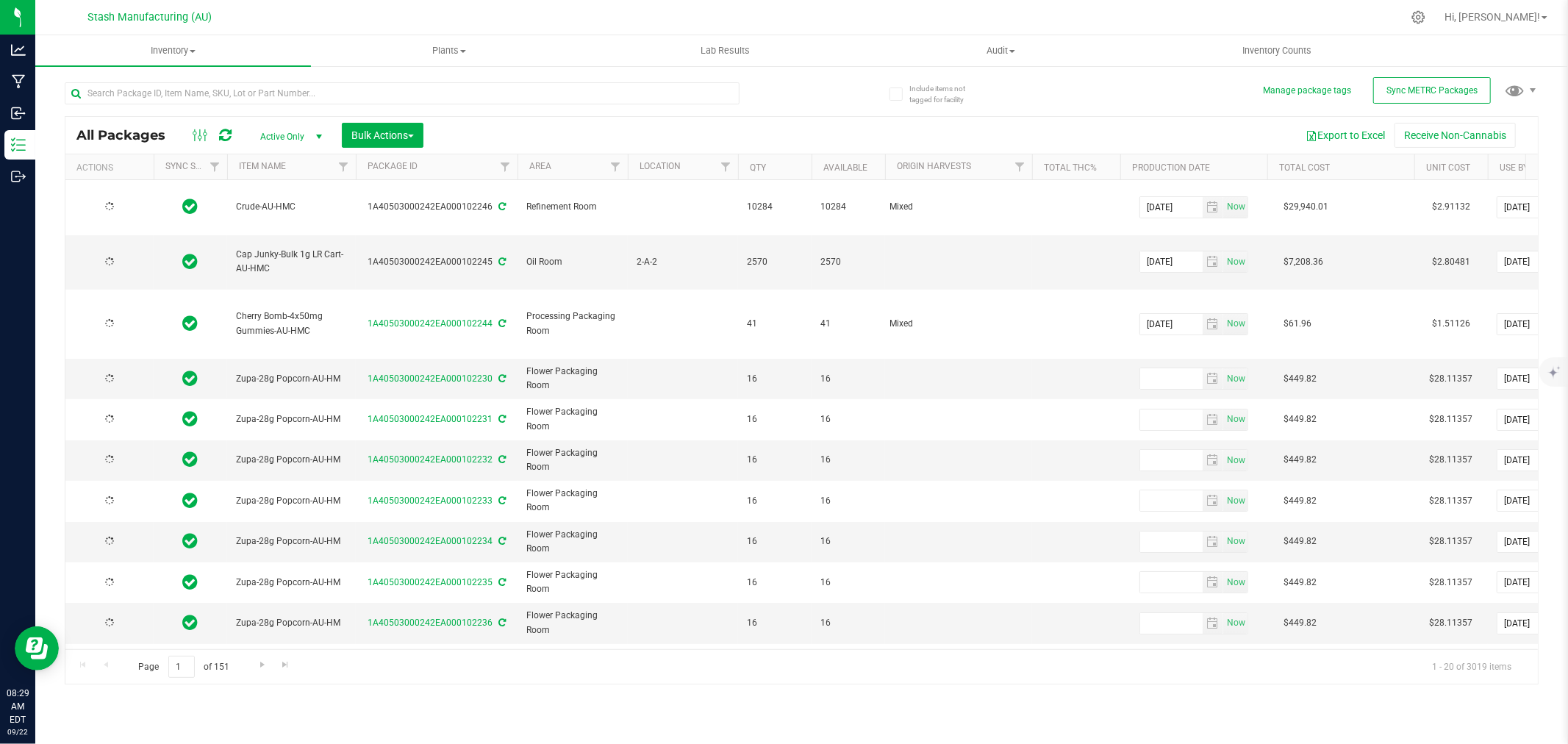
type input "[DATE]"
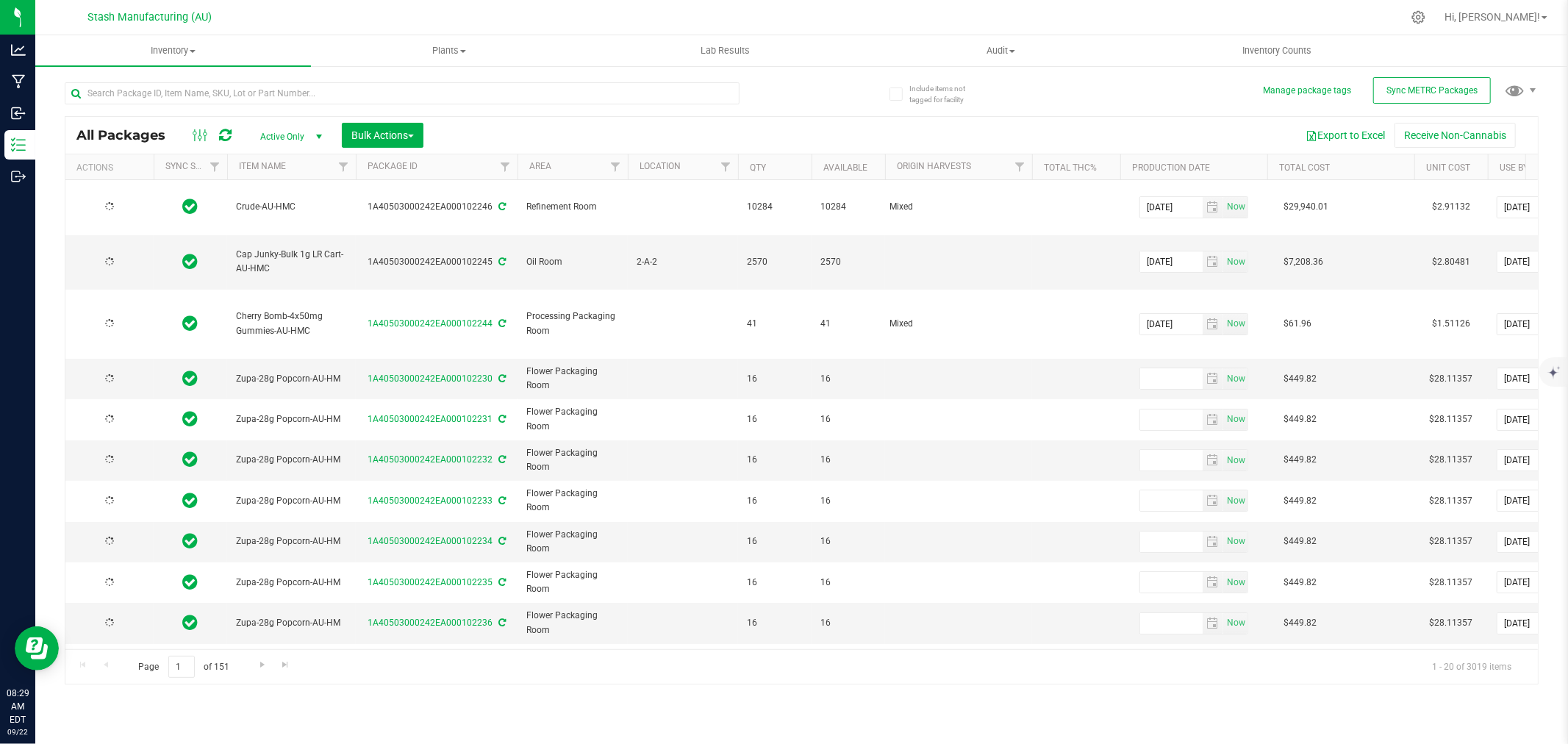
type input "[DATE]"
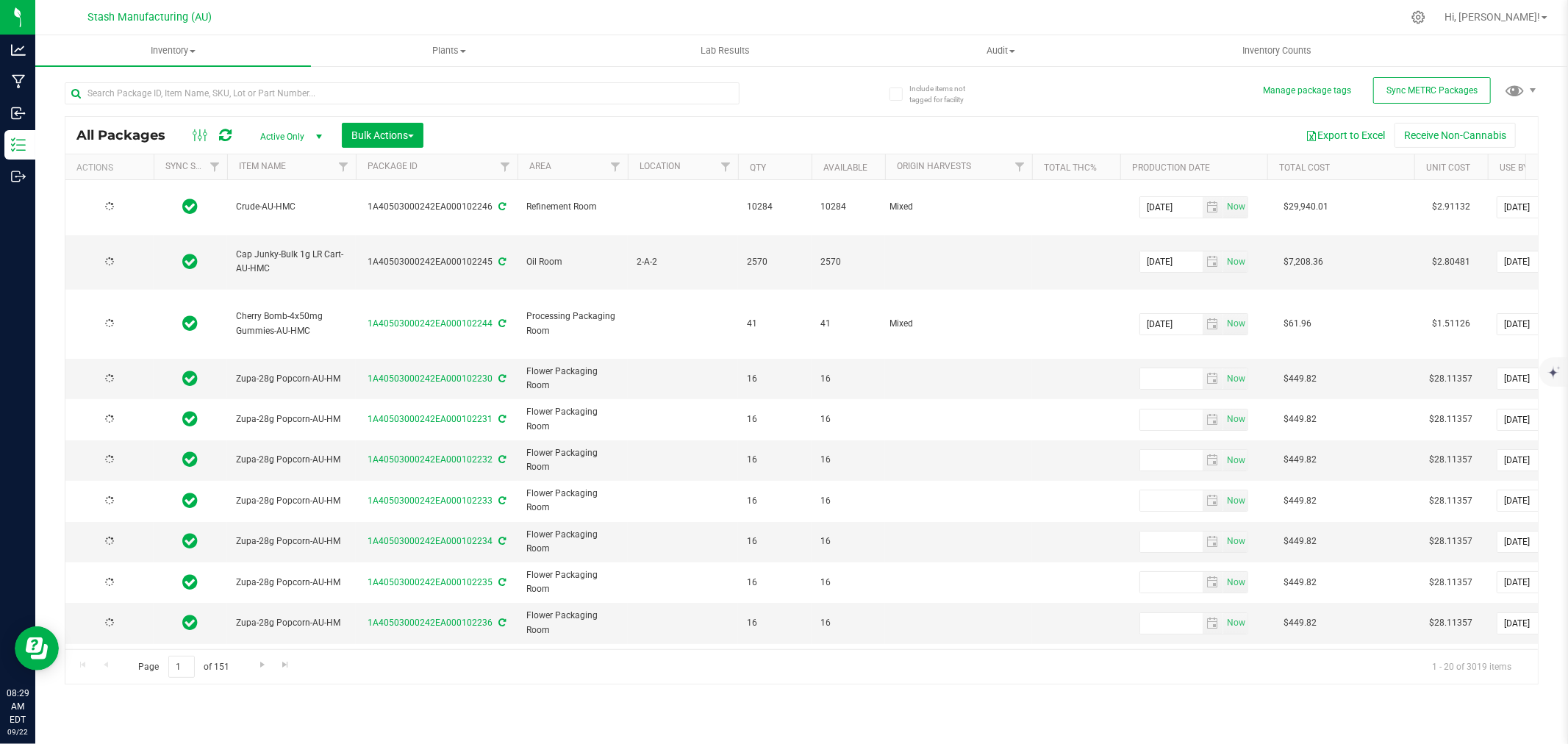
type input "[DATE]"
